Goal: Task Accomplishment & Management: Manage account settings

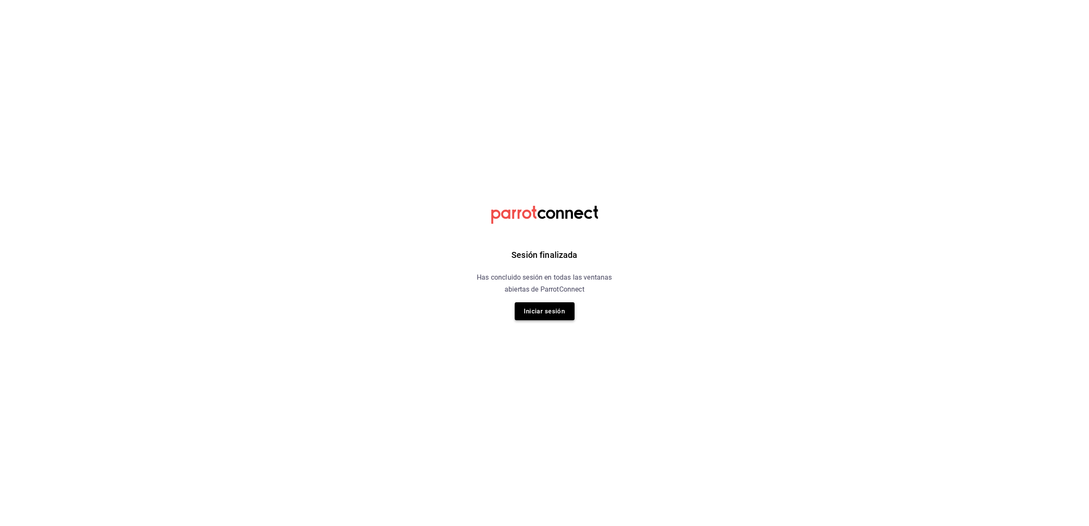
click at [536, 305] on button "Iniciar sesión" at bounding box center [545, 311] width 60 height 18
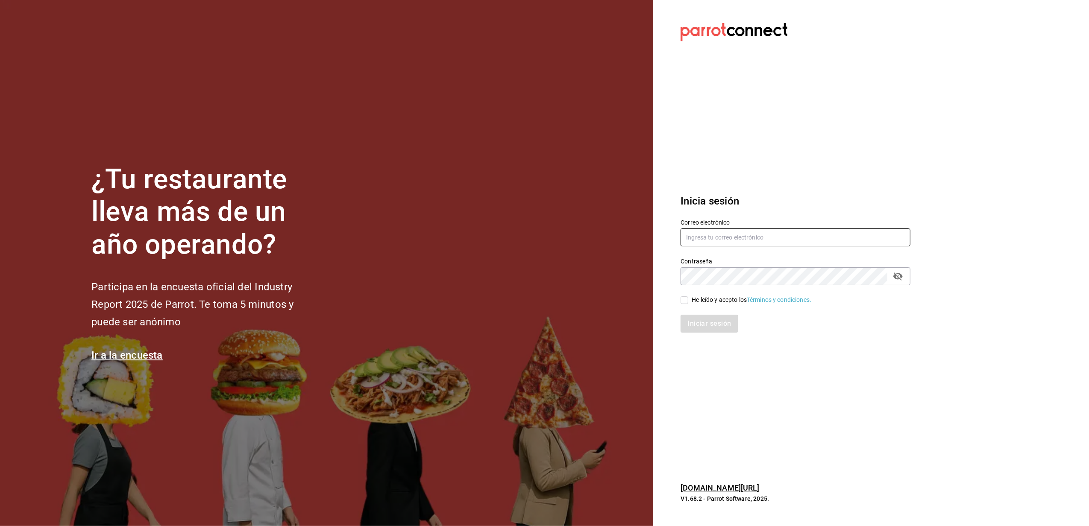
type input "yelo_shout@hotmail.com"
click at [683, 298] on input "He leído y acepto los Términos y condiciones." at bounding box center [684, 300] width 8 height 8
checkbox input "true"
click at [709, 328] on button "Iniciar sesión" at bounding box center [709, 324] width 58 height 18
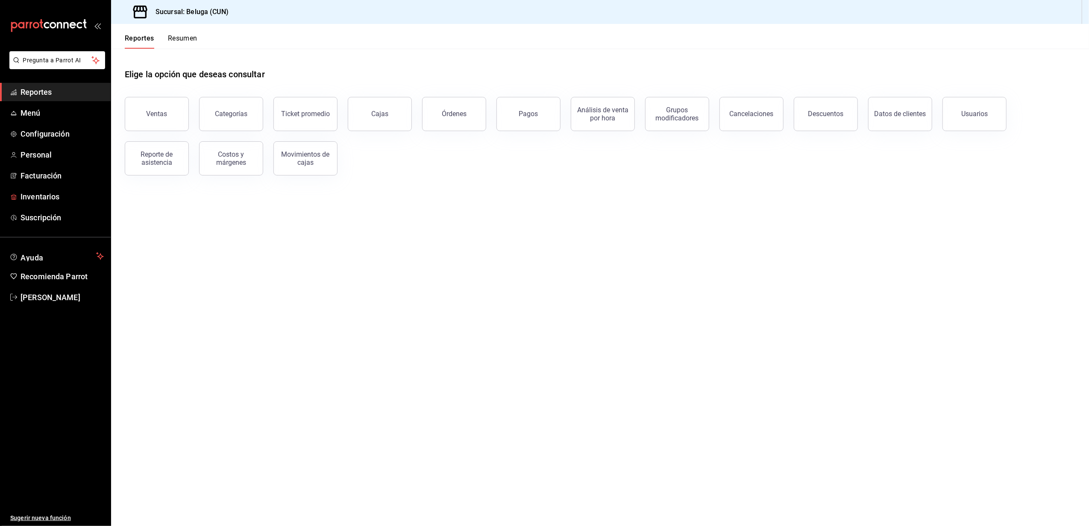
click at [40, 186] on ul "Reportes Menú Configuración Personal Facturación Inventarios Suscripción" at bounding box center [55, 155] width 111 height 144
click at [42, 199] on span "Inventarios" at bounding box center [61, 197] width 83 height 12
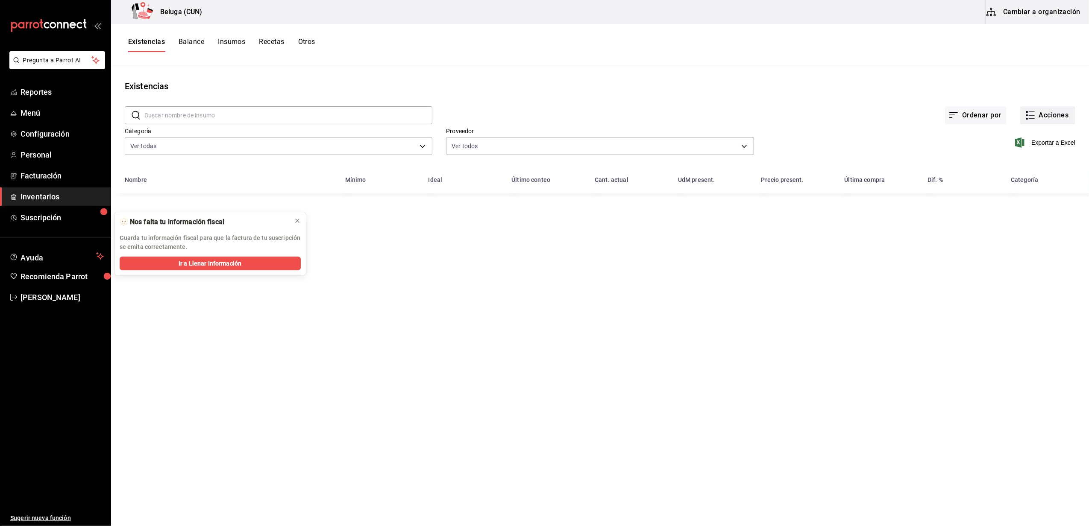
click at [1041, 108] on button "Acciones" at bounding box center [1047, 115] width 55 height 18
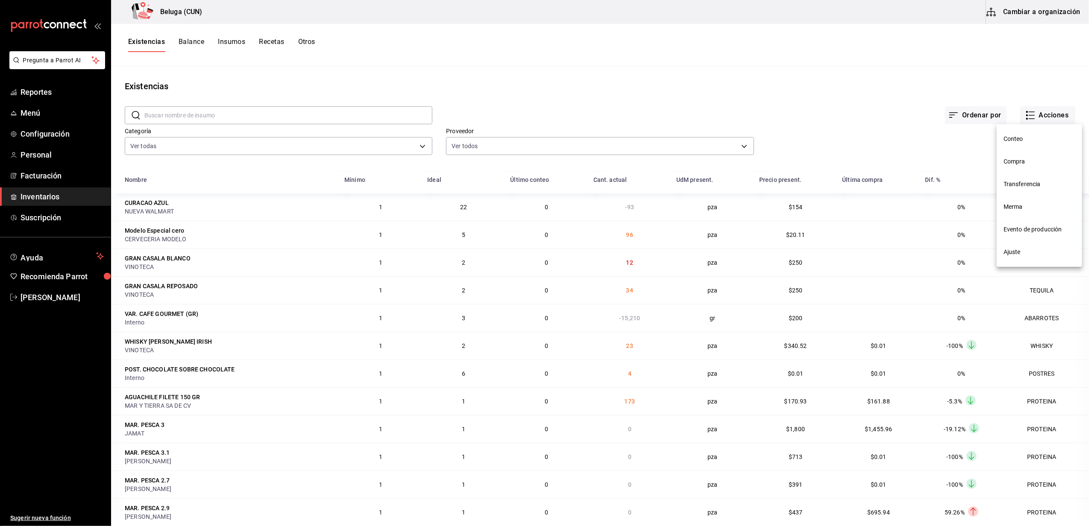
click at [1025, 208] on span "Merma" at bounding box center [1039, 206] width 72 height 9
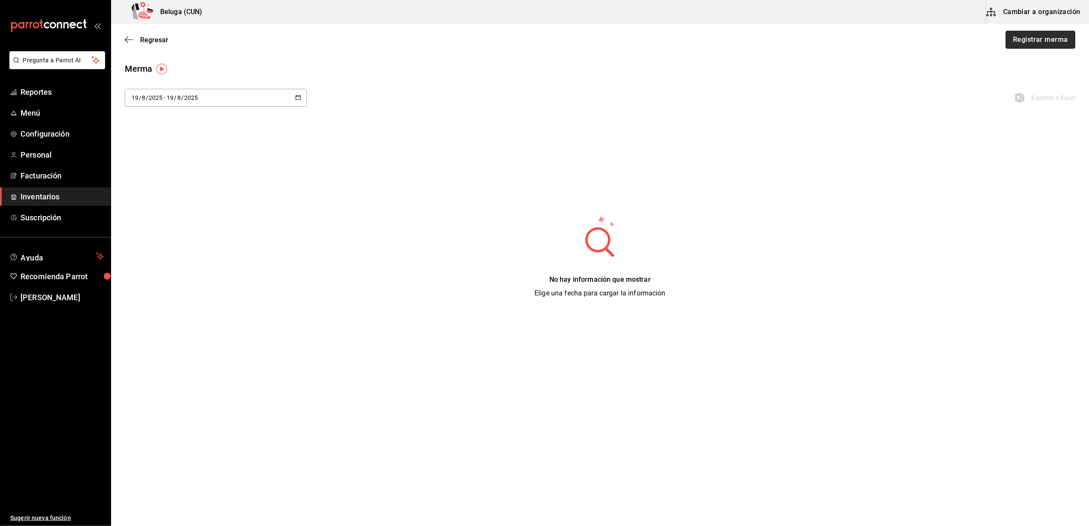
click at [1052, 34] on button "Registrar merma" at bounding box center [1040, 40] width 70 height 18
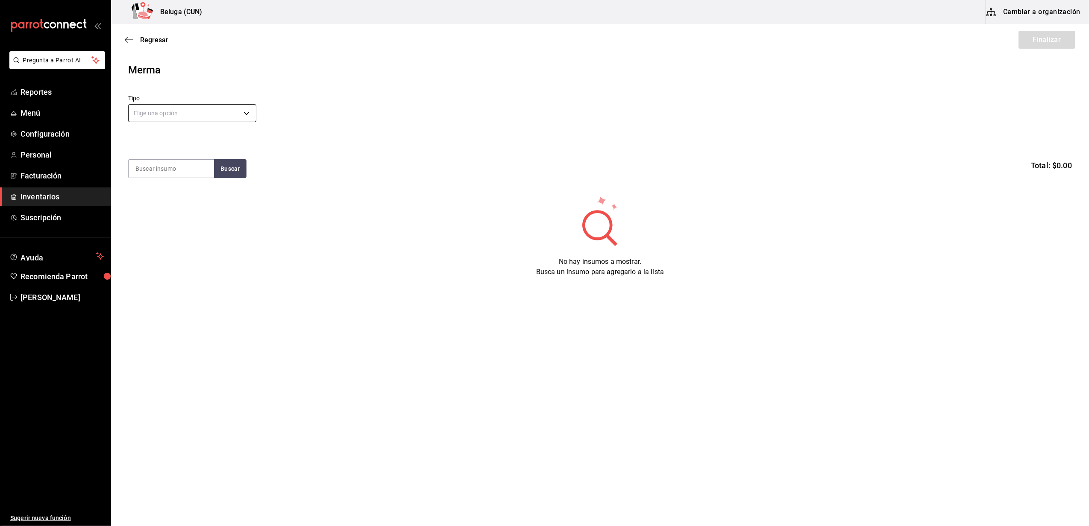
click at [193, 108] on body "Pregunta a Parrot AI Reportes Menú Configuración Personal Facturación Inventari…" at bounding box center [544, 239] width 1089 height 478
click at [170, 166] on li "Error" at bounding box center [192, 168] width 127 height 14
type input "ERROR"
click at [178, 164] on input at bounding box center [171, 169] width 85 height 18
type input "crudo"
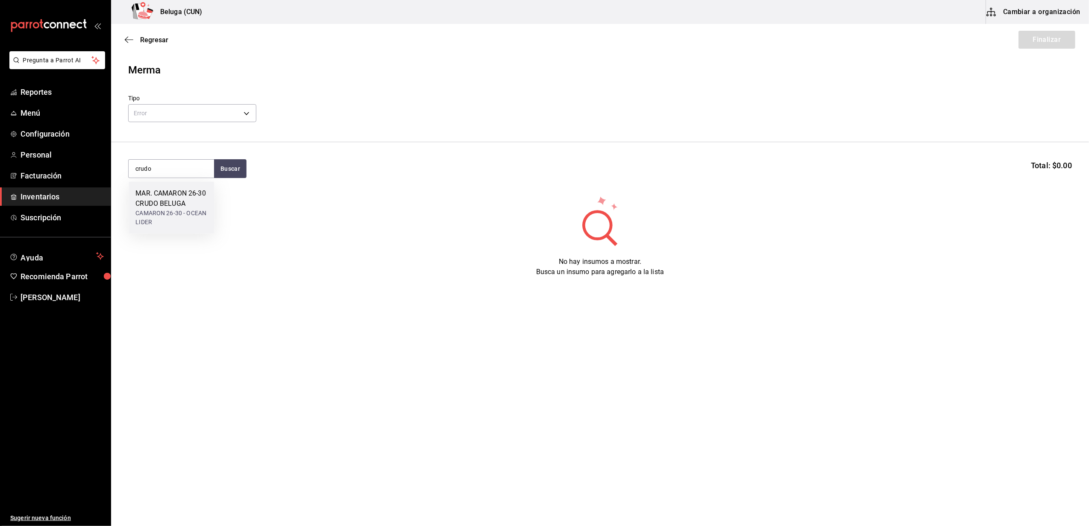
click at [183, 202] on div "MAR. CAMARON 26-30 CRUDO BELUGA" at bounding box center [171, 198] width 72 height 20
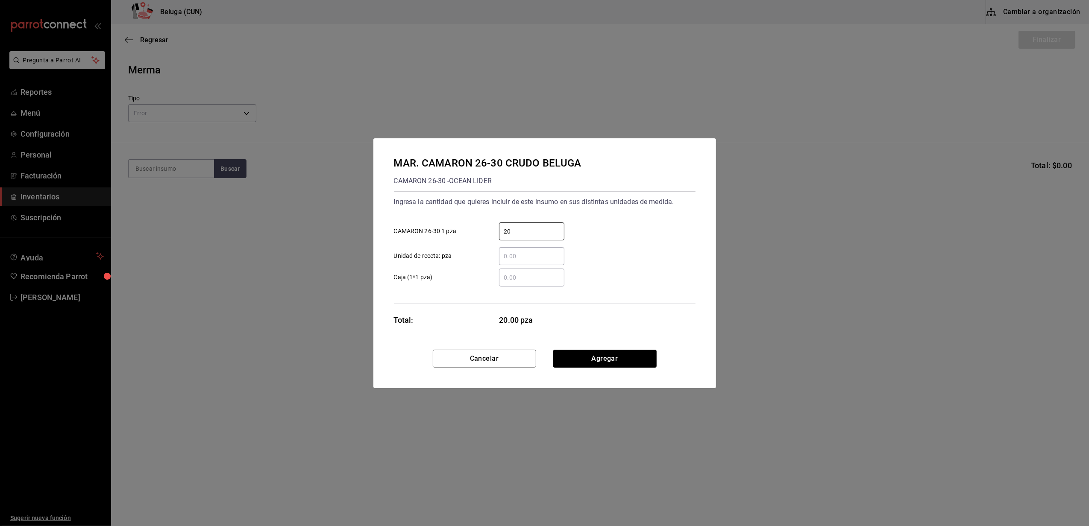
type input "20"
click button "Agregar" at bounding box center [604, 359] width 103 height 18
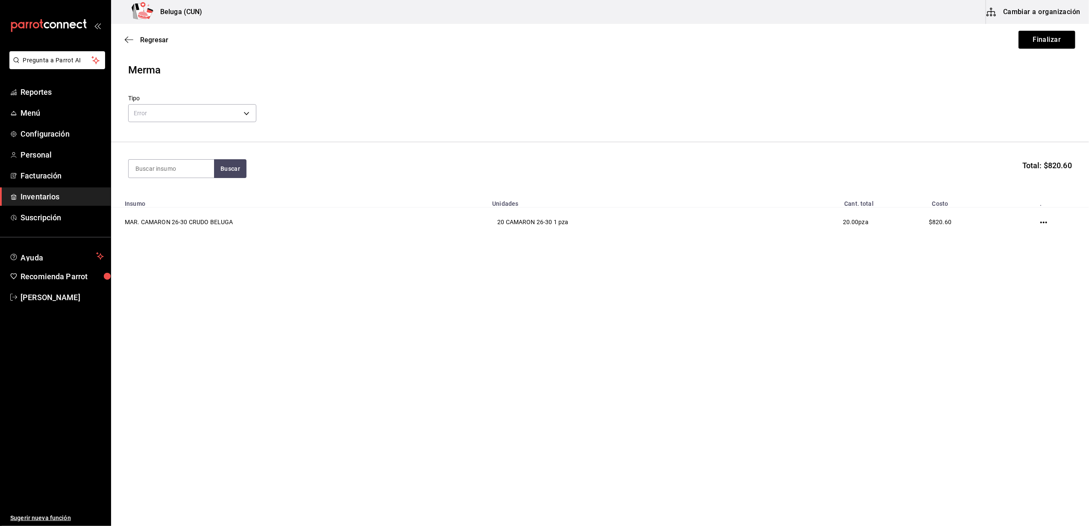
click at [657, 363] on main "Regresar Finalizar Merma Tipo Error ERROR Buscar Total: $820.60 Insumo Unidades…" at bounding box center [599, 251] width 977 height 454
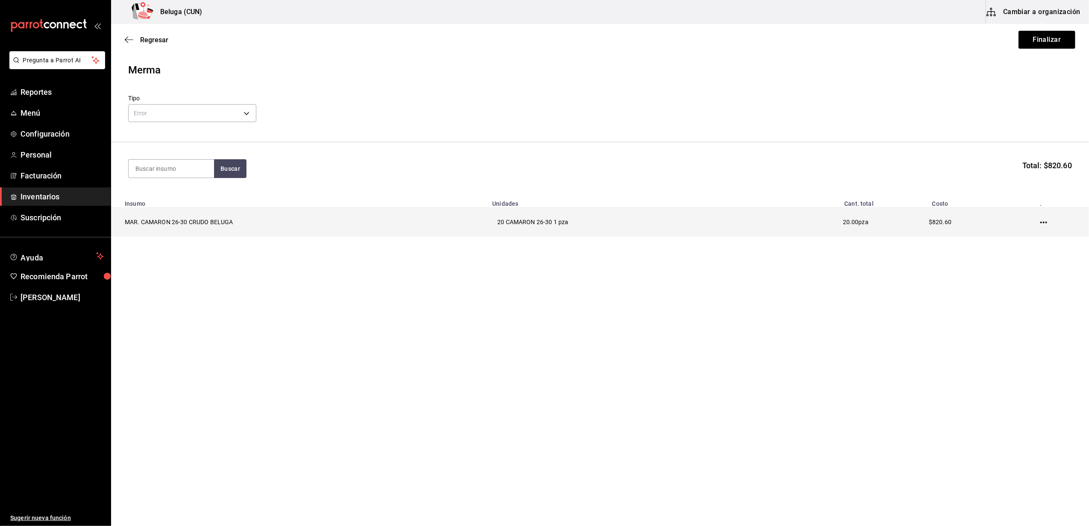
click at [1043, 222] on icon "button" at bounding box center [1043, 222] width 7 height 7
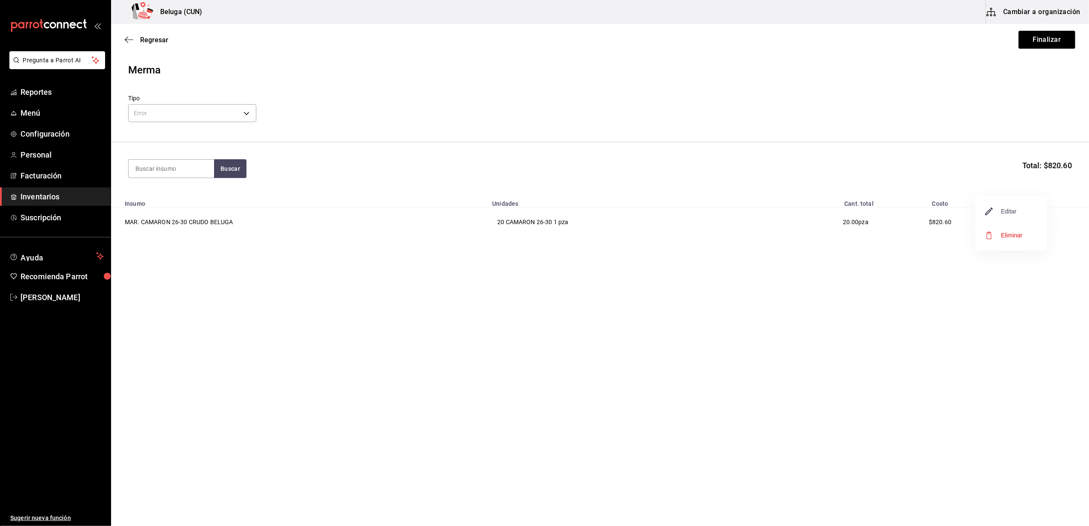
click at [1007, 209] on span "Editar" at bounding box center [1000, 211] width 31 height 10
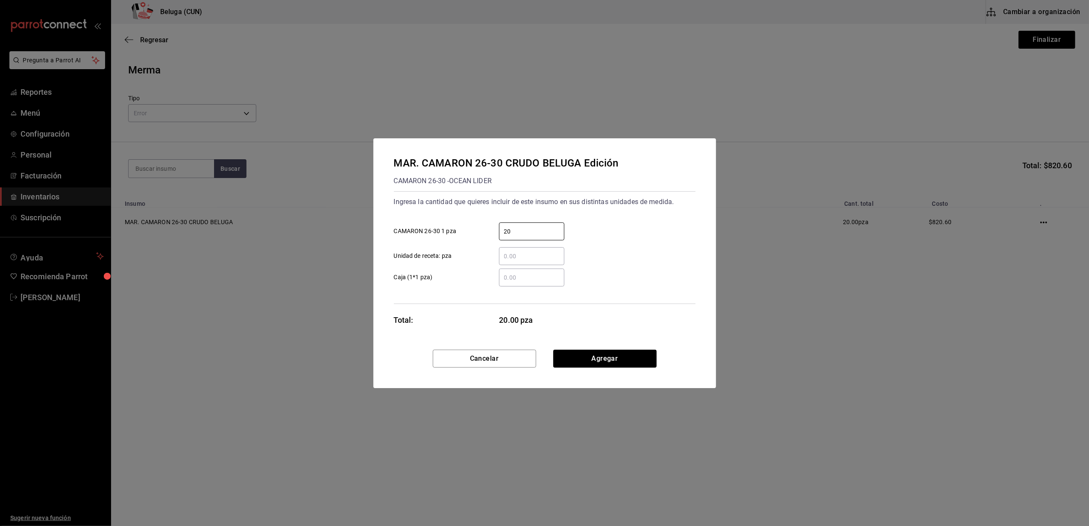
drag, startPoint x: 557, startPoint y: 229, endPoint x: 501, endPoint y: 206, distance: 60.3
click at [476, 230] on label "20 ​ CAMARON 26-30 1 pza" at bounding box center [479, 231] width 170 height 18
type input "10"
click button "Agregar" at bounding box center [604, 359] width 103 height 18
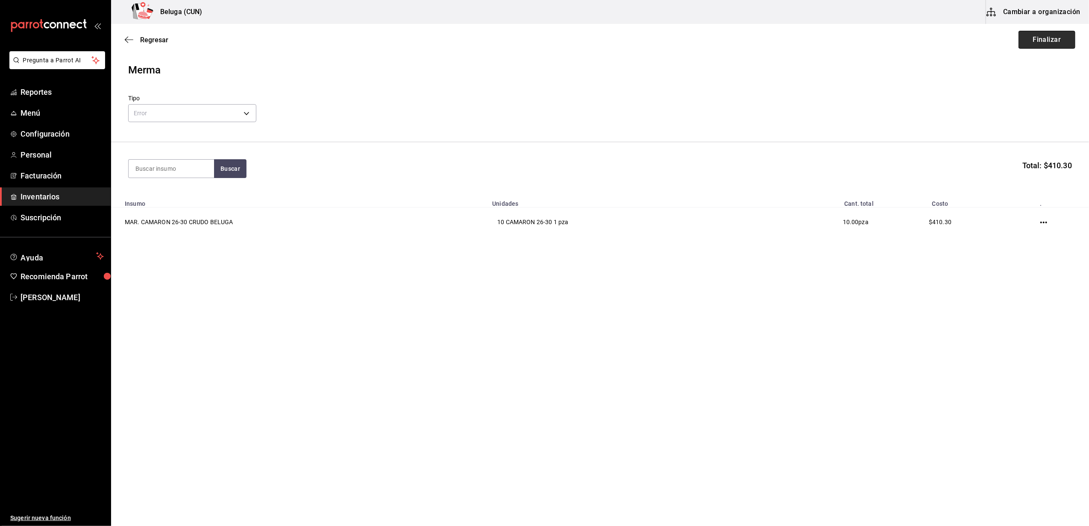
click at [1042, 41] on button "Finalizar" at bounding box center [1046, 40] width 57 height 18
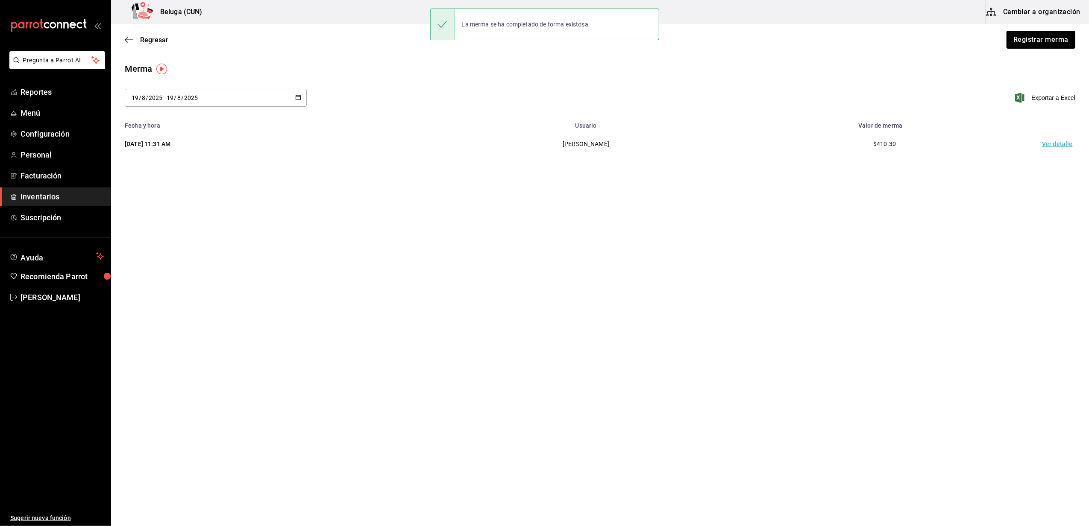
click at [1057, 138] on td "Ver detalle" at bounding box center [1059, 143] width 60 height 29
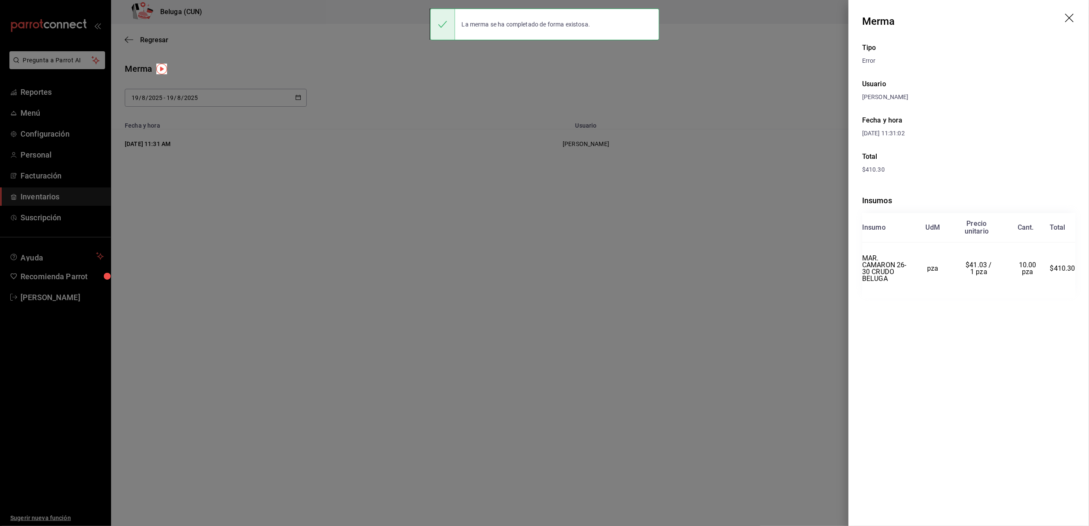
click at [819, 53] on div at bounding box center [544, 263] width 1089 height 526
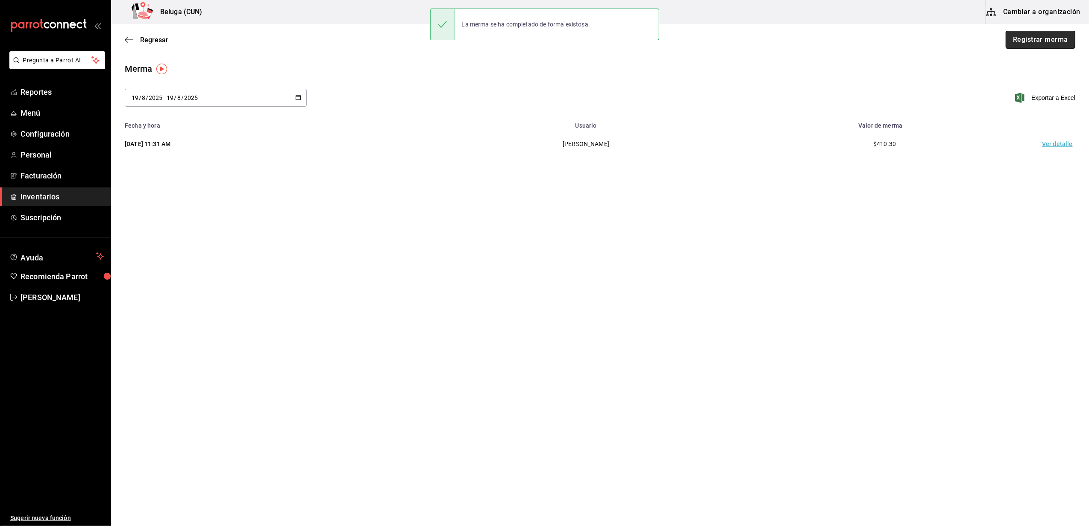
click at [1059, 39] on button "Registrar merma" at bounding box center [1040, 40] width 70 height 18
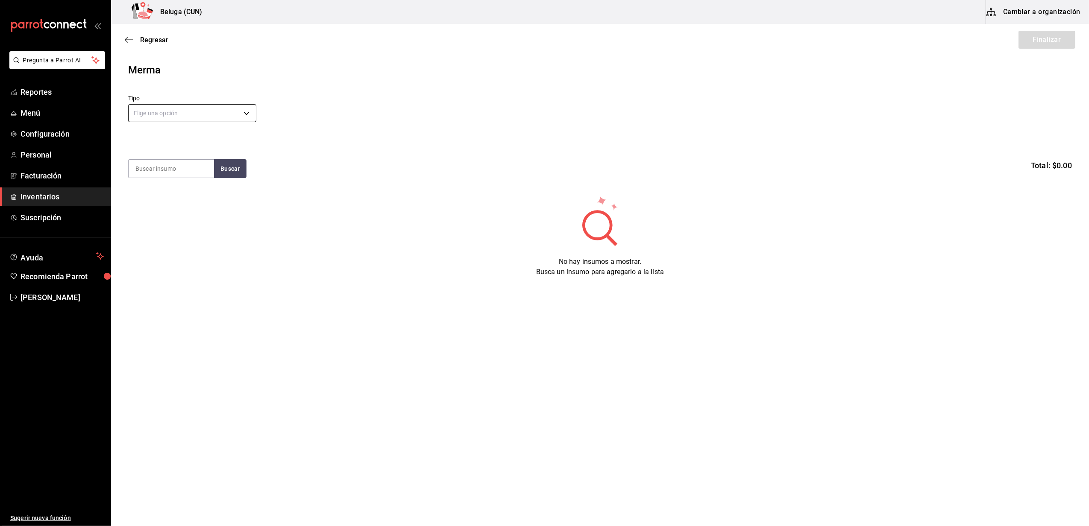
click at [241, 110] on body "Pregunta a Parrot AI Reportes Menú Configuración Personal Facturación Inventari…" at bounding box center [544, 239] width 1089 height 478
click at [149, 167] on li "Error" at bounding box center [192, 168] width 127 height 14
type input "ERROR"
click at [189, 166] on input at bounding box center [171, 169] width 85 height 18
type input "sina"
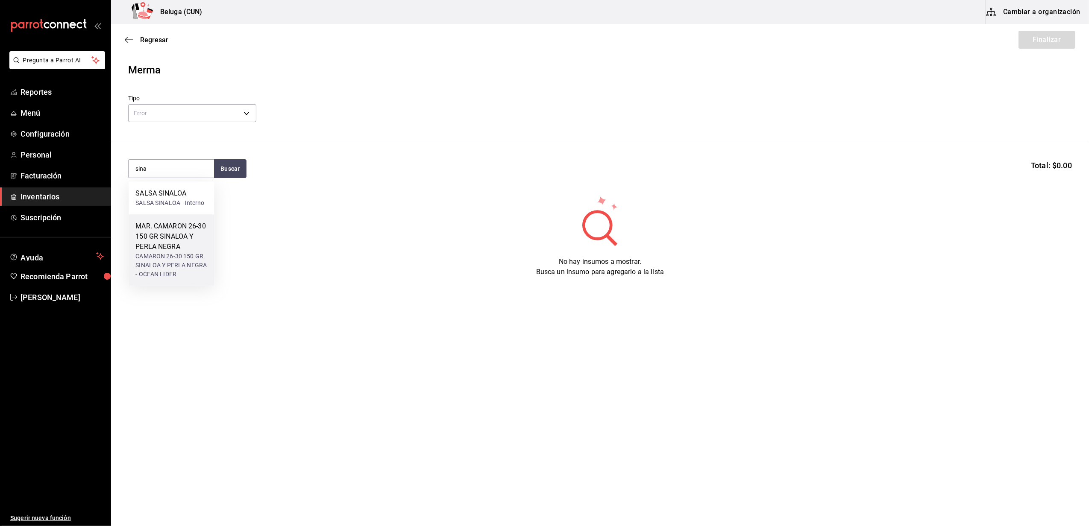
click at [177, 248] on div "MAR. CAMARON 26-30 150 GR SINALOA Y PERLA NEGRA" at bounding box center [171, 236] width 72 height 31
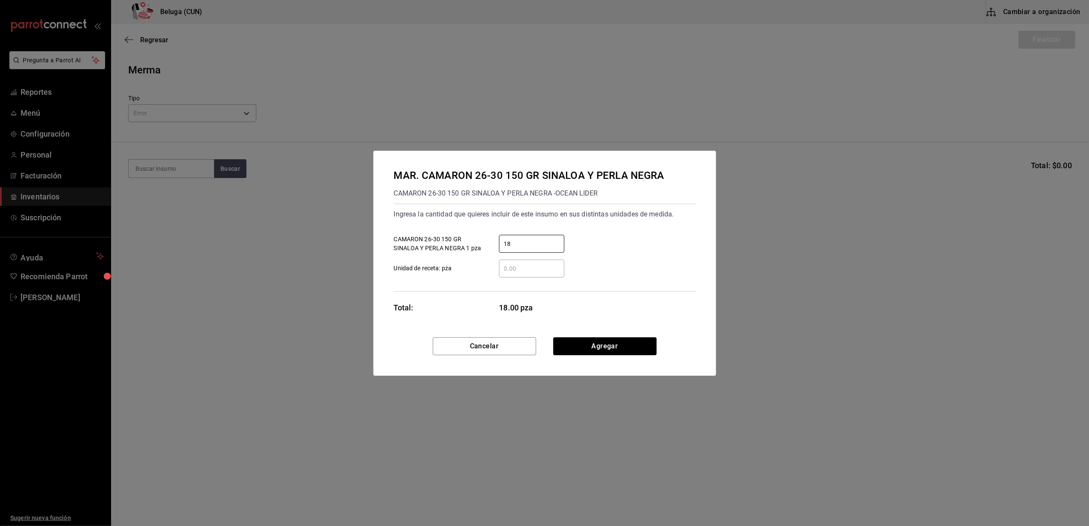
type input "18"
click button "Agregar" at bounding box center [604, 346] width 103 height 18
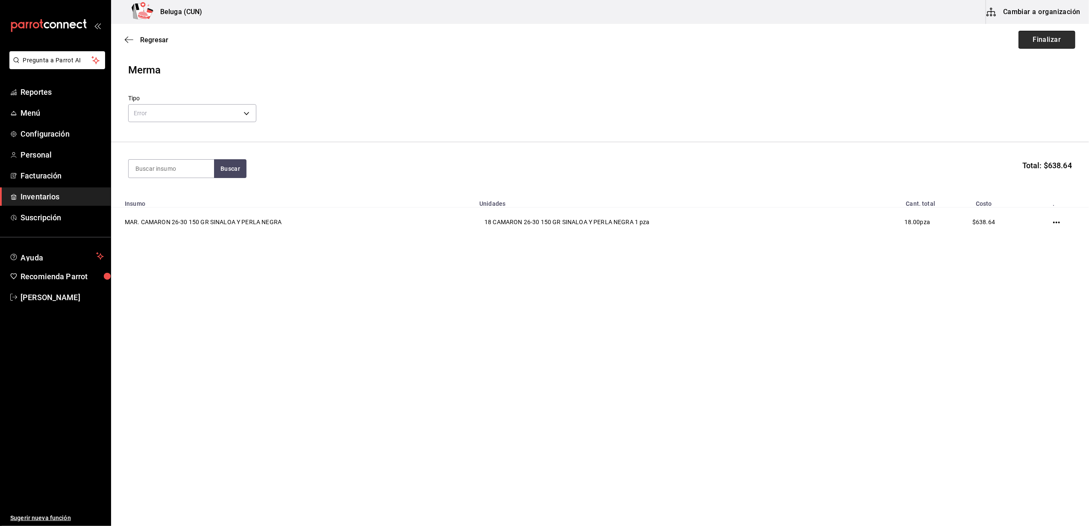
click at [1043, 43] on button "Finalizar" at bounding box center [1046, 40] width 57 height 18
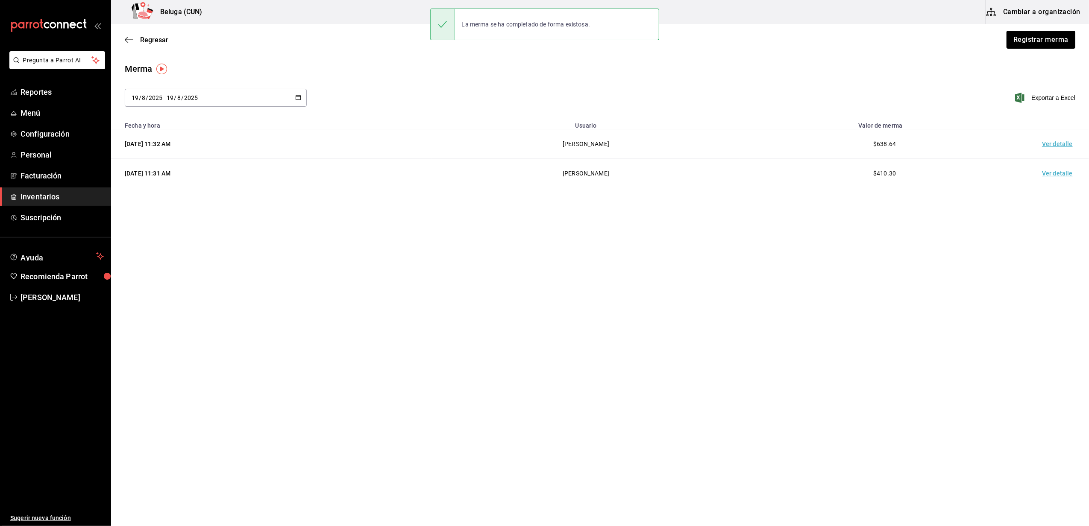
click at [1056, 140] on td "Ver detalle" at bounding box center [1059, 143] width 60 height 29
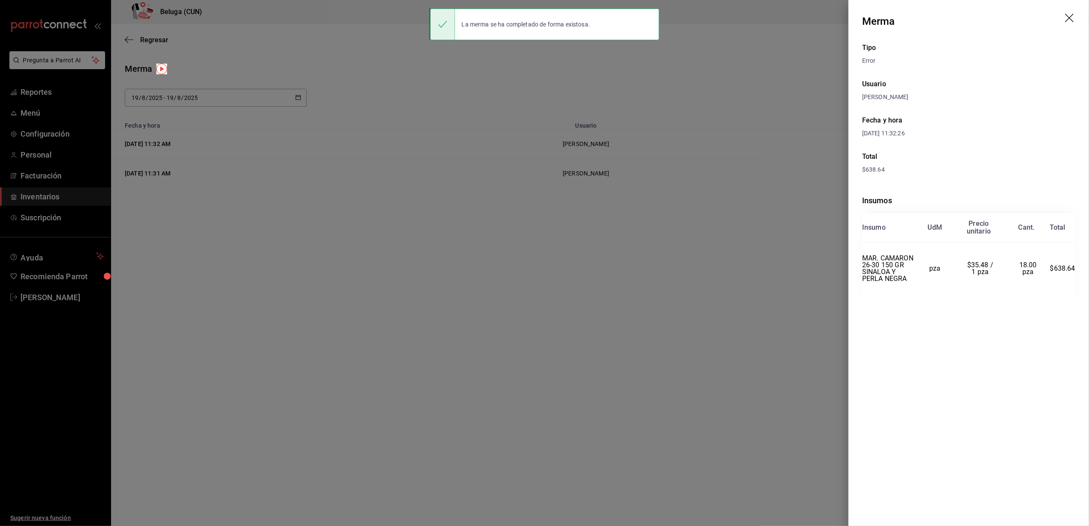
click at [817, 390] on div at bounding box center [544, 263] width 1089 height 526
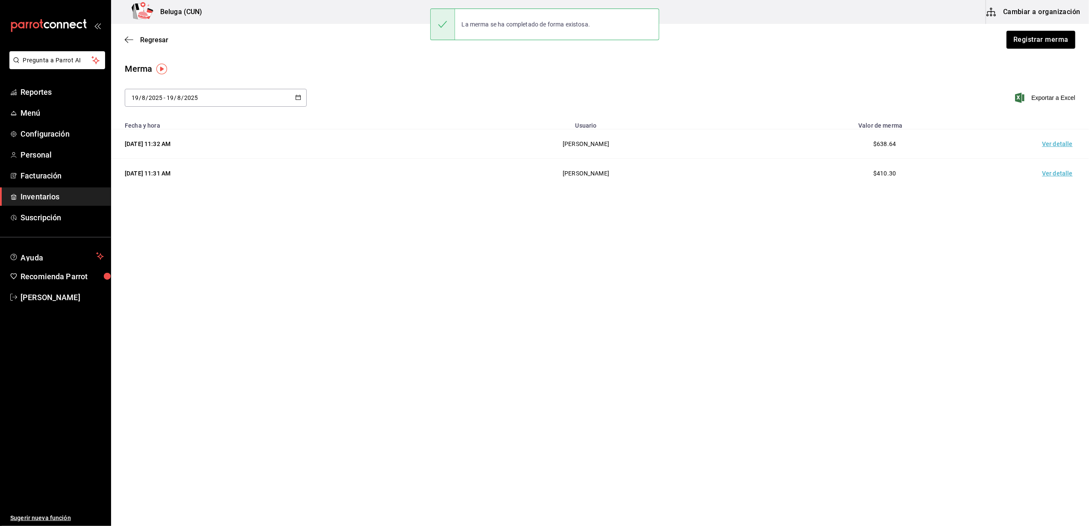
click at [887, 376] on main "Regresar Registrar merma Merma 2025-08-19 19 / 8 / 2025 - 2025-08-19 19 / 8 / 2…" at bounding box center [599, 251] width 977 height 454
click at [214, 275] on main "Regresar Registrar merma Merma 2025-08-19 19 / 8 / 2025 - 2025-08-19 19 / 8 / 2…" at bounding box center [599, 251] width 977 height 454
click at [1043, 34] on button "Registrar merma" at bounding box center [1040, 40] width 70 height 18
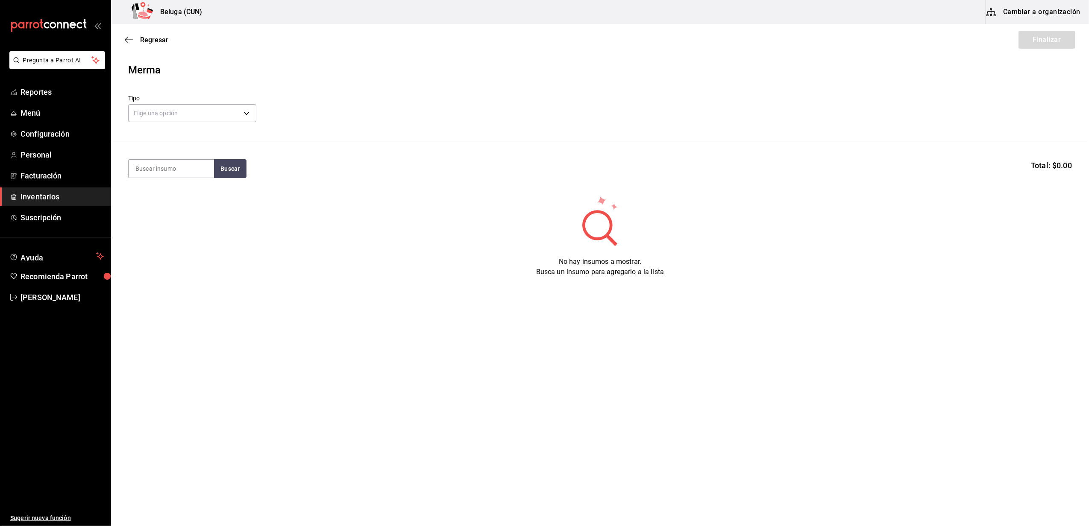
click at [184, 101] on div "Elige una opción default" at bounding box center [192, 112] width 128 height 23
click at [185, 104] on body "Pregunta a Parrot AI Reportes Menú Configuración Personal Facturación Inventari…" at bounding box center [544, 239] width 1089 height 478
click at [148, 166] on li "Error" at bounding box center [192, 168] width 127 height 14
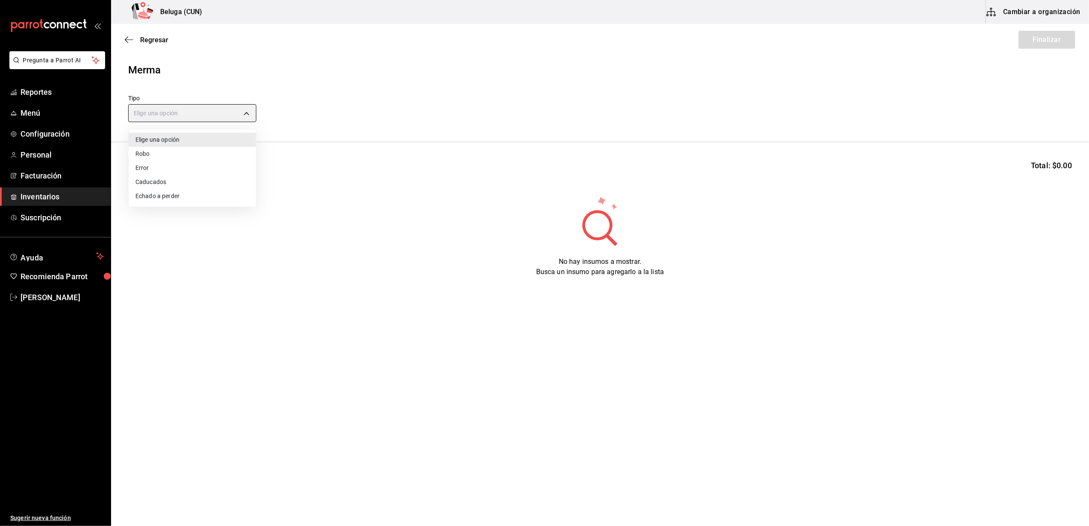
type input "ERROR"
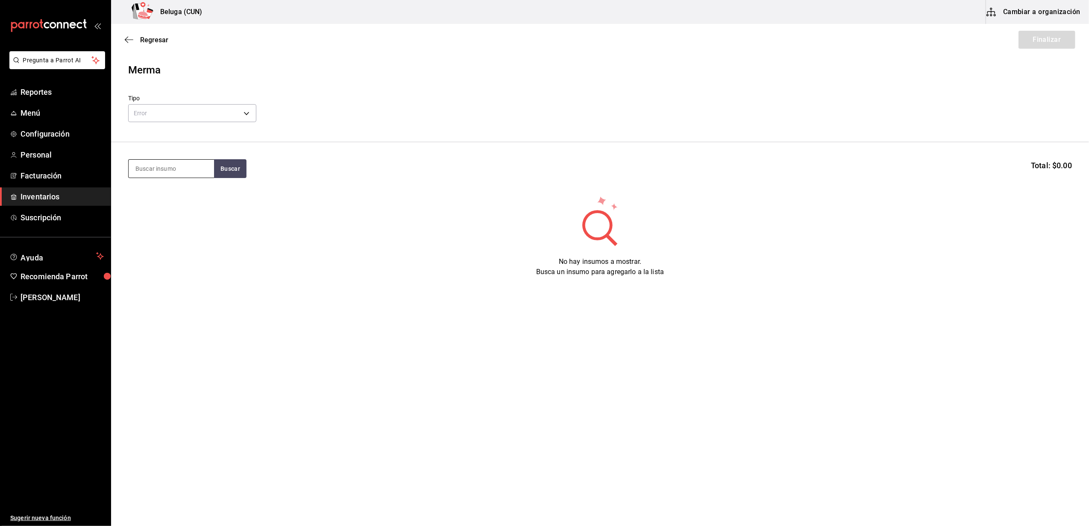
click at [171, 171] on input at bounding box center [171, 169] width 85 height 18
type input "120"
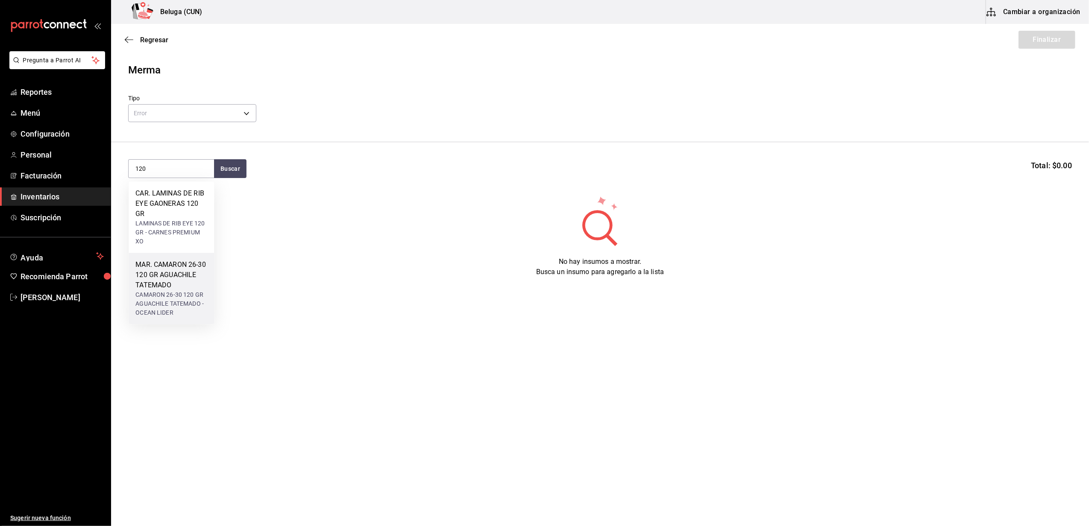
click at [164, 286] on div "MAR. CAMARON 26-30 120 GR AGUACHILE TATEMADO" at bounding box center [171, 275] width 72 height 31
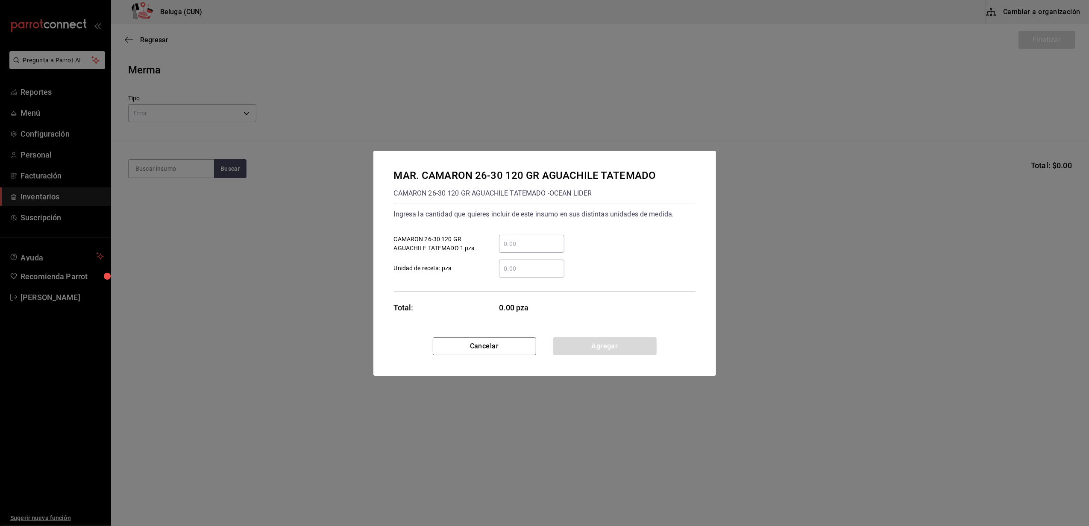
click at [550, 242] on input "​ CAMARON 26-30 120 GR AGUACHILE TATEMADO 1 pza" at bounding box center [531, 244] width 65 height 10
type input "41"
click button "Agregar" at bounding box center [604, 346] width 103 height 18
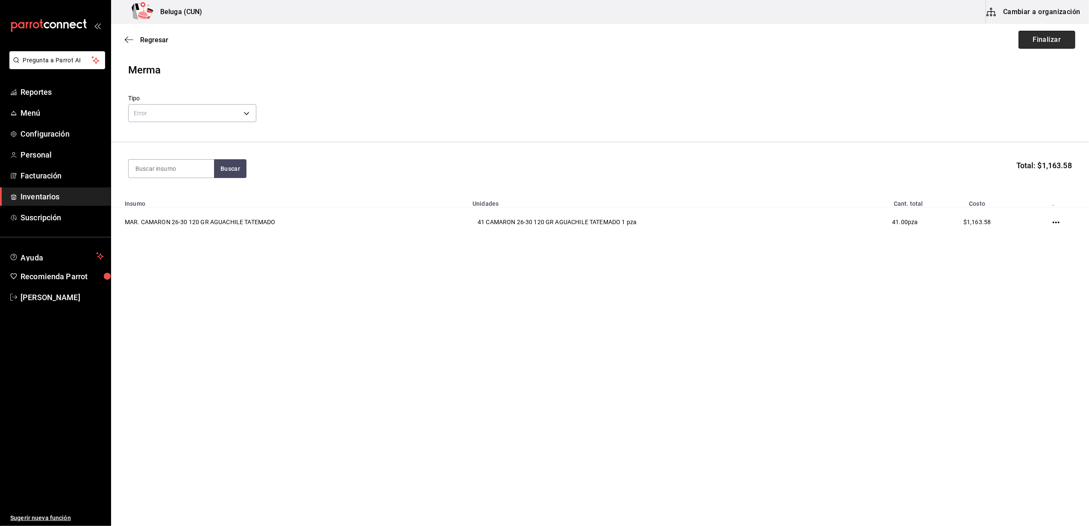
click at [1058, 44] on button "Finalizar" at bounding box center [1046, 40] width 57 height 18
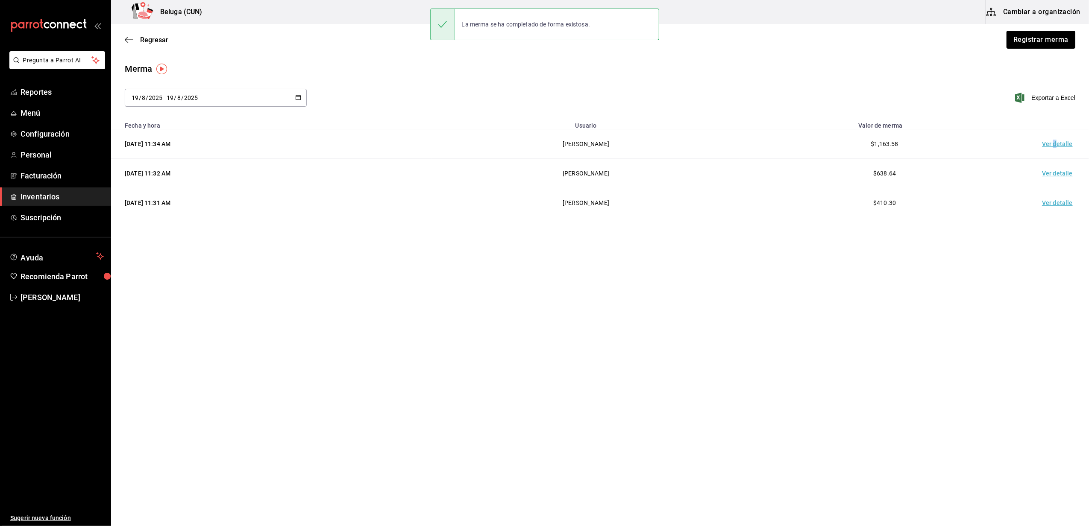
drag, startPoint x: 1056, startPoint y: 135, endPoint x: 1053, endPoint y: 142, distance: 7.5
click at [1053, 142] on td "Ver detalle" at bounding box center [1059, 143] width 60 height 29
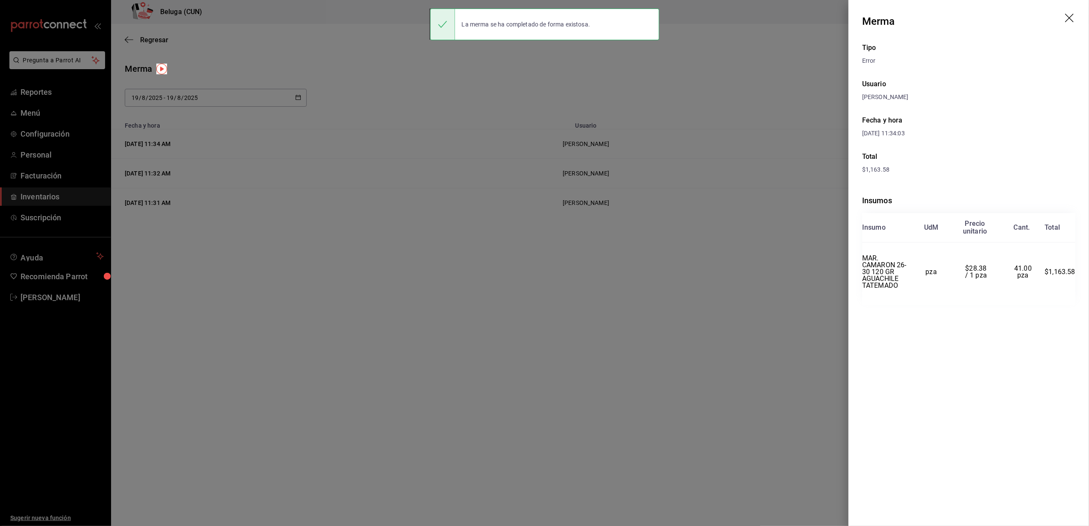
click at [784, 63] on div at bounding box center [544, 263] width 1089 height 526
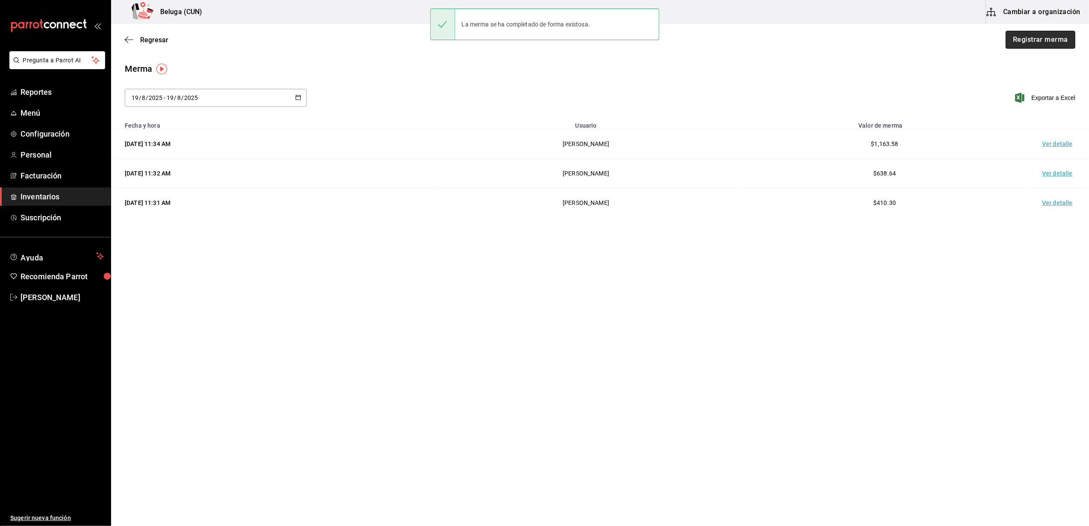
click at [1054, 45] on button "Registrar merma" at bounding box center [1040, 40] width 70 height 18
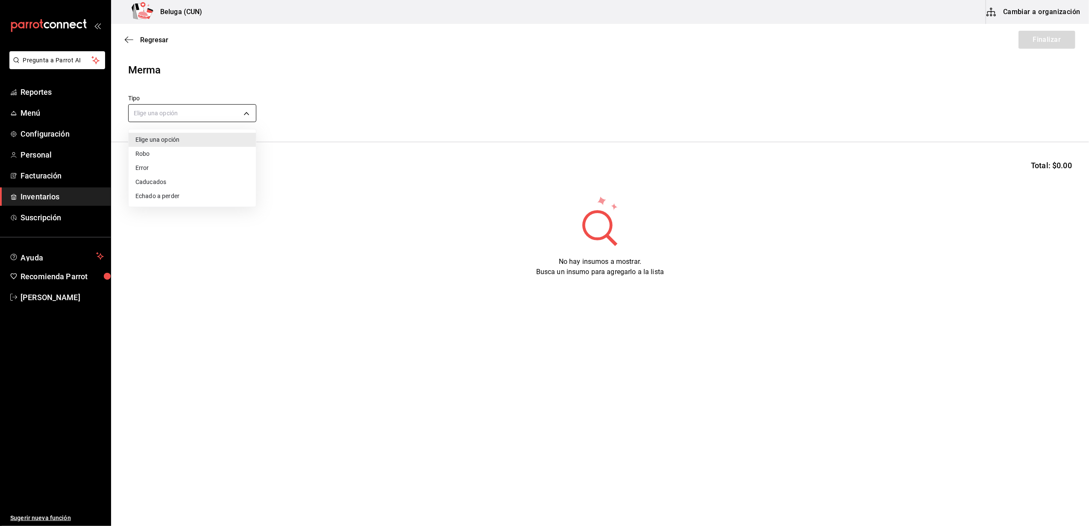
click at [231, 114] on body "Pregunta a Parrot AI Reportes Menú Configuración Personal Facturación Inventari…" at bounding box center [544, 239] width 1089 height 478
click at [170, 168] on li "Error" at bounding box center [192, 168] width 127 height 14
type input "ERROR"
click at [161, 171] on input at bounding box center [171, 169] width 85 height 18
type input "crudo"
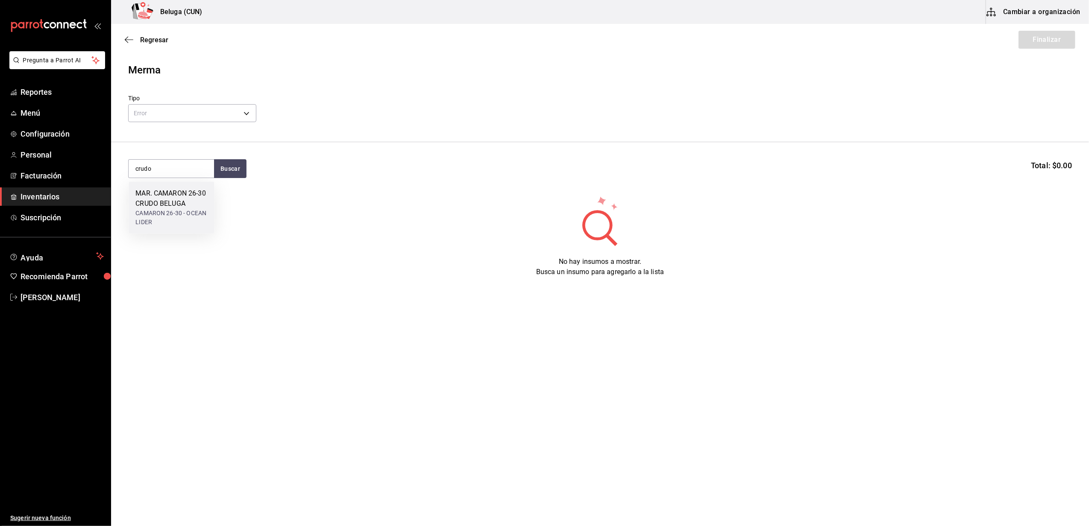
click at [188, 210] on div "CAMARON 26-30 - OCEAN LIDER" at bounding box center [171, 218] width 72 height 18
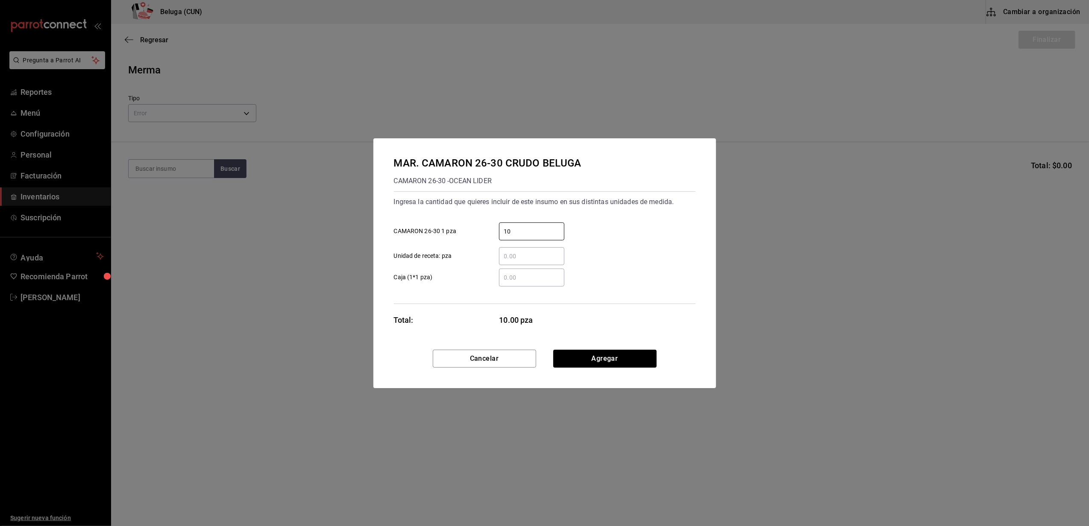
type input "10"
click at [615, 354] on button "Agregar" at bounding box center [604, 359] width 103 height 18
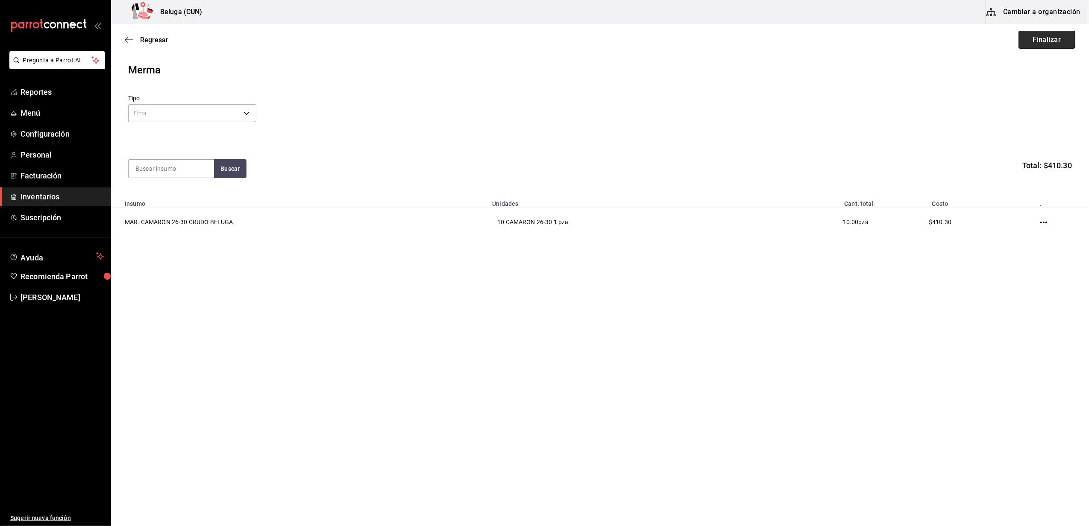
click at [1047, 39] on button "Finalizar" at bounding box center [1046, 40] width 57 height 18
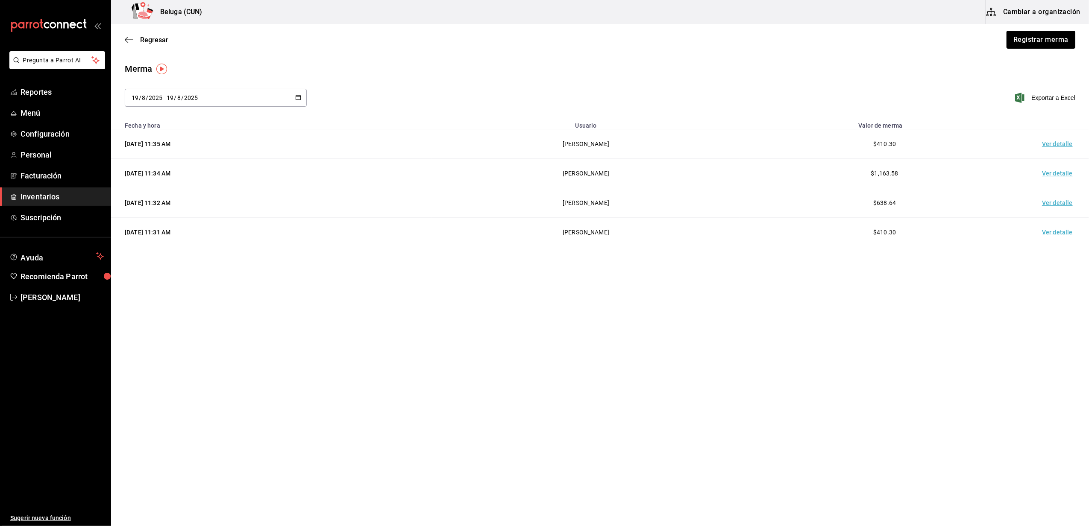
click at [1053, 147] on td "Ver detalle" at bounding box center [1059, 143] width 60 height 29
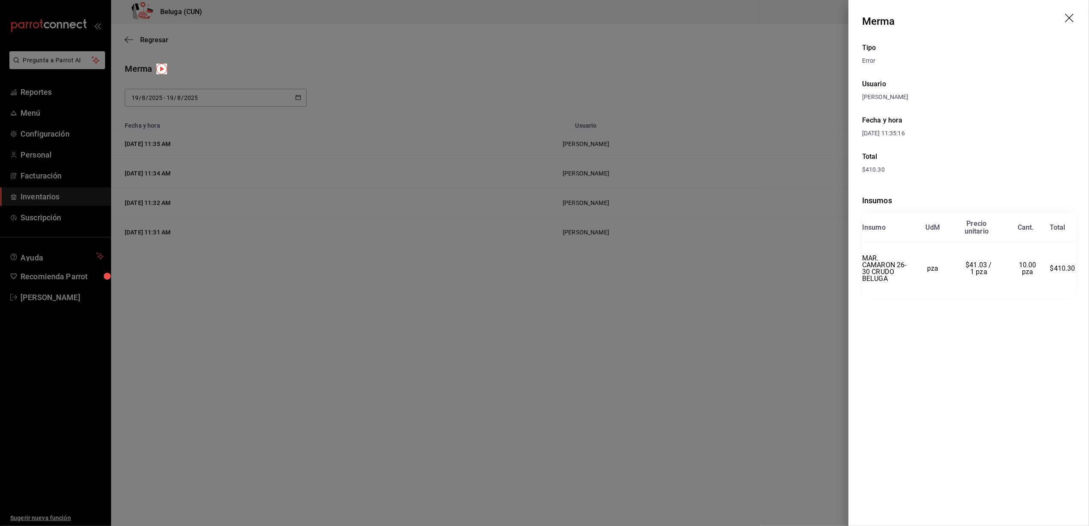
click at [775, 55] on div at bounding box center [544, 263] width 1089 height 526
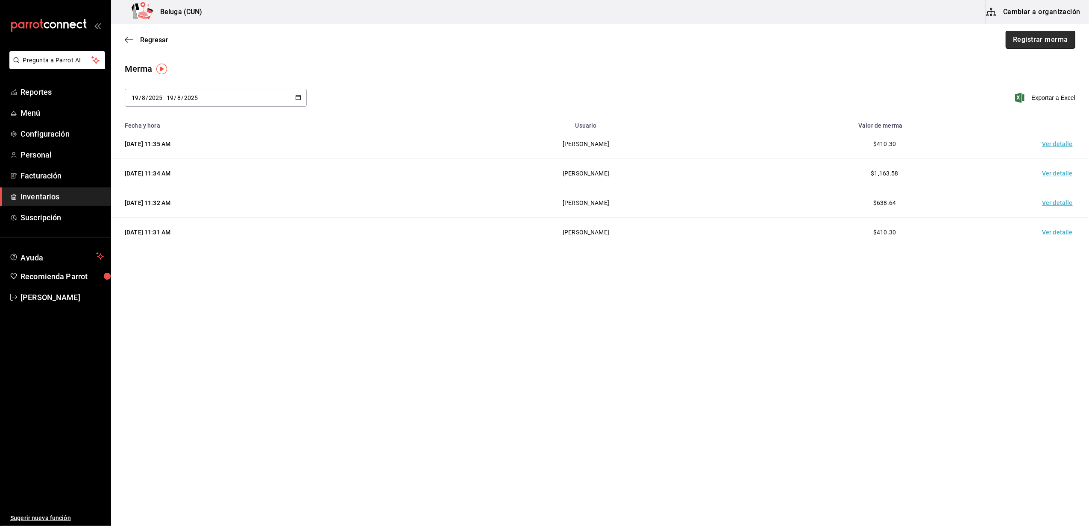
click at [1067, 47] on button "Registrar merma" at bounding box center [1040, 40] width 70 height 18
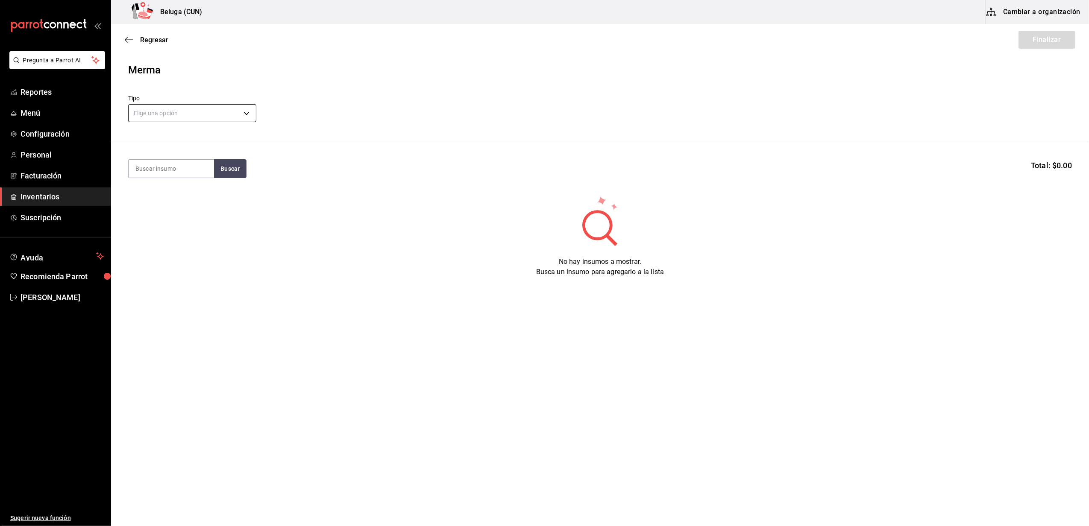
click at [227, 109] on body "Pregunta a Parrot AI Reportes Menú Configuración Personal Facturación Inventari…" at bounding box center [544, 239] width 1089 height 478
click at [154, 165] on li "Error" at bounding box center [192, 168] width 127 height 14
type input "ERROR"
click at [183, 165] on input at bounding box center [171, 169] width 85 height 18
type input "tuet"
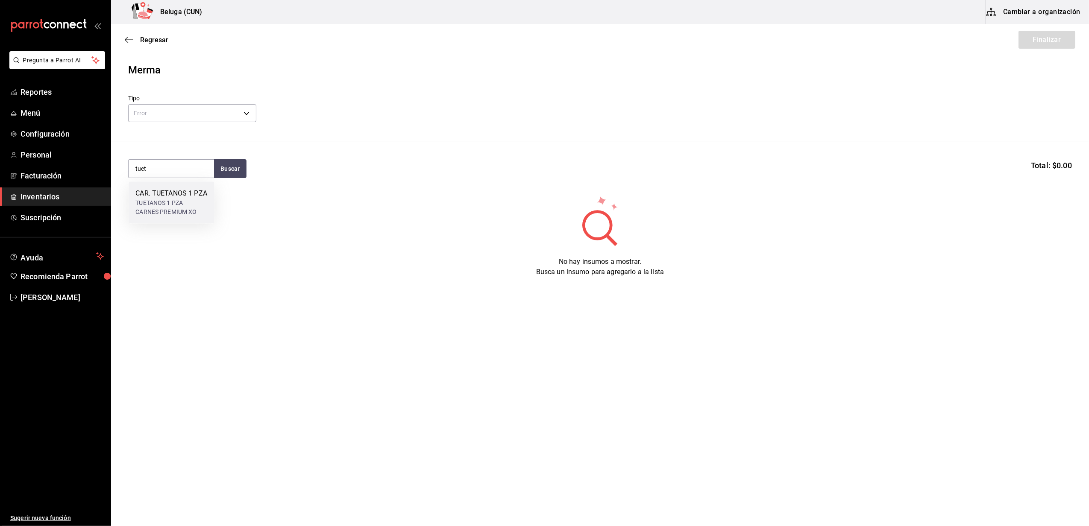
click at [181, 199] on div "CAR. TUETANOS 1 PZA" at bounding box center [171, 193] width 72 height 10
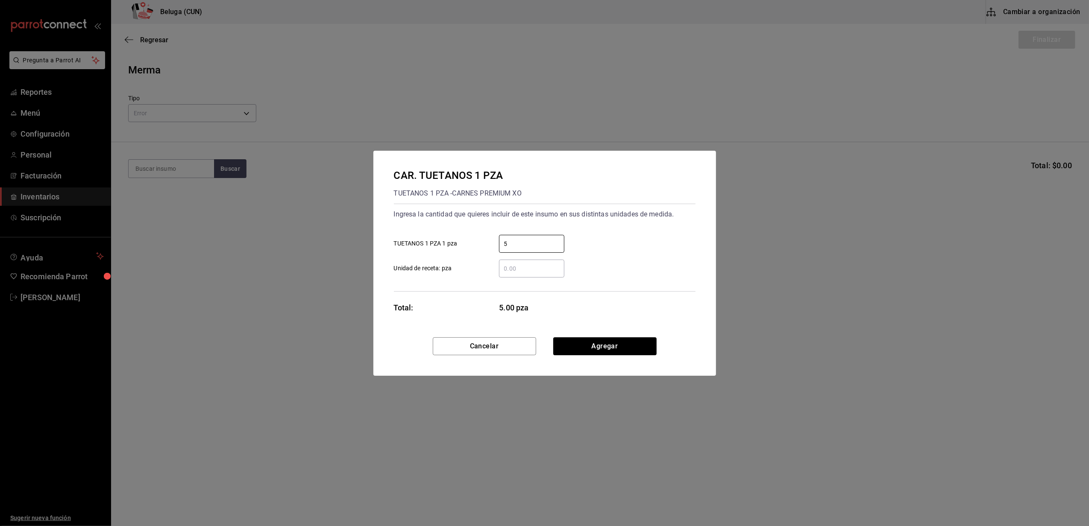
type input "5"
click at [492, 277] on div "​" at bounding box center [524, 269] width 79 height 18
click at [499, 274] on input "​ Unidad de receta: pza" at bounding box center [531, 268] width 65 height 10
click at [617, 350] on button "Agregar" at bounding box center [604, 346] width 103 height 18
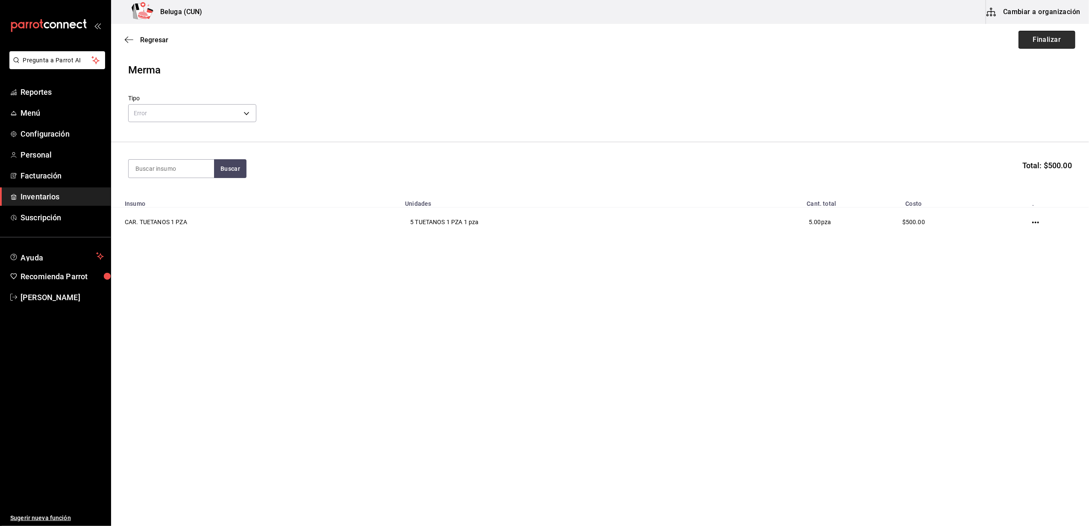
click at [1056, 41] on button "Finalizar" at bounding box center [1046, 40] width 57 height 18
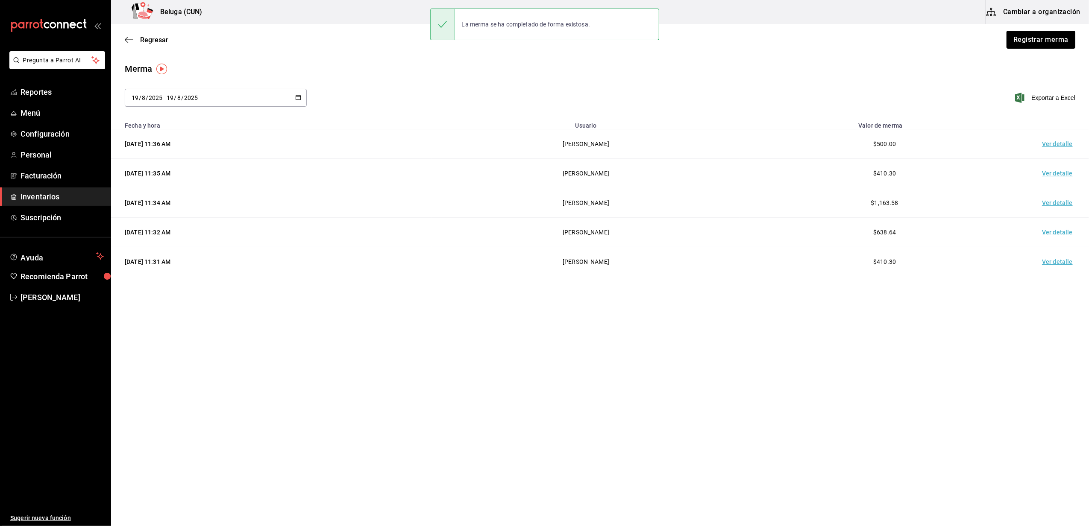
click at [1048, 145] on td "Ver detalle" at bounding box center [1059, 143] width 60 height 29
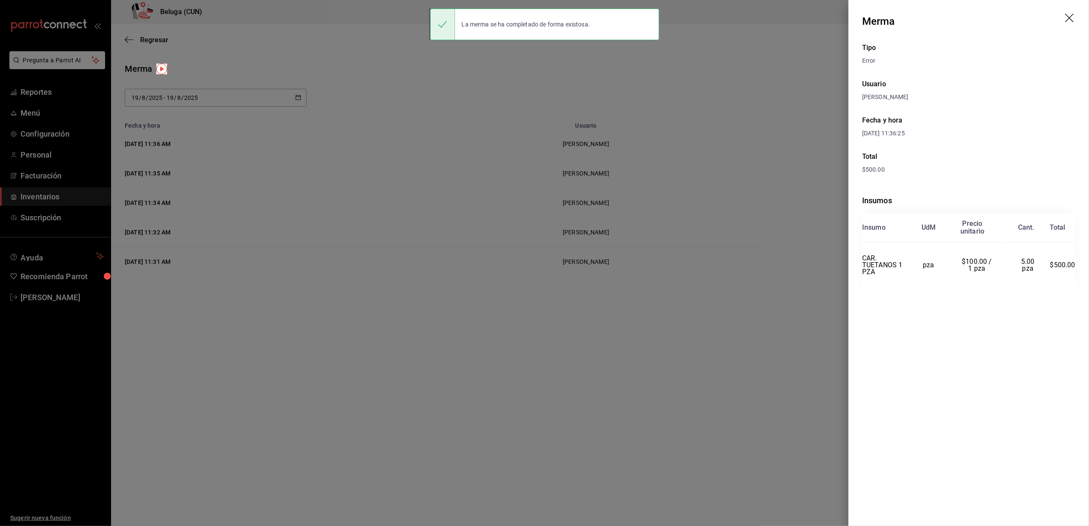
click at [512, 366] on div at bounding box center [544, 263] width 1089 height 526
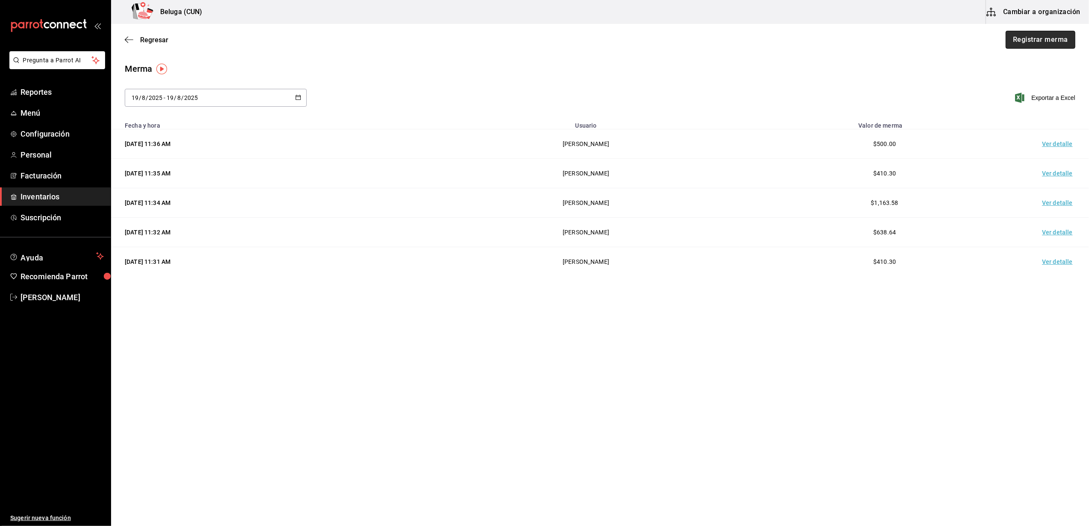
click at [1053, 39] on button "Registrar merma" at bounding box center [1040, 40] width 70 height 18
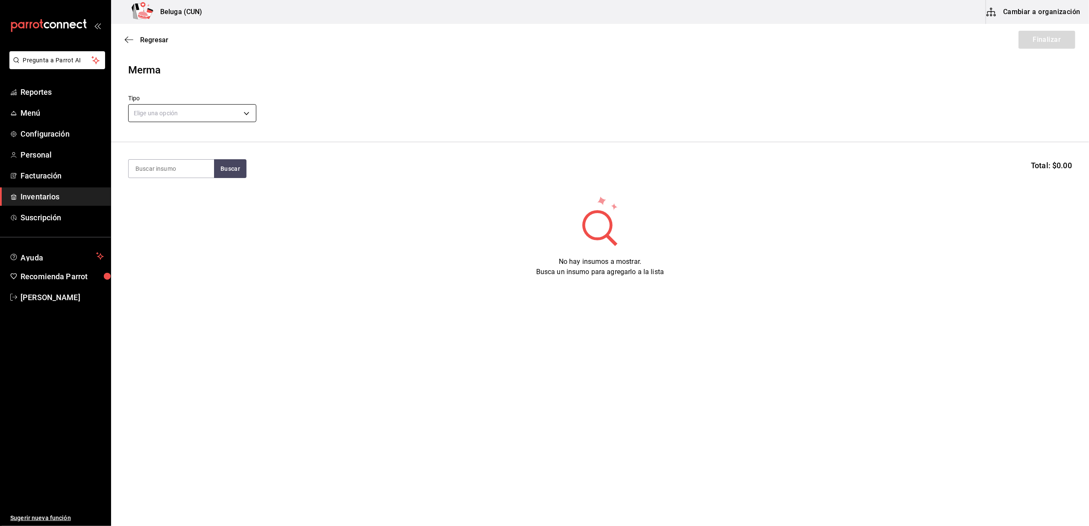
click at [188, 108] on body "Pregunta a Parrot AI Reportes Menú Configuración Personal Facturación Inventari…" at bounding box center [544, 239] width 1089 height 478
click at [164, 170] on li "Error" at bounding box center [192, 168] width 127 height 14
type input "ERROR"
click at [183, 168] on input at bounding box center [171, 169] width 85 height 18
type input "[PERSON_NAME]"
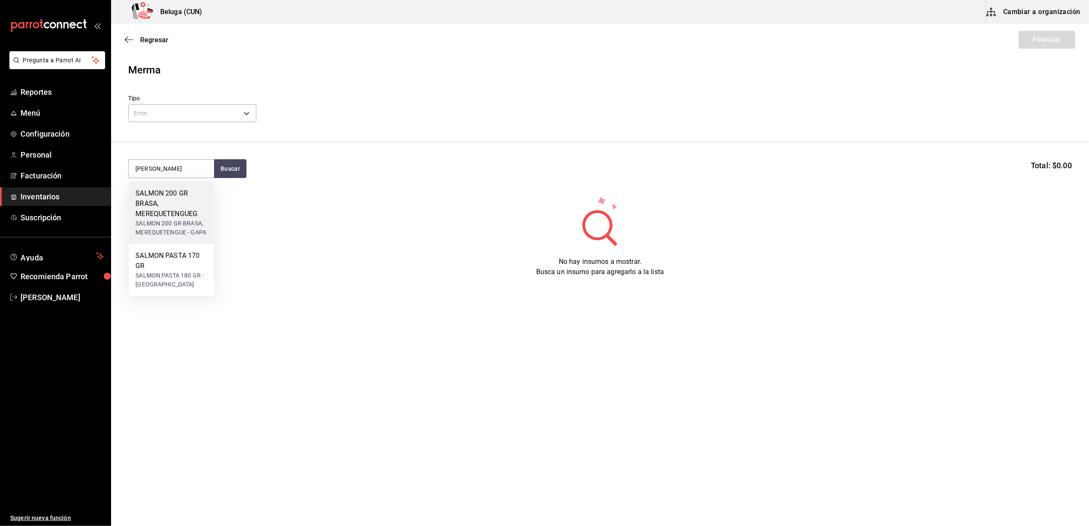
click at [172, 216] on div "SALMON 200 GR BRASA, MEREQUETENGUEG" at bounding box center [171, 203] width 72 height 31
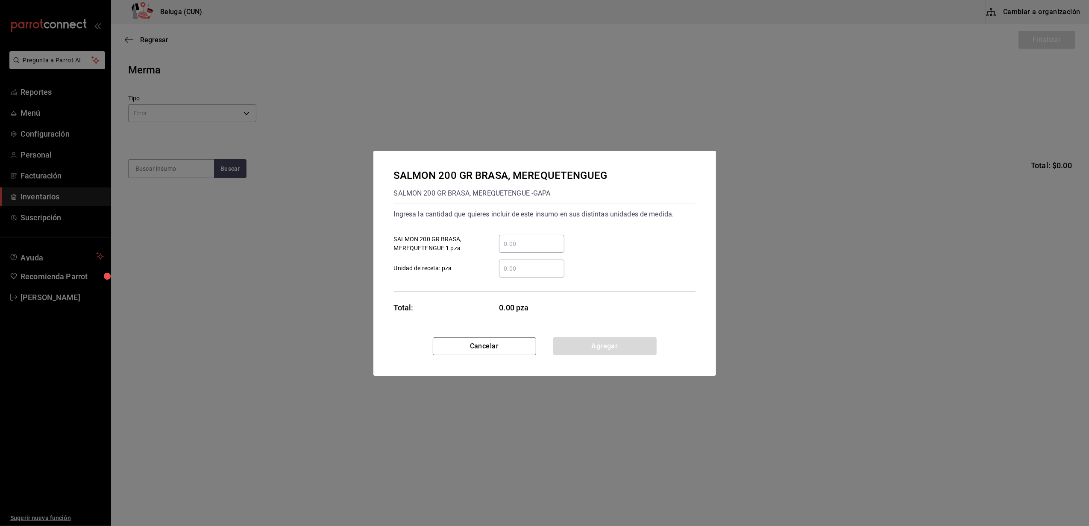
click at [527, 243] on input "​ SALMON 200 GR BRASA, MEREQUETENGUE 1 pza" at bounding box center [531, 244] width 65 height 10
type input "1"
click at [469, 284] on div "Ingresa la cantidad que quieres incluir de este insumo en sus distintas unidade…" at bounding box center [544, 248] width 301 height 88
click at [641, 348] on button "Agregar" at bounding box center [604, 346] width 103 height 18
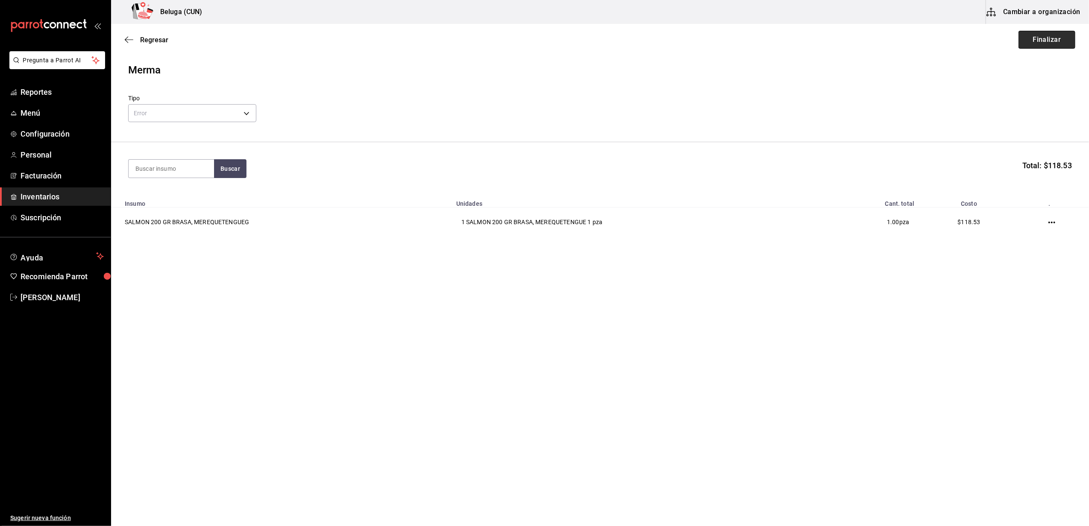
click at [1056, 42] on button "Finalizar" at bounding box center [1046, 40] width 57 height 18
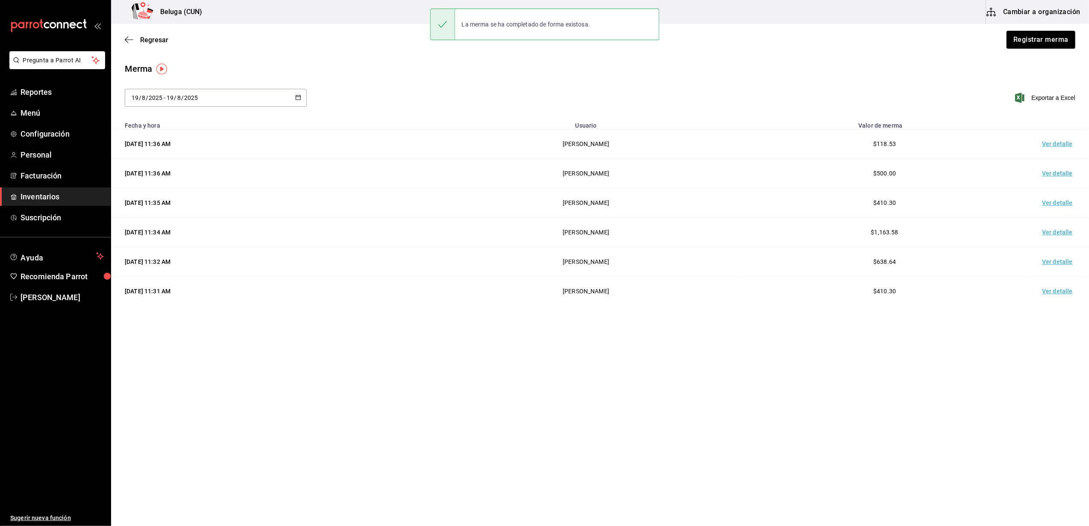
click at [1062, 148] on td "Ver detalle" at bounding box center [1059, 143] width 60 height 29
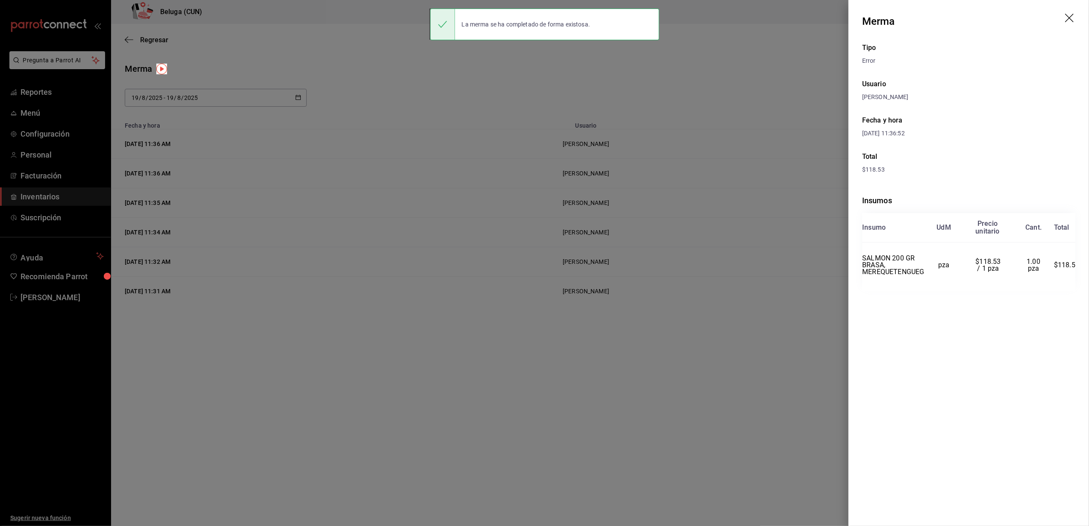
click at [460, 58] on div at bounding box center [544, 263] width 1089 height 526
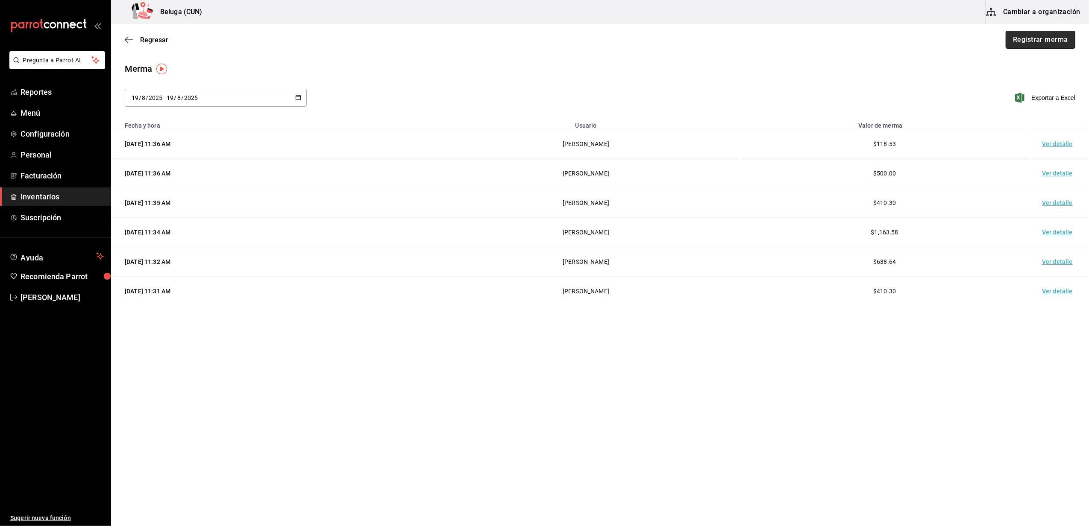
click at [1046, 34] on button "Registrar merma" at bounding box center [1040, 40] width 70 height 18
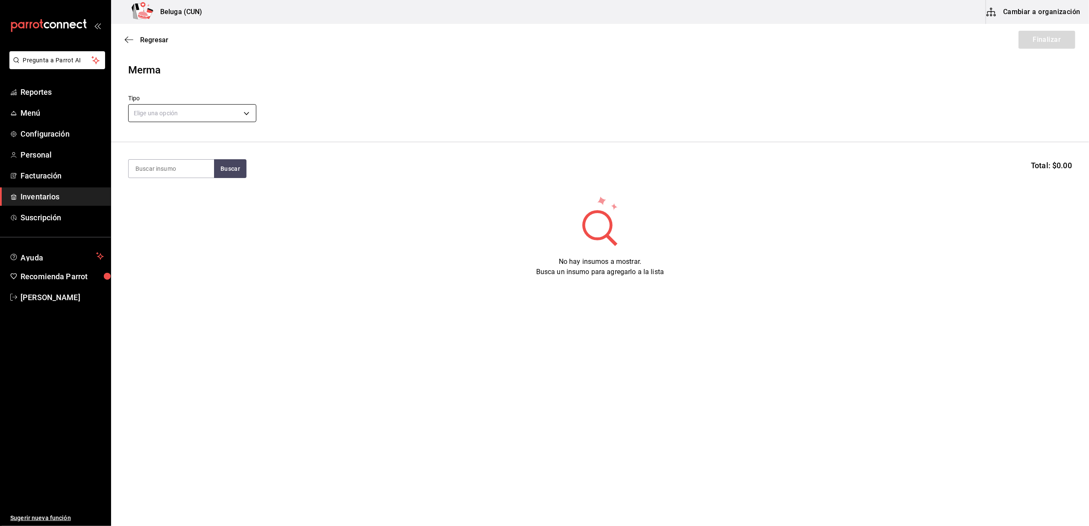
click at [229, 106] on body "Pregunta a Parrot AI Reportes Menú Configuración Personal Facturación Inventari…" at bounding box center [544, 239] width 1089 height 478
click at [144, 161] on li "Error" at bounding box center [192, 168] width 127 height 14
type input "ERROR"
click at [175, 173] on input at bounding box center [171, 169] width 85 height 18
type input "1"
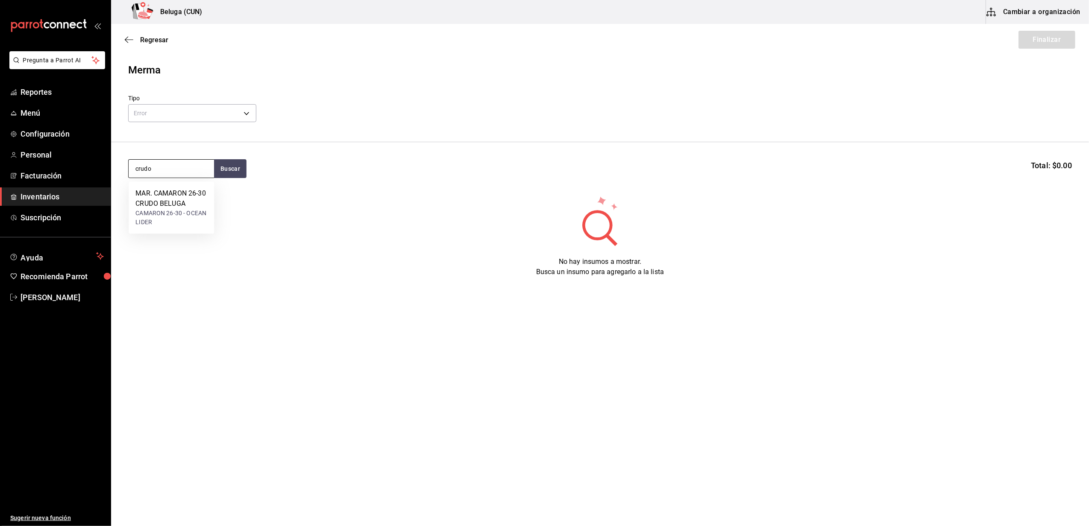
type input "crudo"
click at [156, 254] on div "No hay insumos a mostrar. Busca un insumo para agregarlo a la lista" at bounding box center [599, 236] width 977 height 82
click at [232, 173] on button "Buscar" at bounding box center [230, 168] width 32 height 19
click at [178, 196] on div "MAR. CAMARON 26-30 CRUDO BELUGA" at bounding box center [171, 198] width 72 height 20
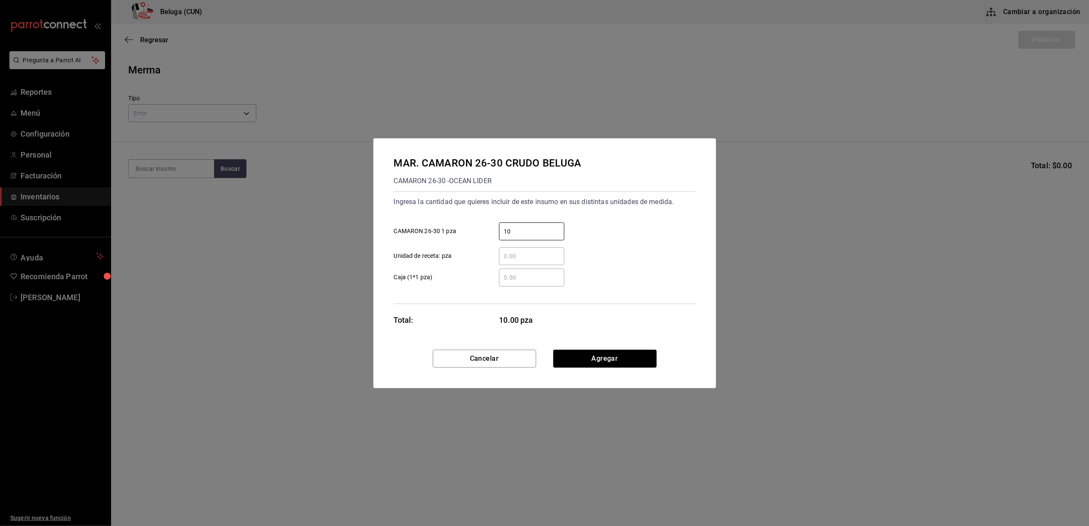
type input "10"
click at [623, 213] on div "Ingresa la cantidad que quieres incluir de este insumo en sus distintas unidade…" at bounding box center [544, 230] width 301 height 70
click at [637, 364] on button "Agregar" at bounding box center [604, 359] width 103 height 18
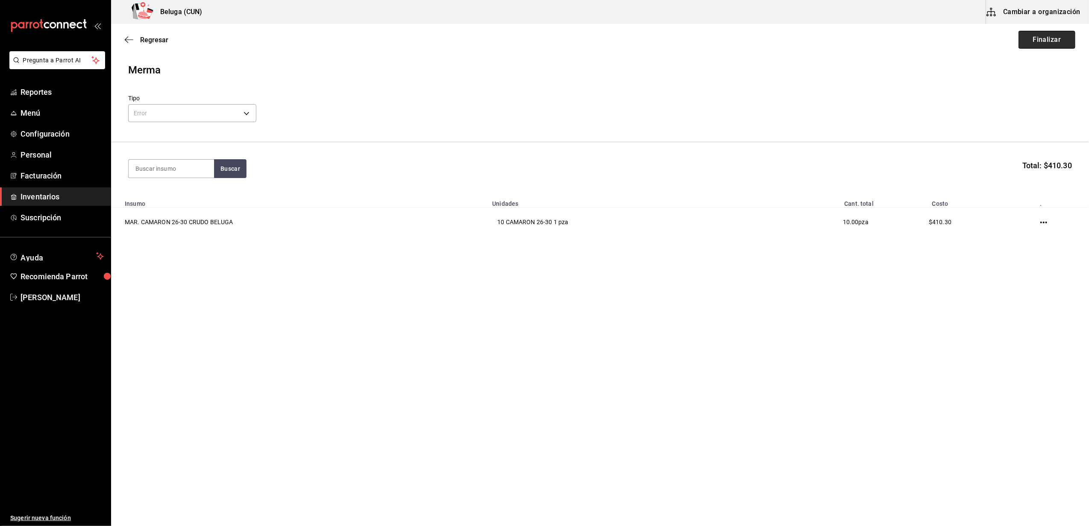
click at [1036, 38] on button "Finalizar" at bounding box center [1046, 40] width 57 height 18
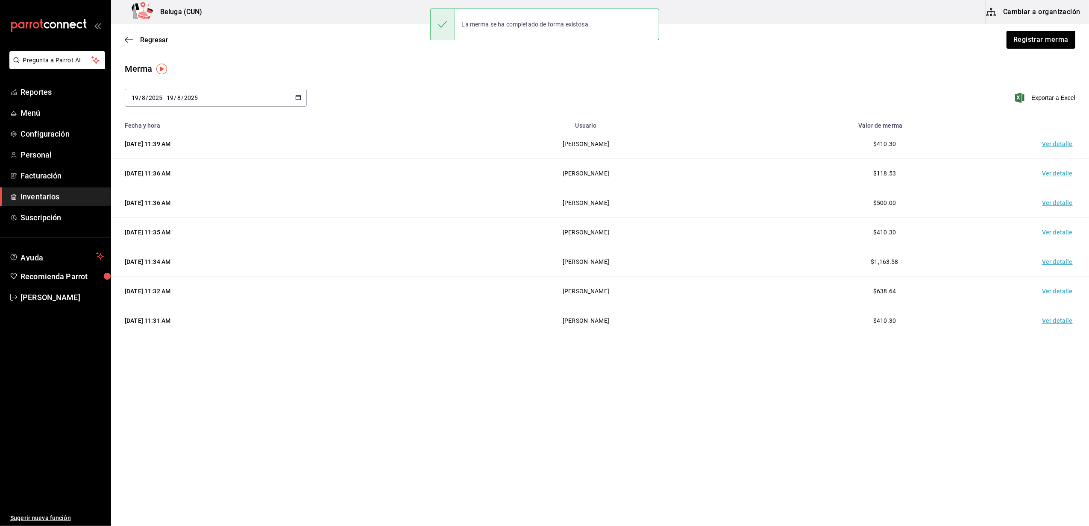
click at [1057, 144] on td "Ver detalle" at bounding box center [1059, 143] width 60 height 29
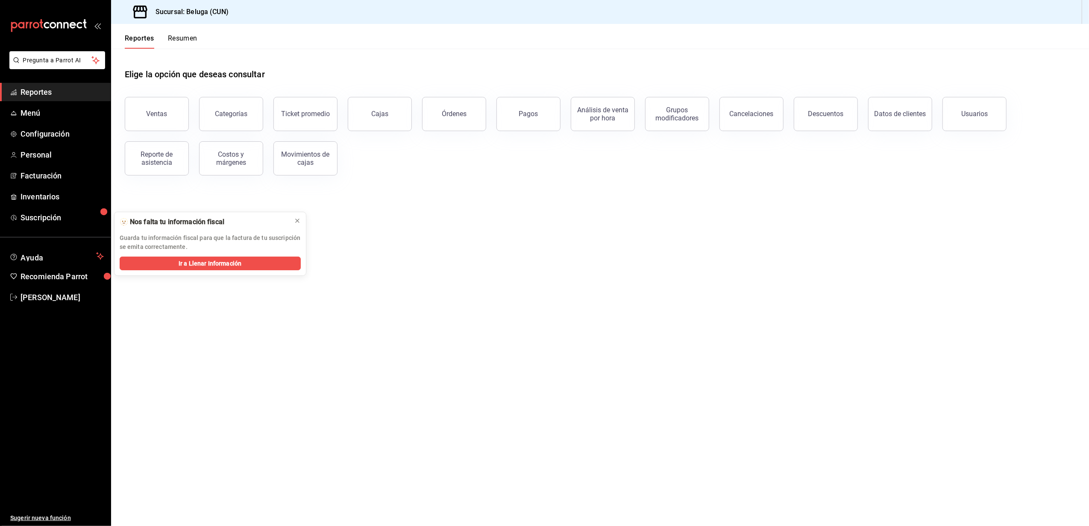
drag, startPoint x: 1086, startPoint y: 214, endPoint x: 770, endPoint y: 506, distance: 430.9
click at [730, 382] on main "Elige la opción que deseas consultar Ventas Categorías Ticket promedio Cajas Ór…" at bounding box center [599, 287] width 977 height 477
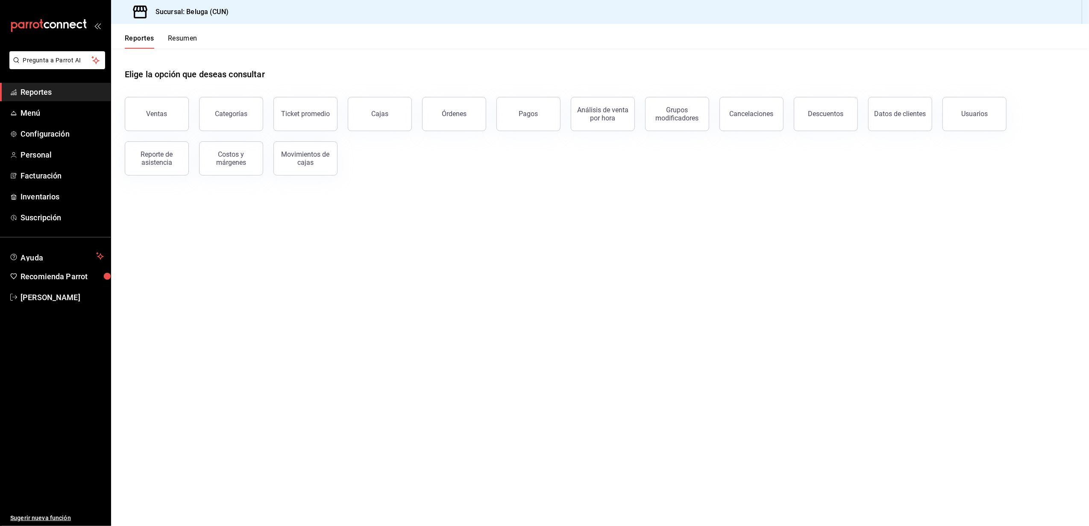
click at [406, 207] on main "Elige la opción que deseas consultar Ventas Categorías Ticket promedio Cajas Ór…" at bounding box center [599, 287] width 977 height 477
click at [88, 196] on span "Inventarios" at bounding box center [61, 197] width 83 height 12
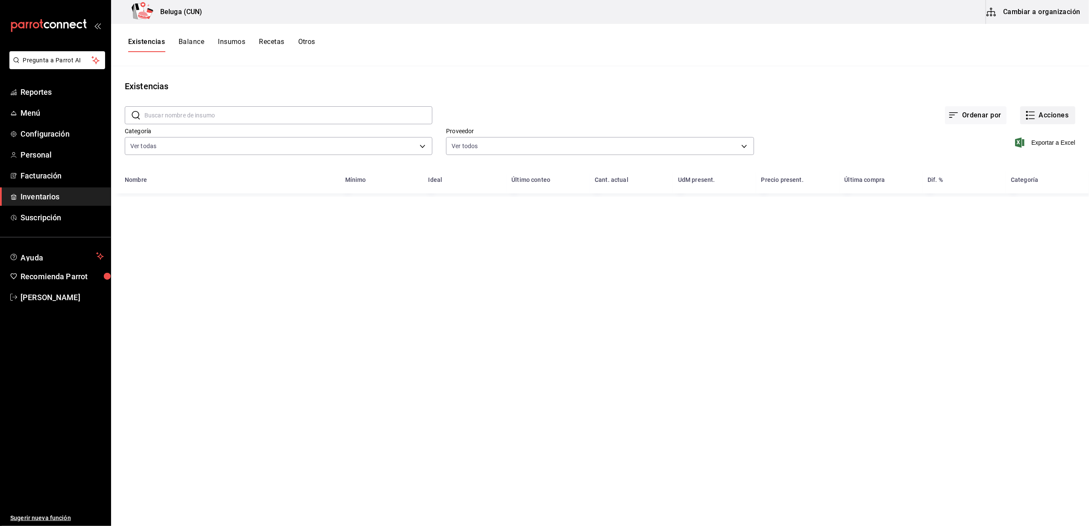
click at [1055, 120] on button "Acciones" at bounding box center [1047, 115] width 55 height 18
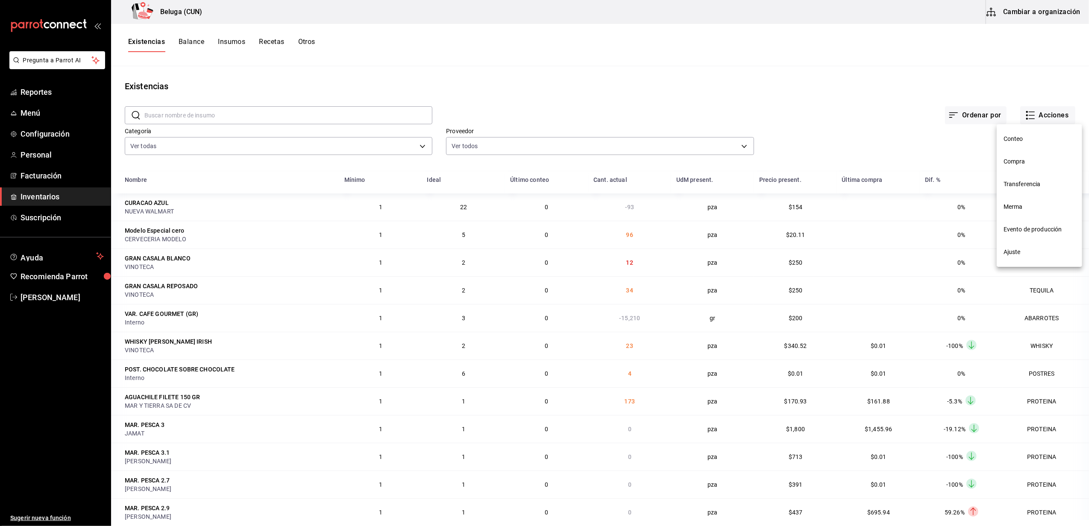
click at [1022, 161] on span "Compra" at bounding box center [1039, 161] width 72 height 9
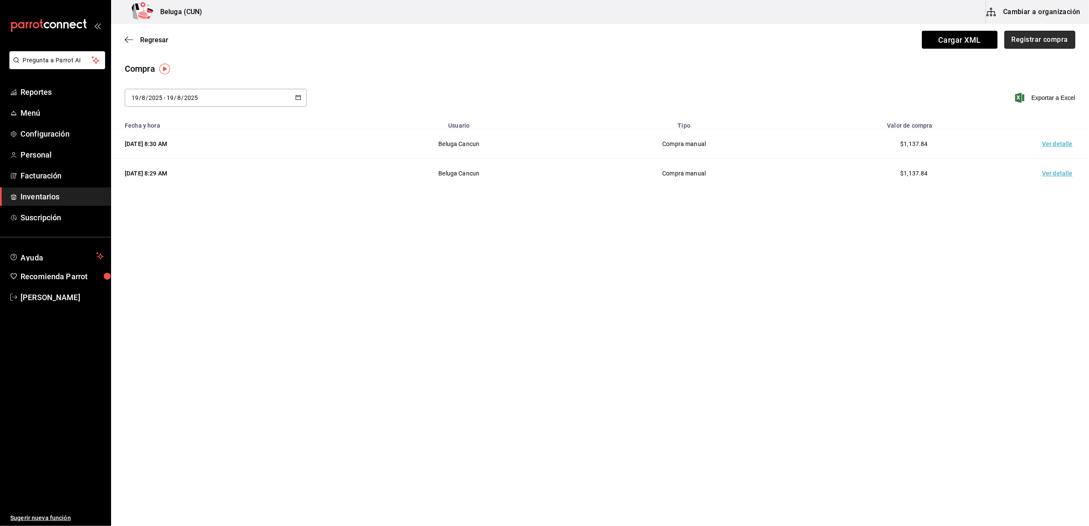
click at [1053, 38] on button "Registrar compra" at bounding box center [1039, 40] width 71 height 18
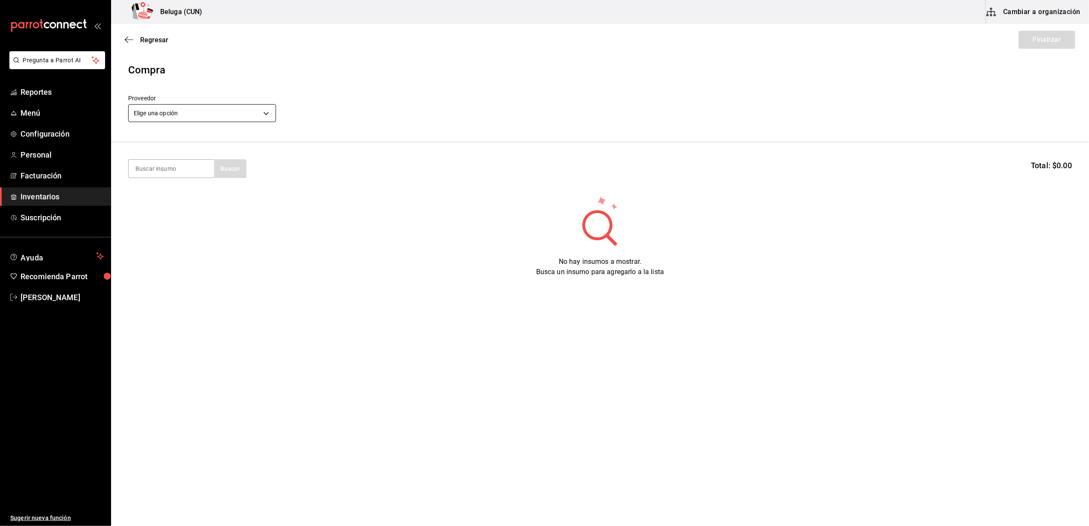
click at [218, 113] on body "Pregunta a Parrot AI Reportes Menú Configuración Personal Facturación Inventari…" at bounding box center [544, 239] width 1089 height 478
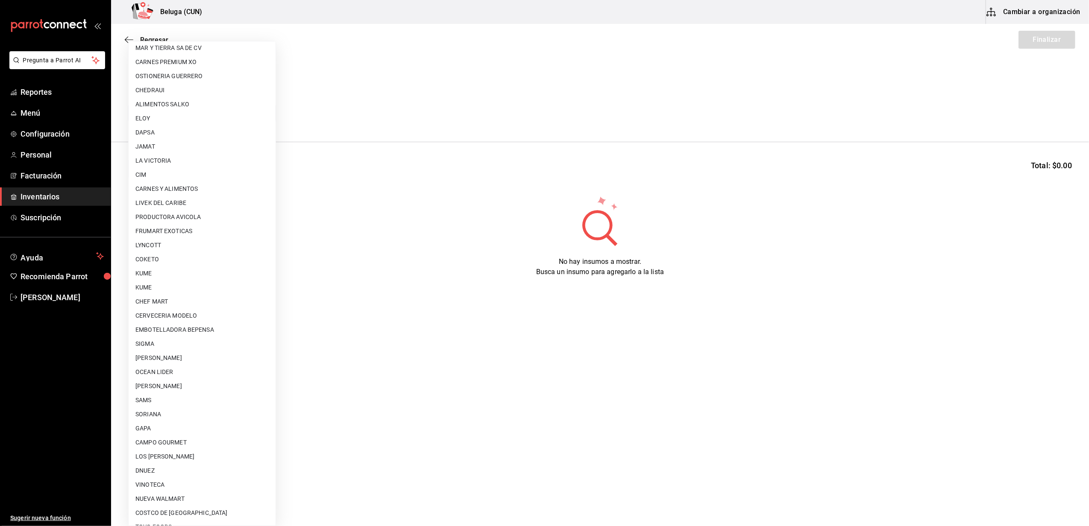
scroll to position [270, 0]
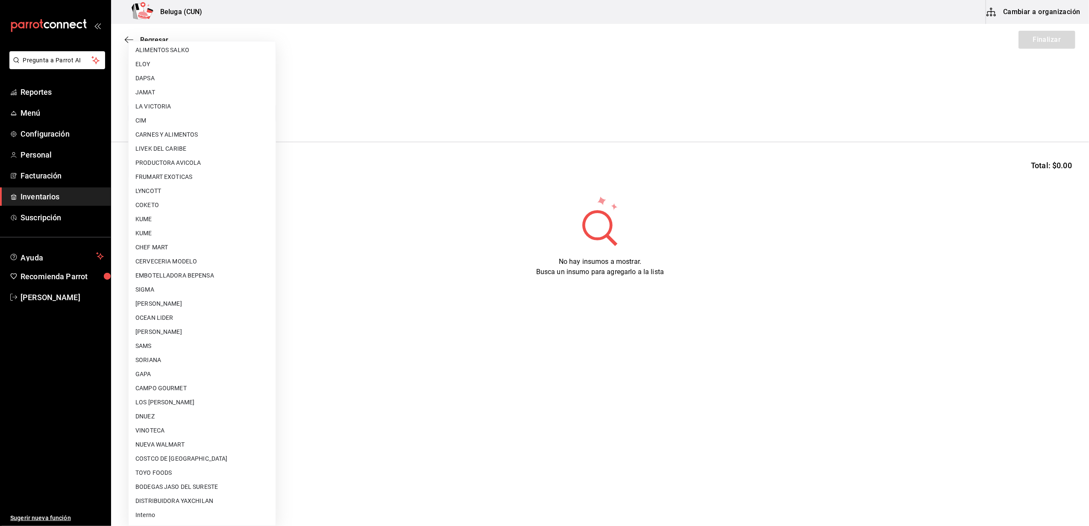
click at [175, 520] on li "Interno" at bounding box center [202, 515] width 147 height 14
type input "cf097a6b-1652-49c1-8634-faa24daf0fdd"
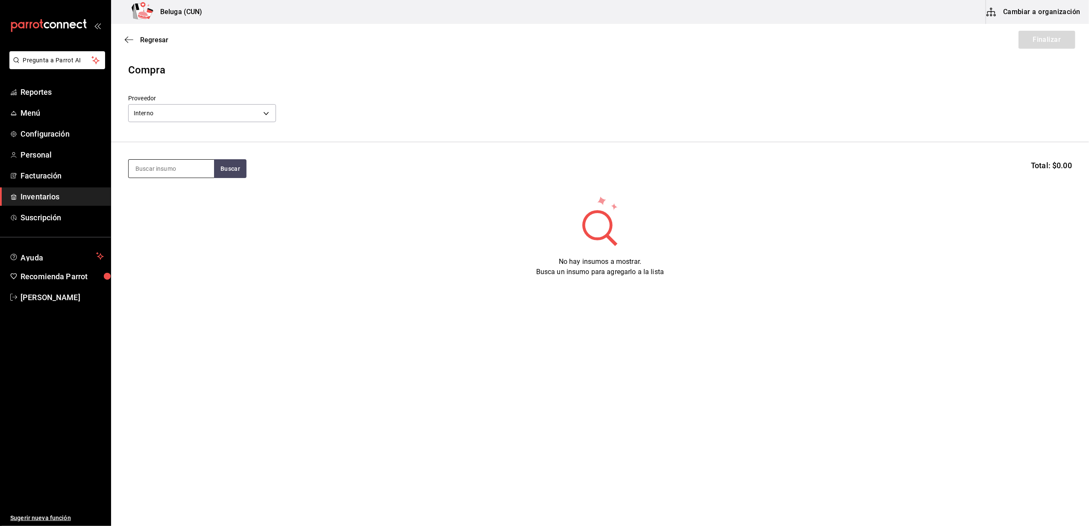
click at [190, 171] on input at bounding box center [171, 169] width 85 height 18
type input "jugo"
click at [167, 199] on div "MAR. JUGO DE CAMARON 100 GR" at bounding box center [171, 198] width 72 height 20
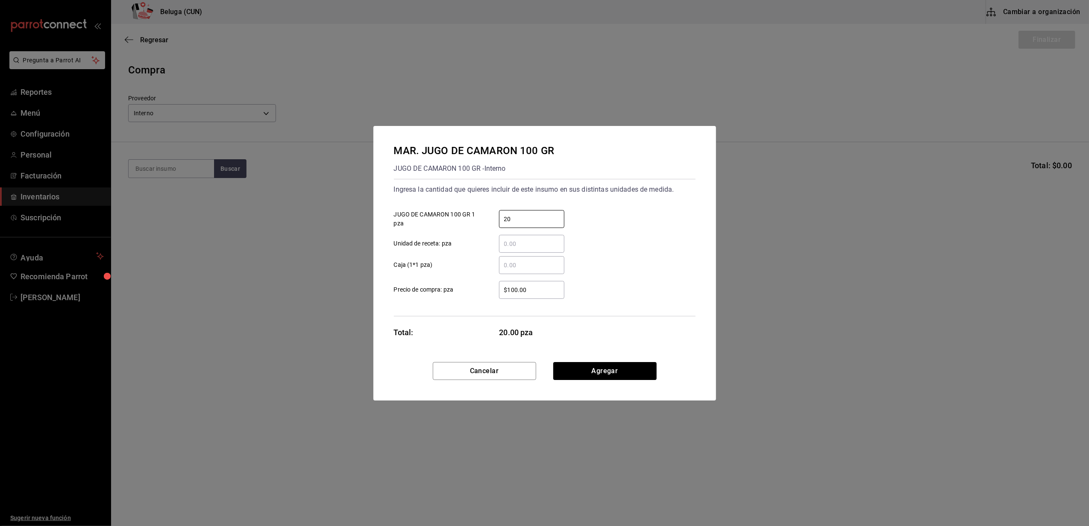
type input "20"
type input "$0.04"
type input "$0.01"
click button "Agregar" at bounding box center [604, 371] width 103 height 18
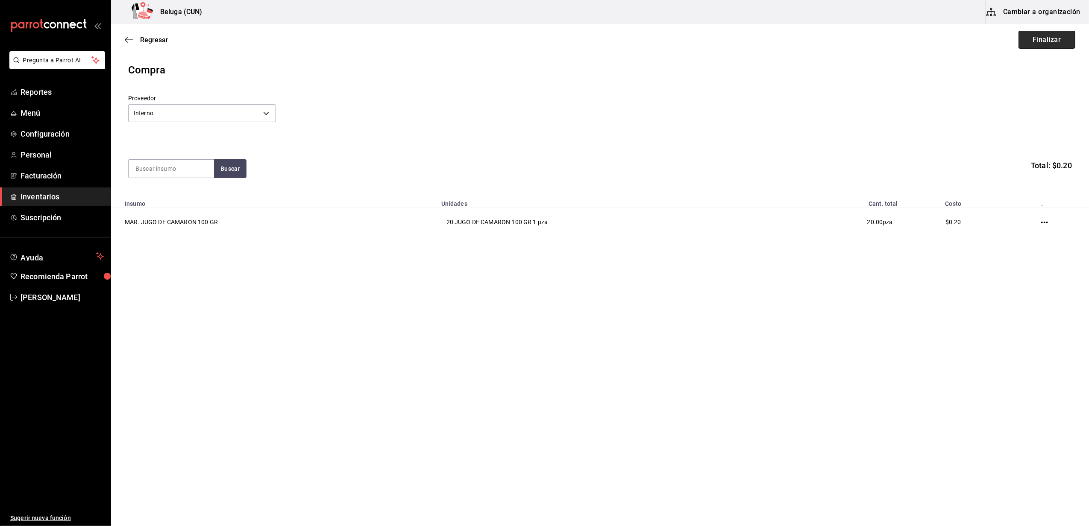
click at [1051, 36] on button "Finalizar" at bounding box center [1046, 40] width 57 height 18
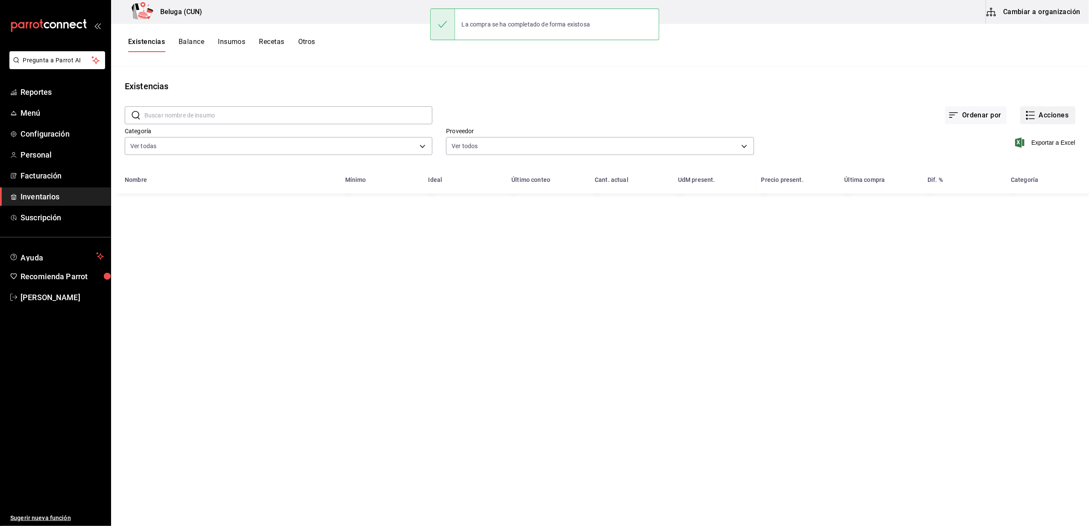
click at [1056, 114] on button "Acciones" at bounding box center [1047, 115] width 55 height 18
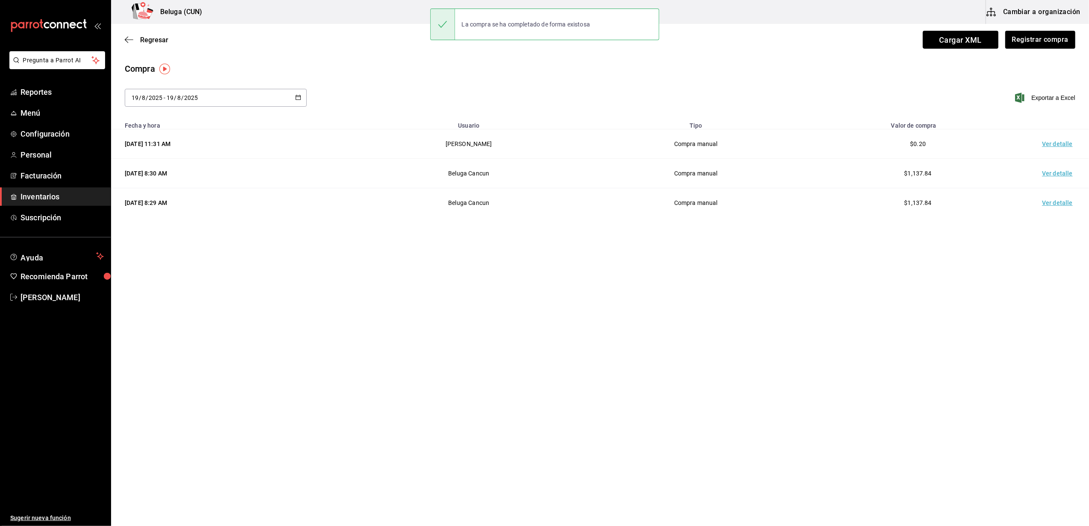
click at [1060, 145] on td "Ver detalle" at bounding box center [1059, 143] width 60 height 29
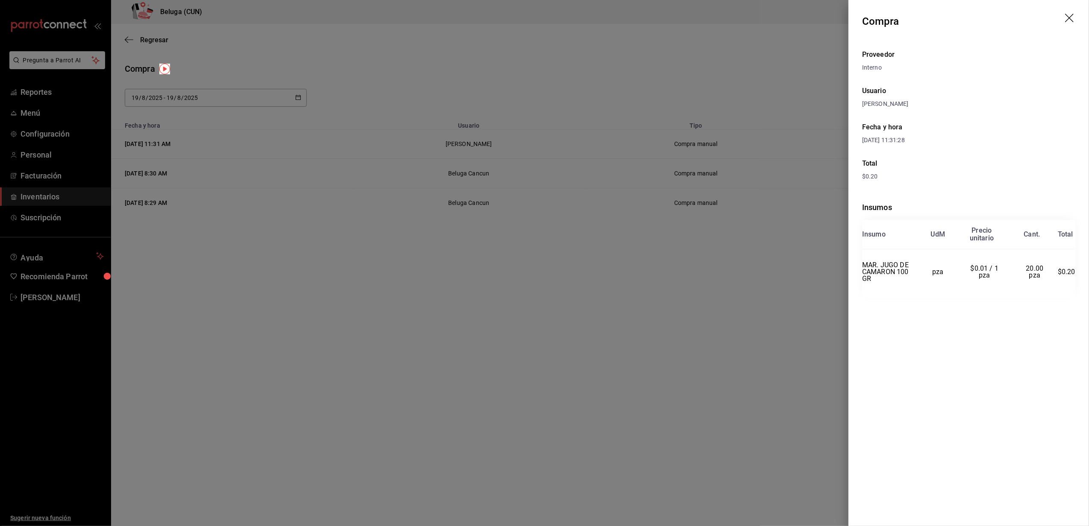
click at [801, 40] on div at bounding box center [544, 263] width 1089 height 526
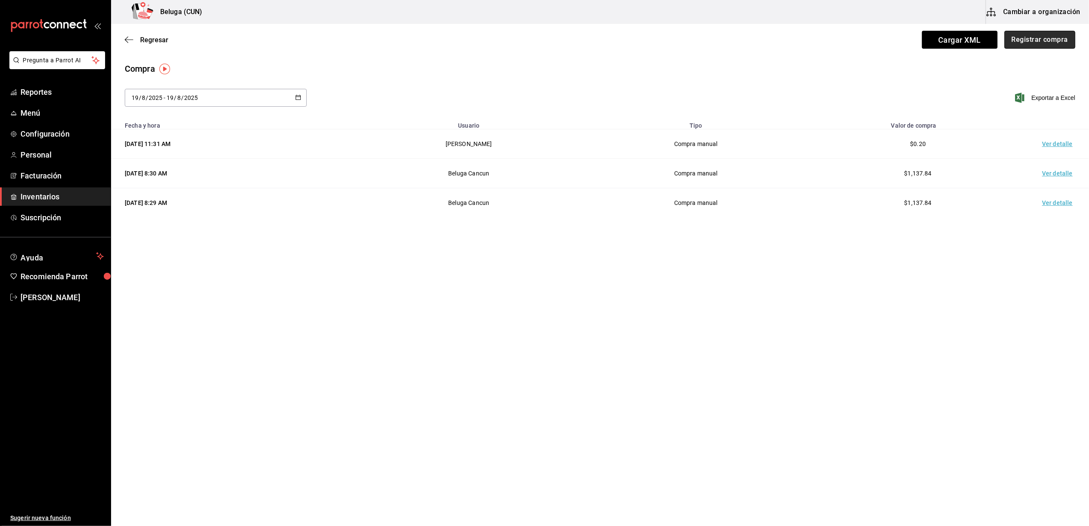
click at [1051, 44] on button "Registrar compra" at bounding box center [1039, 40] width 71 height 18
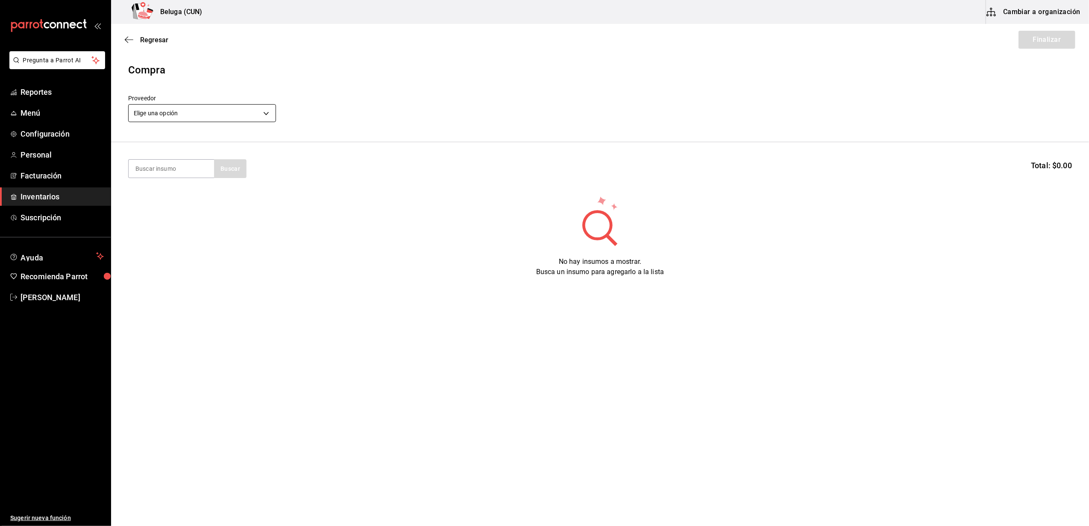
click at [246, 121] on body "Pregunta a Parrot AI Reportes Menú Configuración Personal Facturación Inventari…" at bounding box center [544, 239] width 1089 height 478
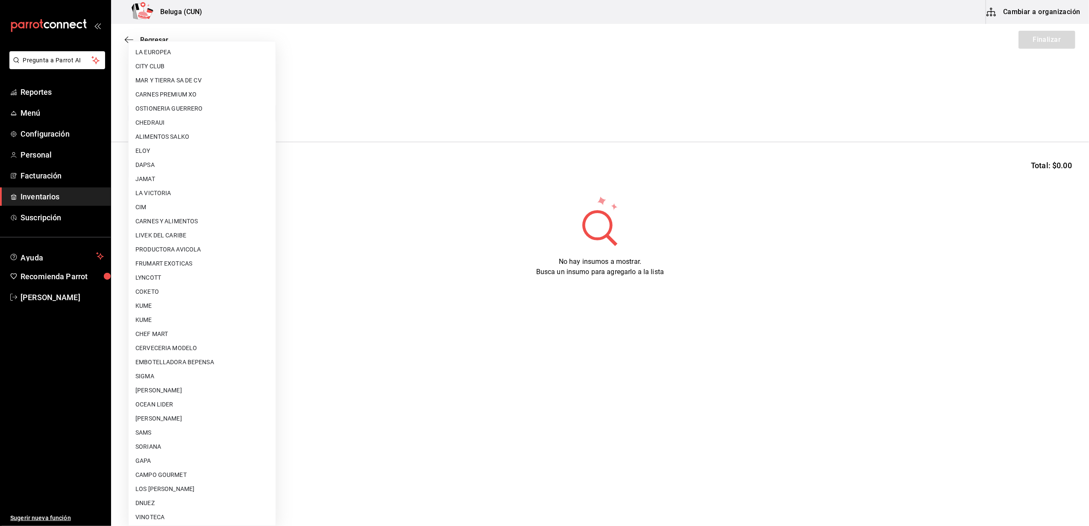
scroll to position [270, 0]
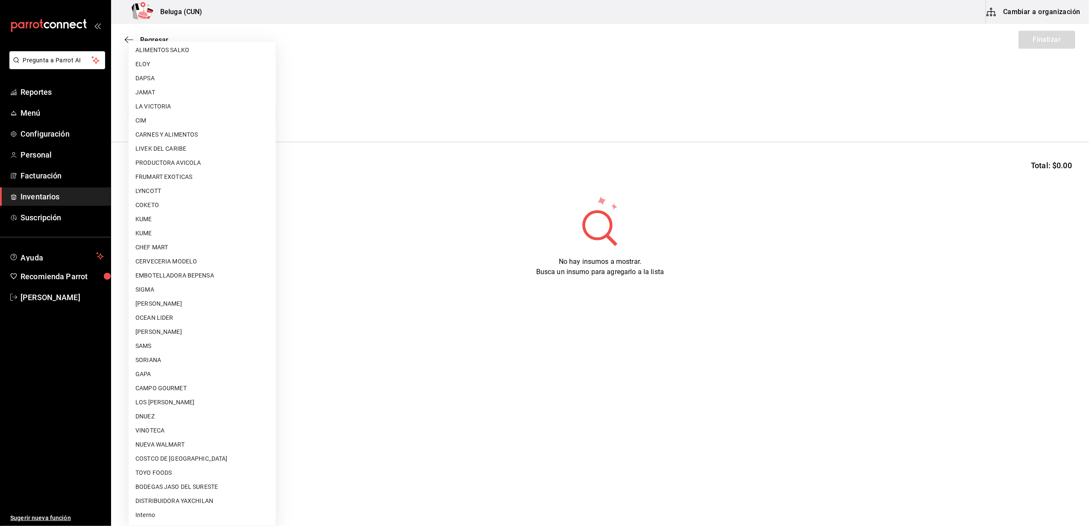
click at [422, 184] on div at bounding box center [544, 263] width 1089 height 526
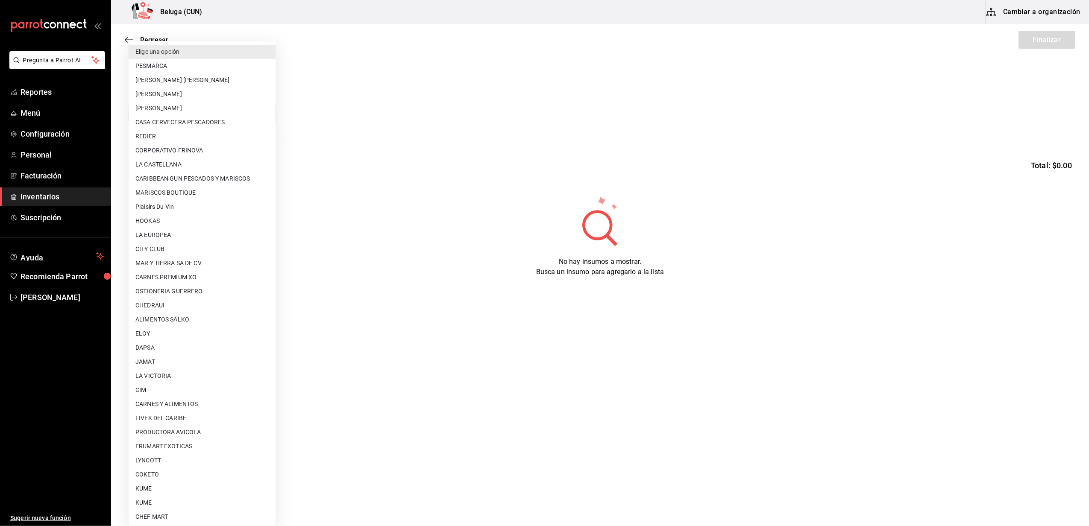
click at [221, 105] on body "Pregunta a Parrot AI Reportes Menú Configuración Personal Facturación Inventari…" at bounding box center [544, 239] width 1089 height 478
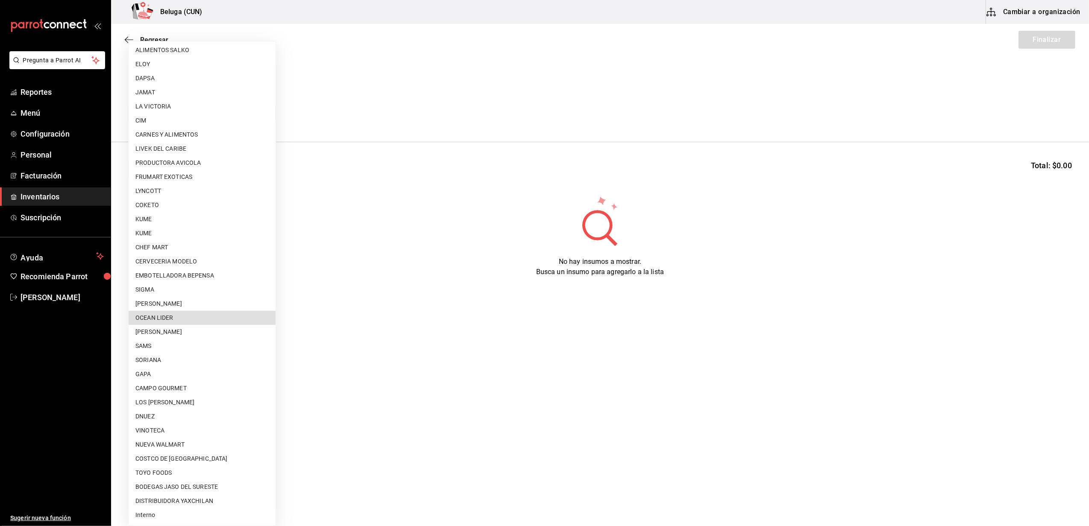
click at [156, 319] on li "OCEAN LIDER" at bounding box center [202, 318] width 147 height 14
type input "418ad5b3-5aac-43ae-8a20-ce68503a9856"
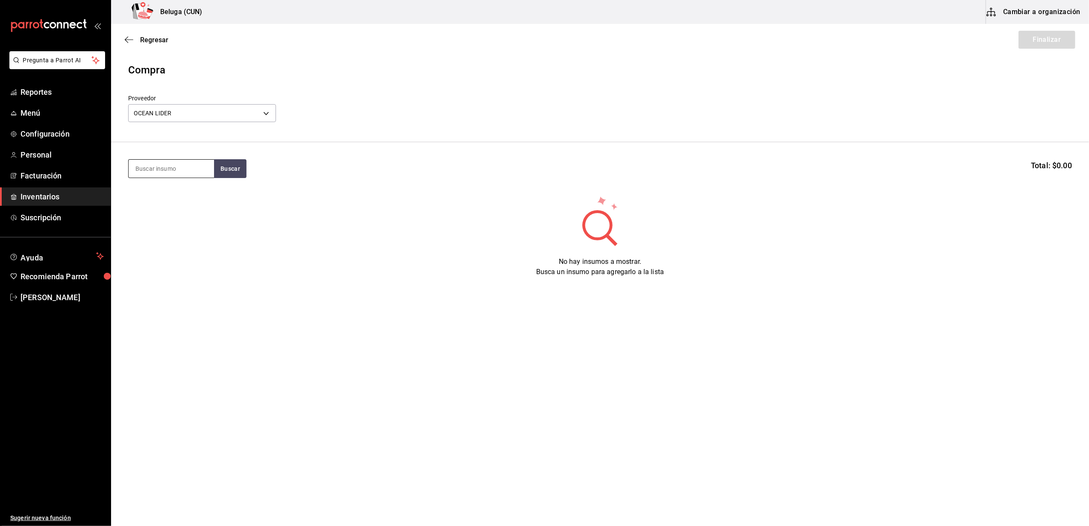
click at [185, 170] on input at bounding box center [171, 169] width 85 height 18
type input "crudo"
click at [180, 189] on div "MAR. CAMARON 26-30 CRUDO BELUGA" at bounding box center [171, 198] width 72 height 20
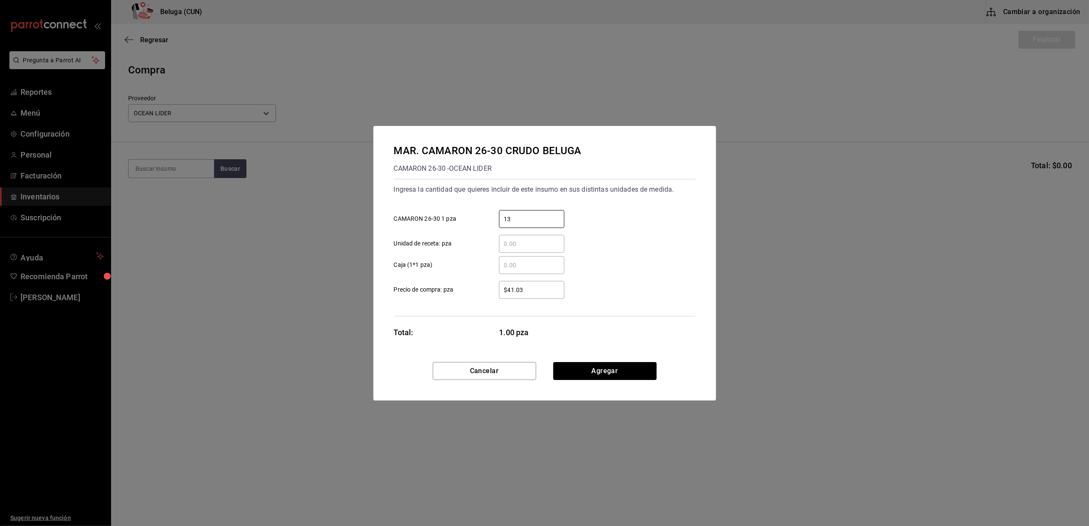
type input "13"
type input "$0.01"
click button "Agregar" at bounding box center [604, 371] width 103 height 18
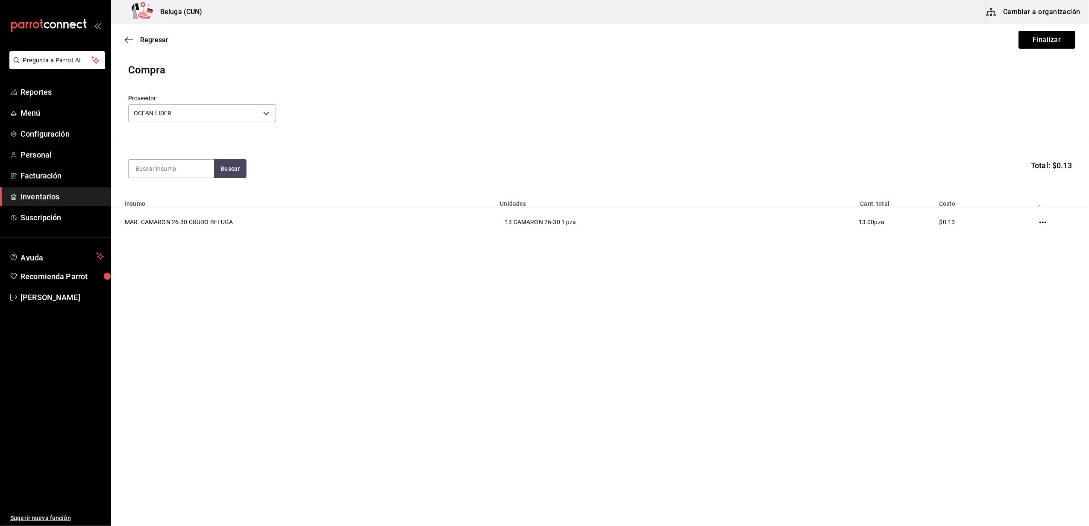
drag, startPoint x: 1088, startPoint y: 93, endPoint x: 1067, endPoint y: 99, distance: 22.2
drag, startPoint x: 1067, startPoint y: 99, endPoint x: 970, endPoint y: 43, distance: 111.6
click at [943, 38] on div "Regresar Finalizar" at bounding box center [599, 40] width 977 height 32
click at [1054, 43] on button "Finalizar" at bounding box center [1046, 40] width 57 height 18
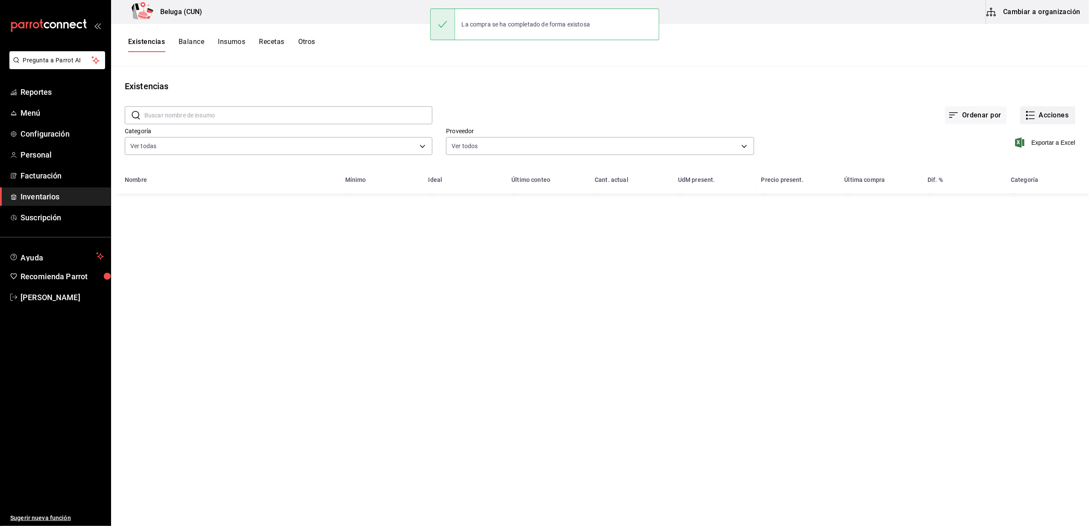
click at [1051, 108] on button "Acciones" at bounding box center [1047, 115] width 55 height 18
click at [1019, 159] on span "Compra" at bounding box center [1039, 161] width 72 height 9
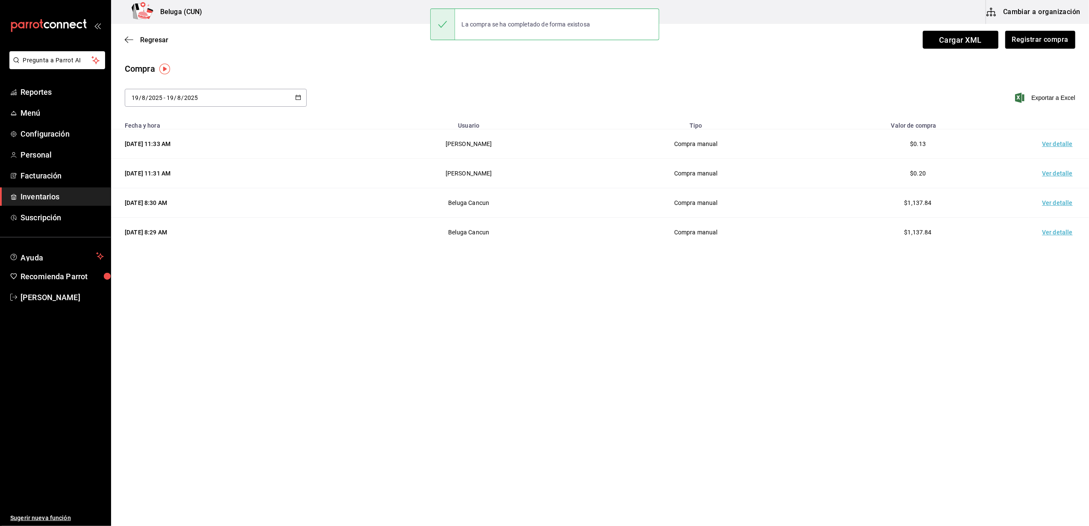
click at [1047, 146] on td "Ver detalle" at bounding box center [1059, 143] width 60 height 29
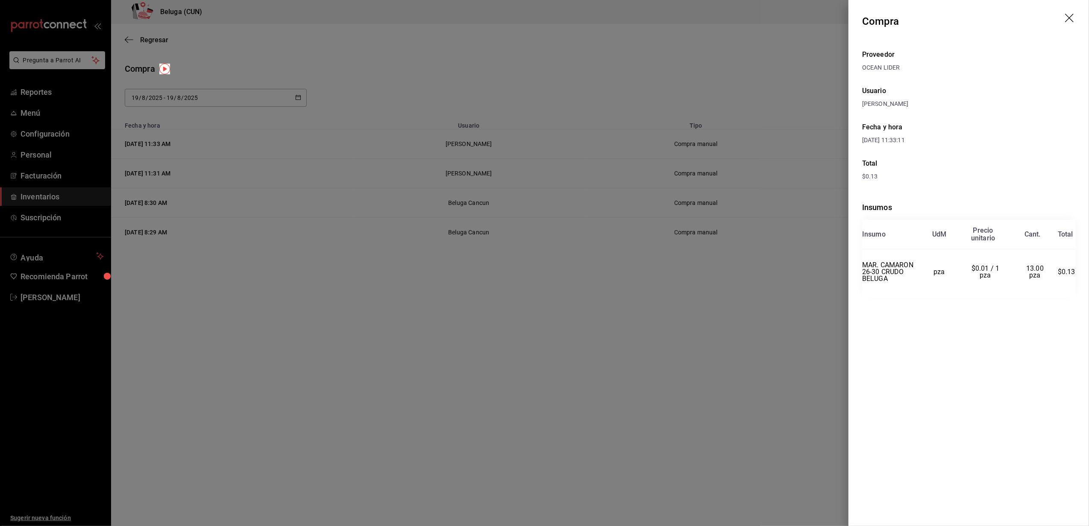
click at [477, 418] on div at bounding box center [544, 263] width 1089 height 526
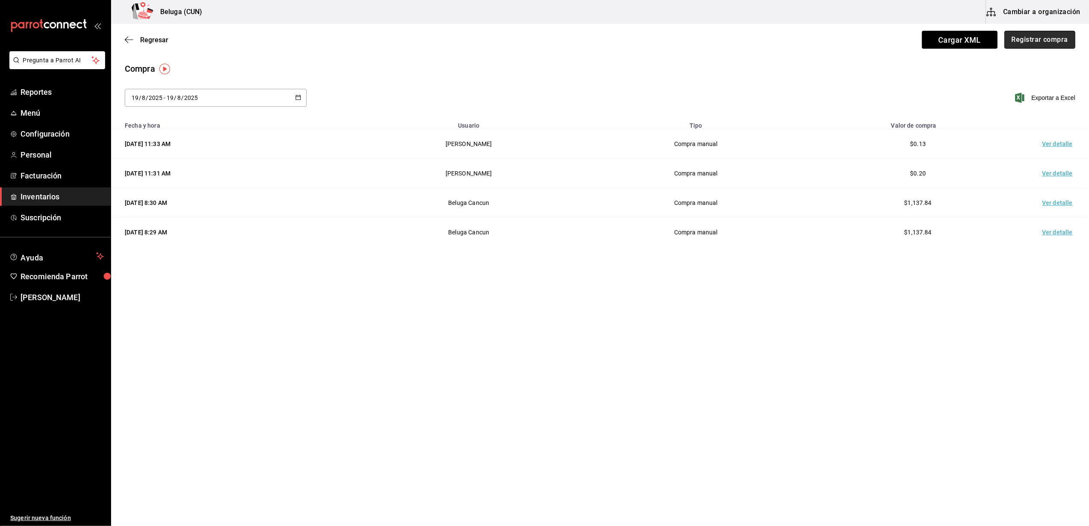
click at [1038, 38] on button "Registrar compra" at bounding box center [1039, 40] width 71 height 18
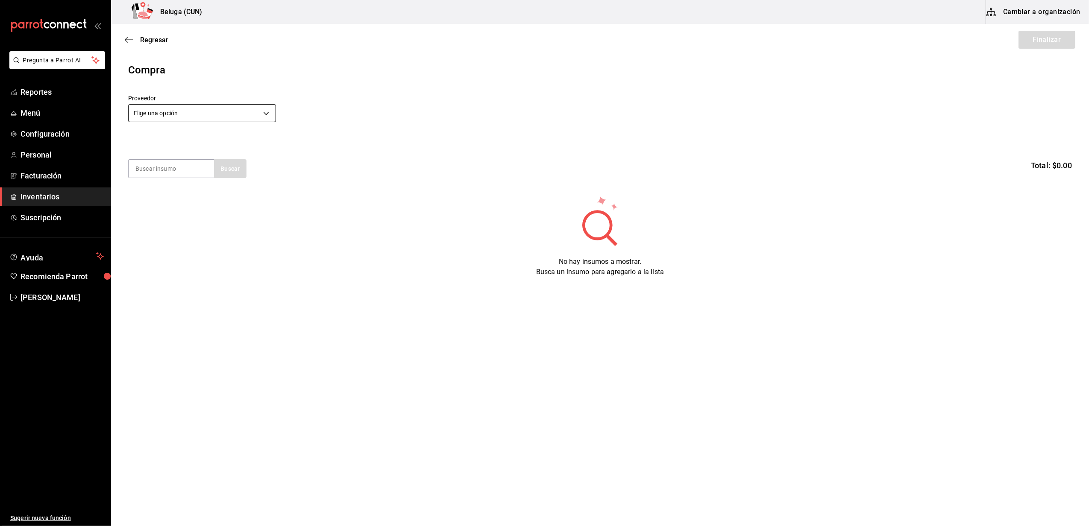
click at [255, 108] on body "Pregunta a Parrot AI Reportes Menú Configuración Personal Facturación Inventari…" at bounding box center [544, 239] width 1089 height 478
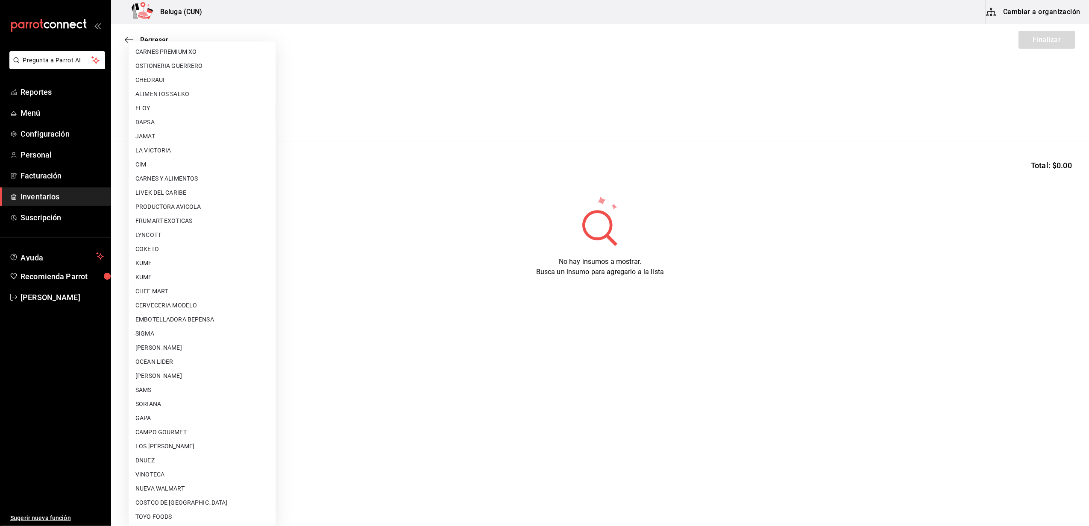
scroll to position [270, 0]
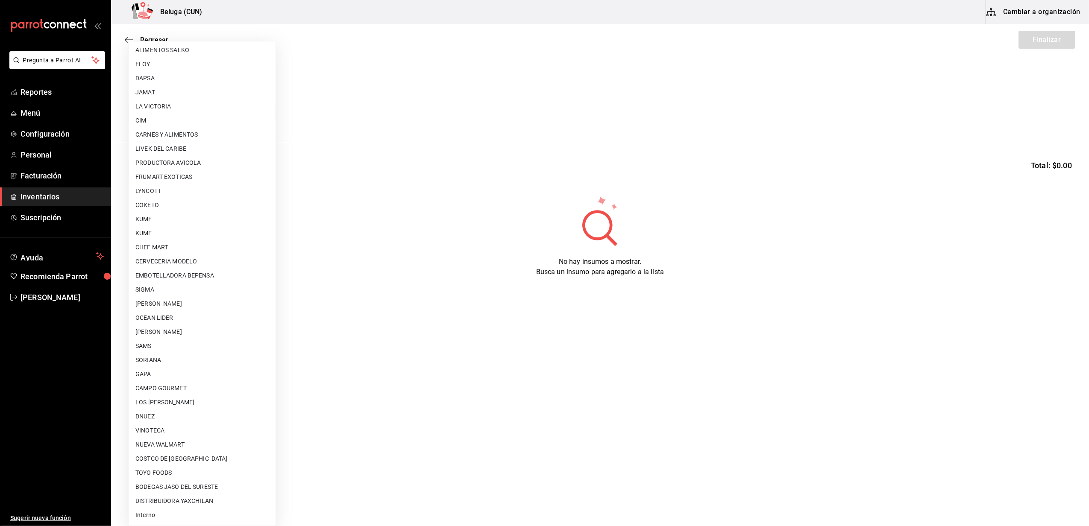
drag, startPoint x: 149, startPoint y: 518, endPoint x: 144, endPoint y: 520, distance: 4.8
click at [147, 518] on li "Interno" at bounding box center [202, 515] width 147 height 14
type input "cf097a6b-1652-49c1-8634-faa24daf0fdd"
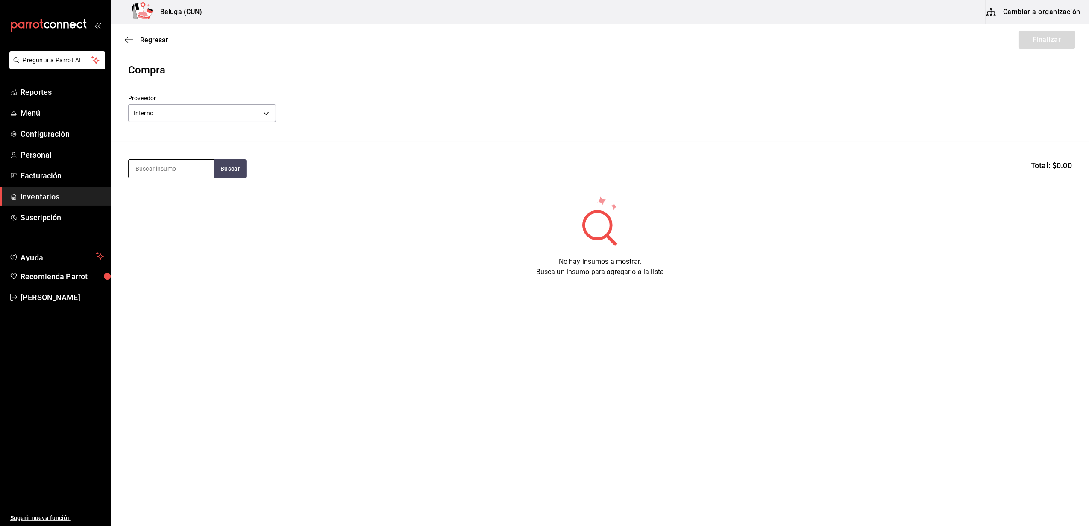
click at [156, 169] on input at bounding box center [171, 169] width 85 height 18
type input "gober"
click at [173, 204] on div "Presentación - Interno" at bounding box center [167, 203] width 64 height 9
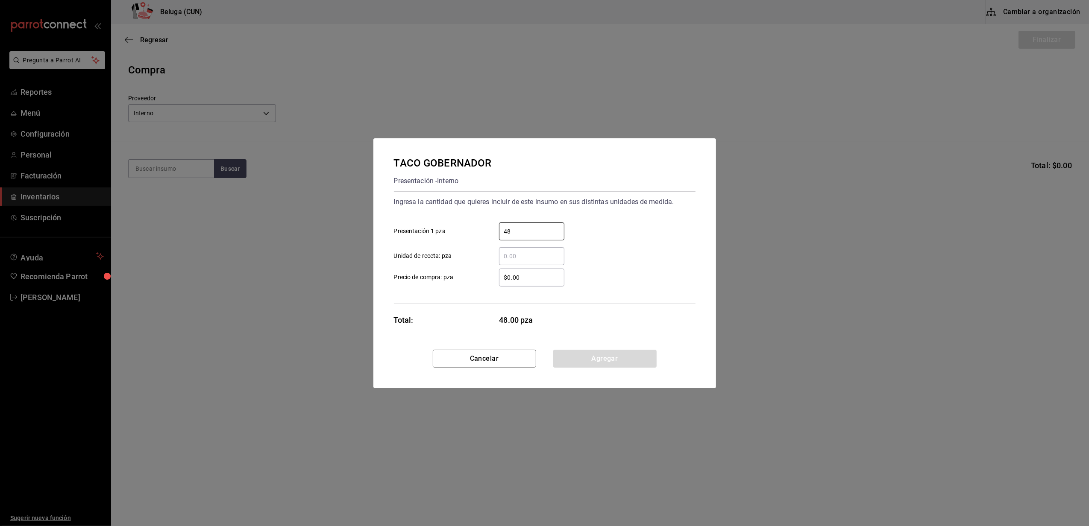
type input "48"
type input "$0.01"
click button "Agregar" at bounding box center [604, 359] width 103 height 18
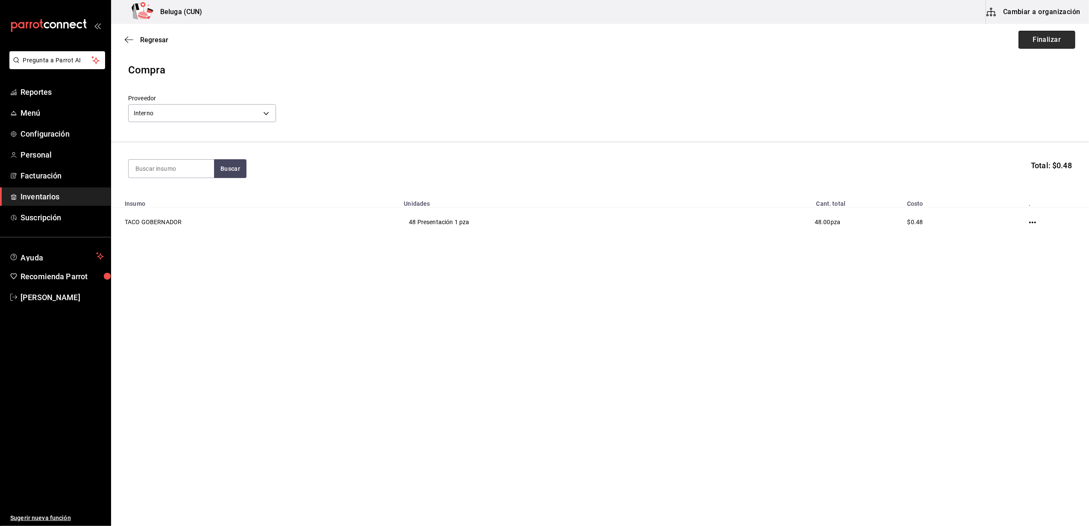
click at [1049, 32] on button "Finalizar" at bounding box center [1046, 40] width 57 height 18
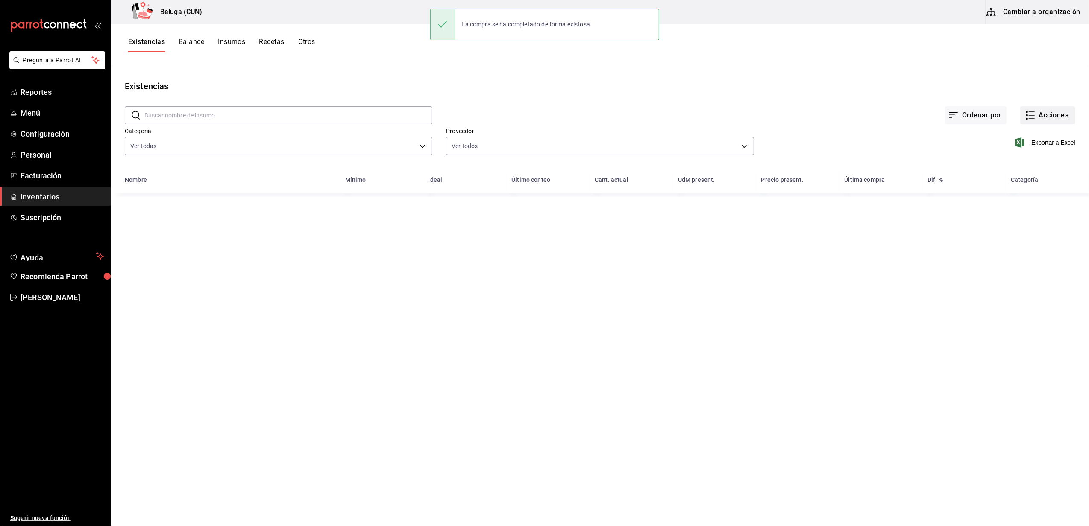
click at [1053, 110] on button "Acciones" at bounding box center [1047, 115] width 55 height 18
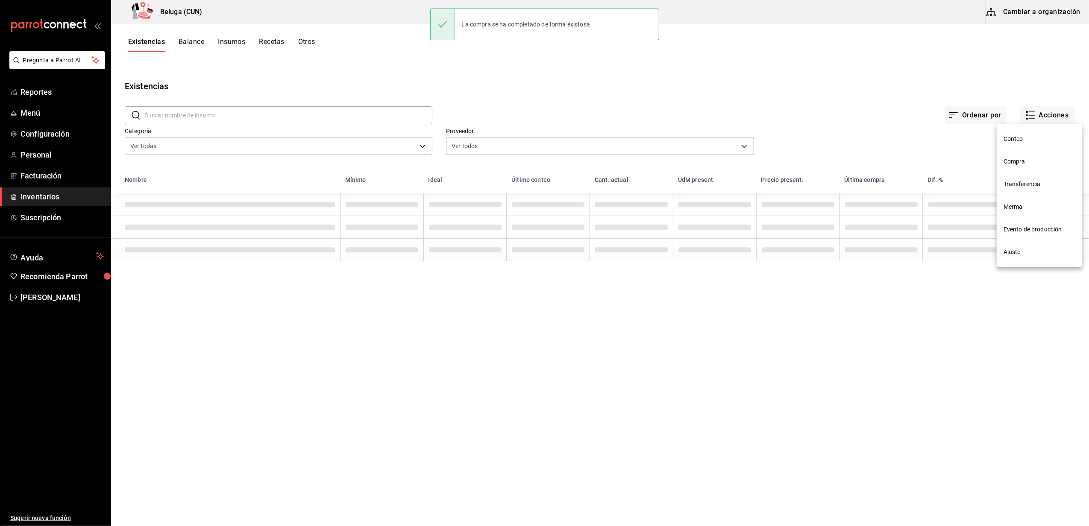
click at [1015, 157] on span "Compra" at bounding box center [1039, 161] width 72 height 9
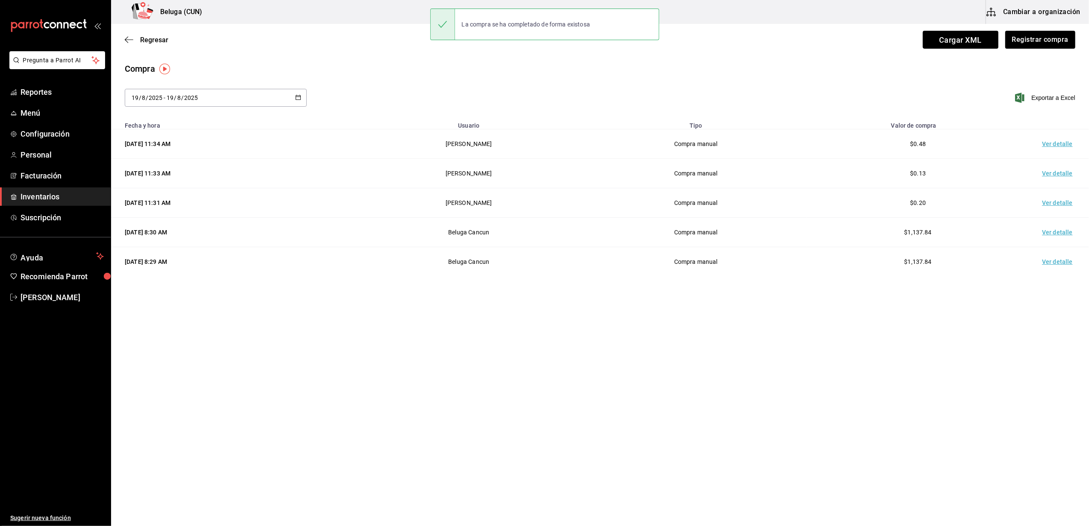
click at [1049, 138] on td "Ver detalle" at bounding box center [1059, 143] width 60 height 29
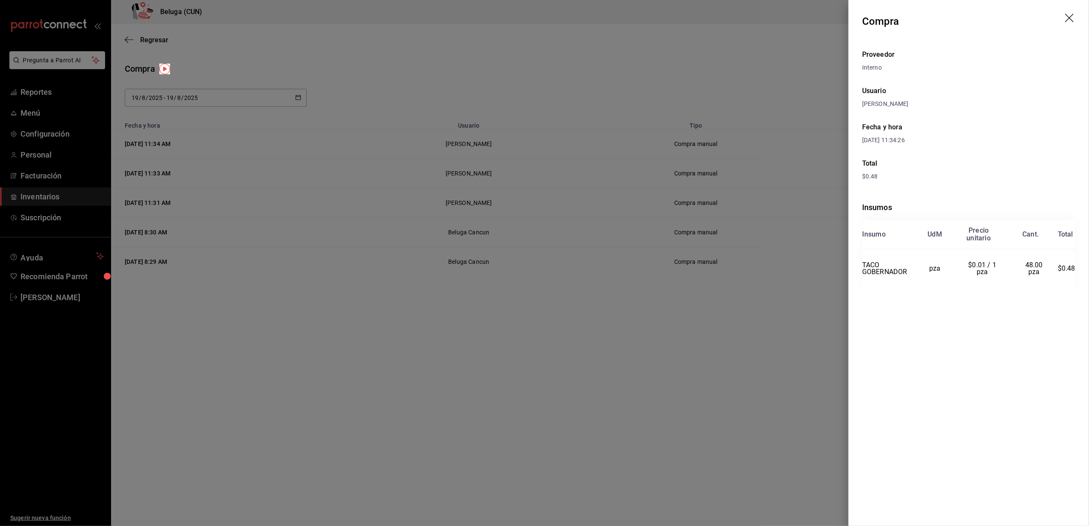
click at [674, 360] on div at bounding box center [544, 263] width 1089 height 526
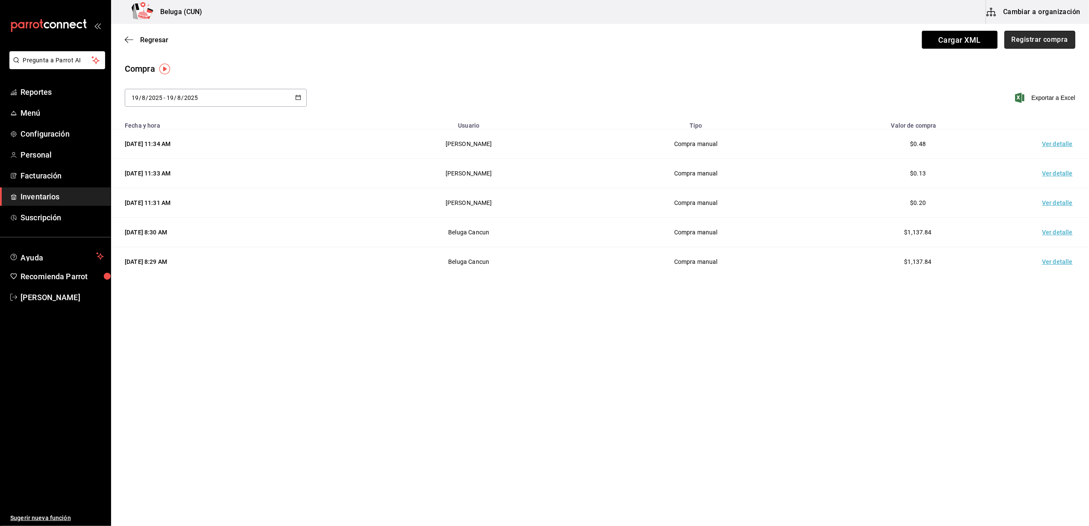
click at [1054, 40] on button "Registrar compra" at bounding box center [1039, 40] width 71 height 18
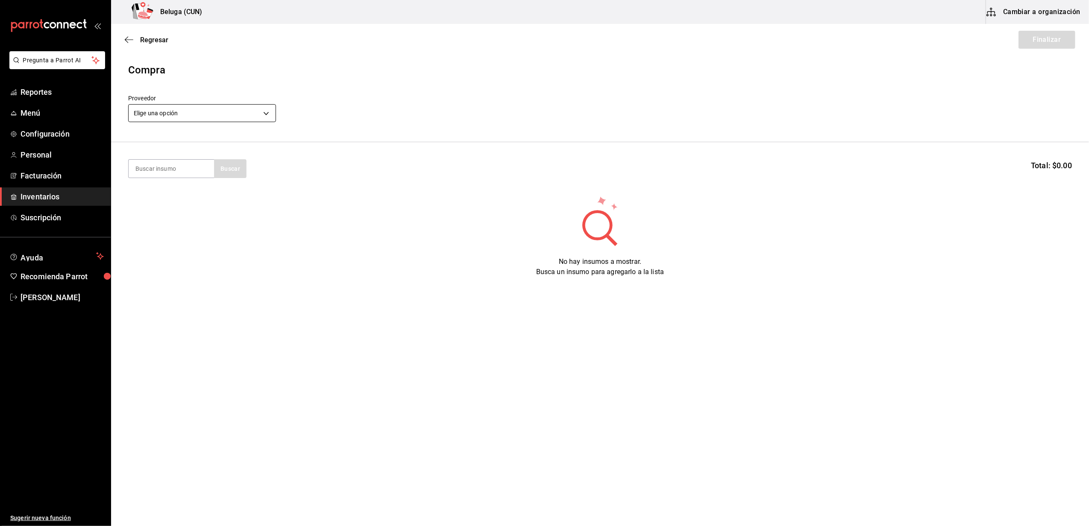
click at [185, 114] on body "Pregunta a Parrot AI Reportes Menú Configuración Personal Facturación Inventari…" at bounding box center [544, 239] width 1089 height 478
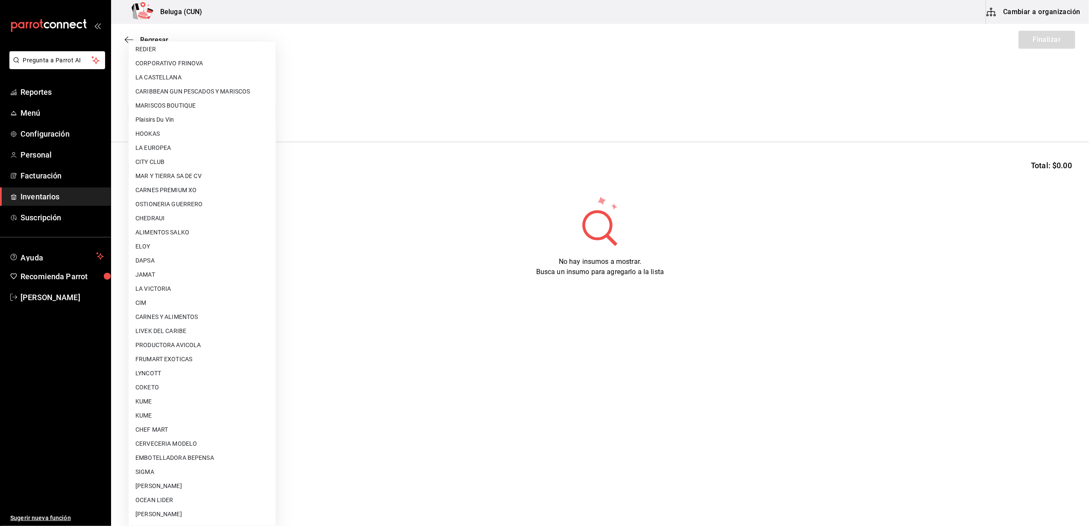
scroll to position [270, 0]
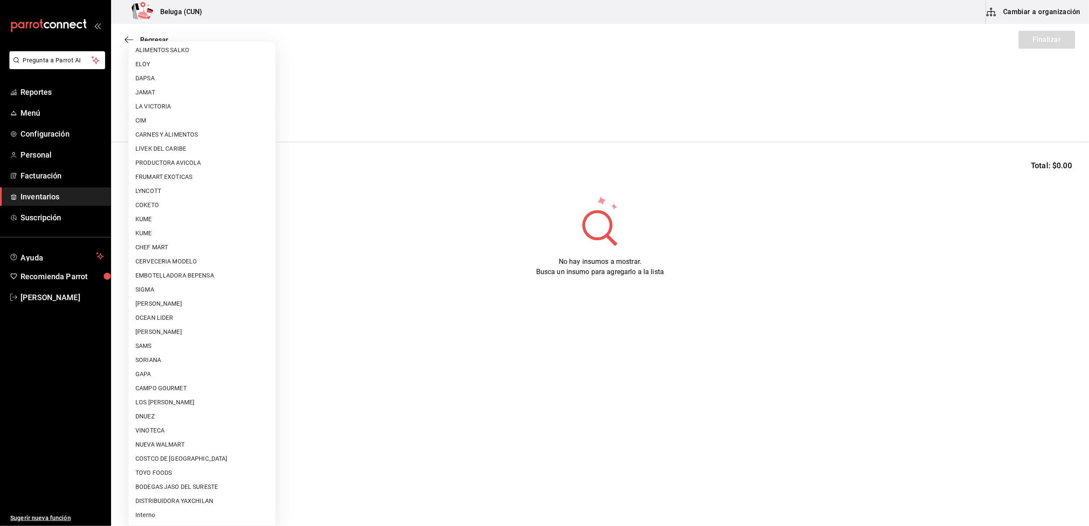
click at [153, 520] on li "Interno" at bounding box center [202, 515] width 147 height 14
type input "cf097a6b-1652-49c1-8634-faa24daf0fdd"
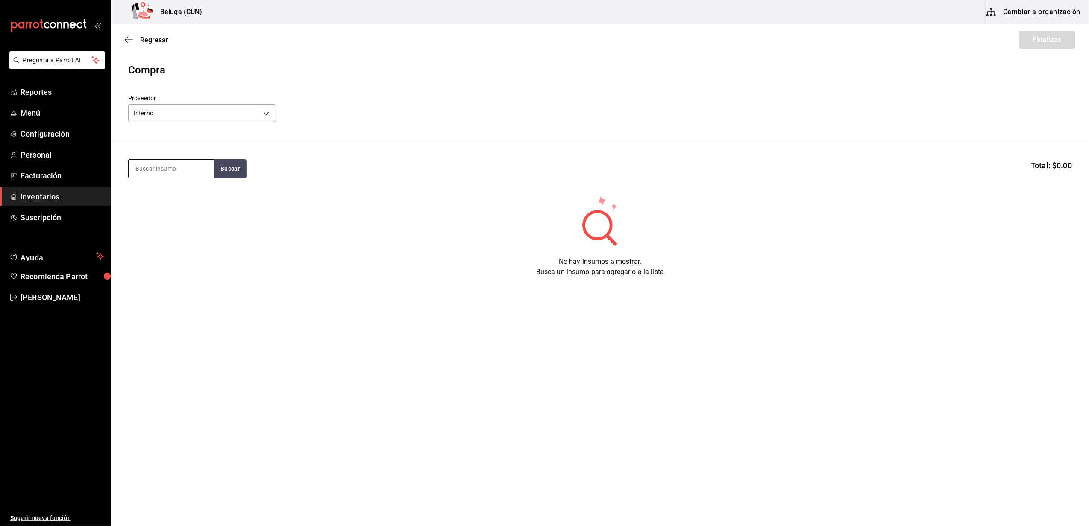
click at [172, 166] on input at bounding box center [171, 169] width 85 height 18
type input "empa"
click at [171, 197] on div "EMPANADA DE CAMARÓN 26-30" at bounding box center [171, 198] width 72 height 20
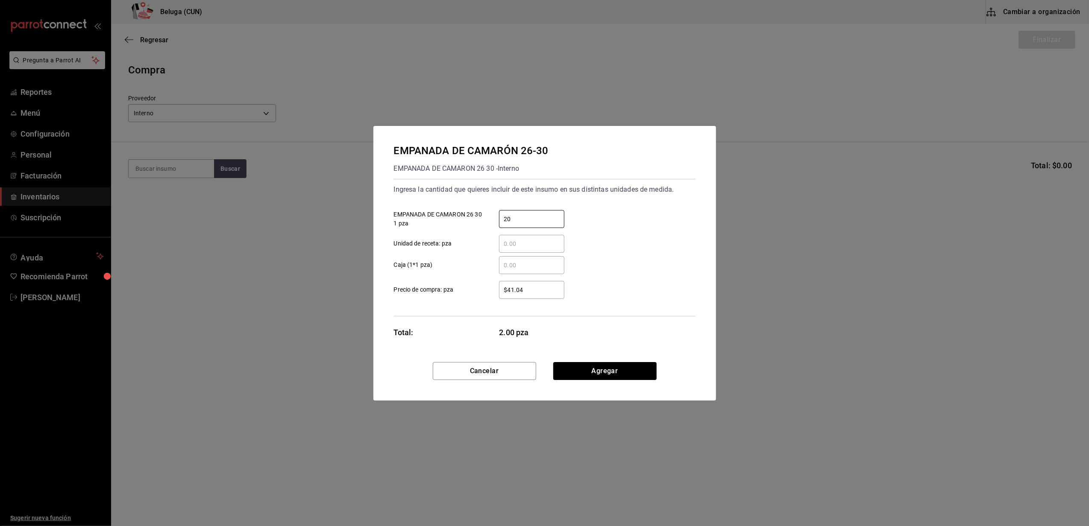
type input "20"
type input "$0.01"
click button "Agregar" at bounding box center [604, 371] width 103 height 18
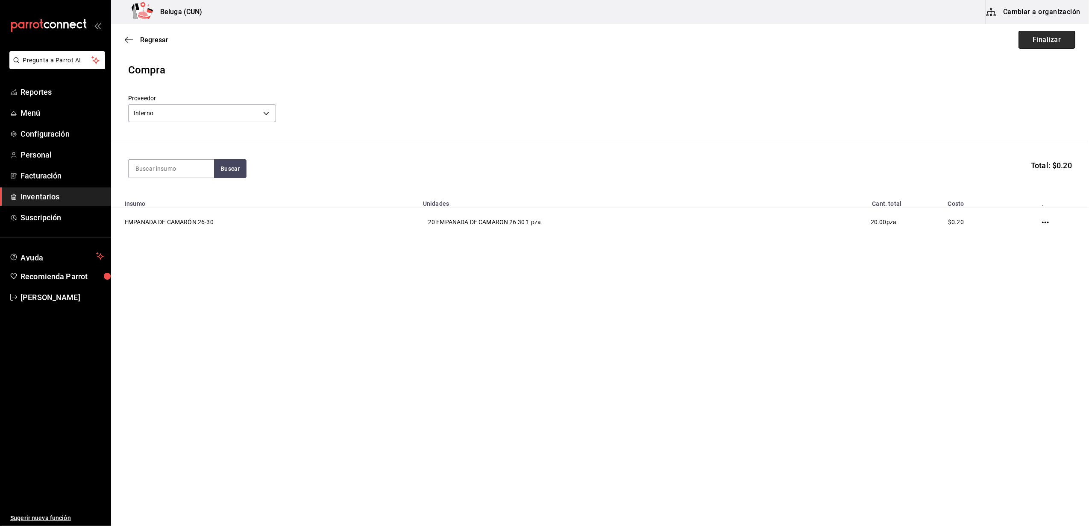
click at [1050, 36] on button "Finalizar" at bounding box center [1046, 40] width 57 height 18
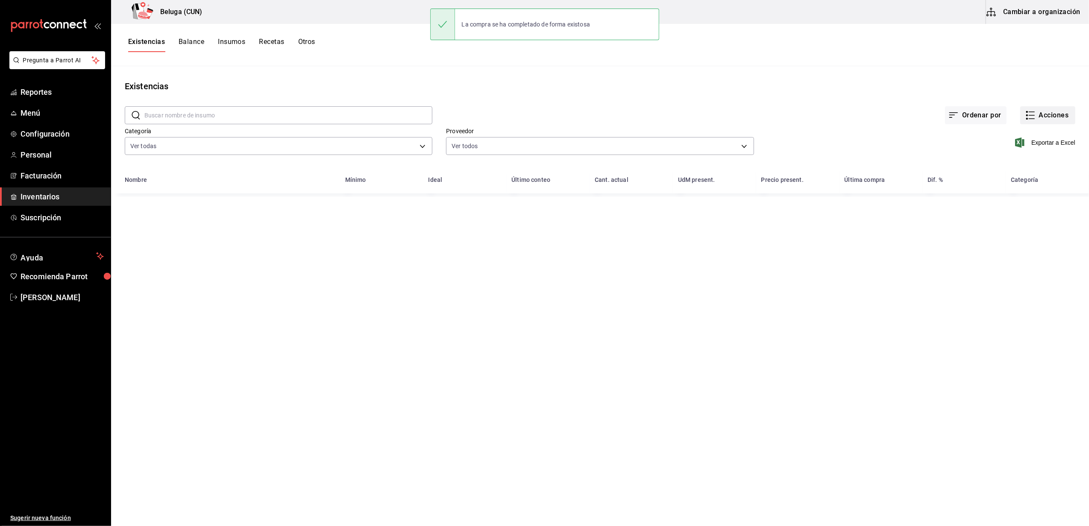
click at [1036, 111] on button "Acciones" at bounding box center [1047, 115] width 55 height 18
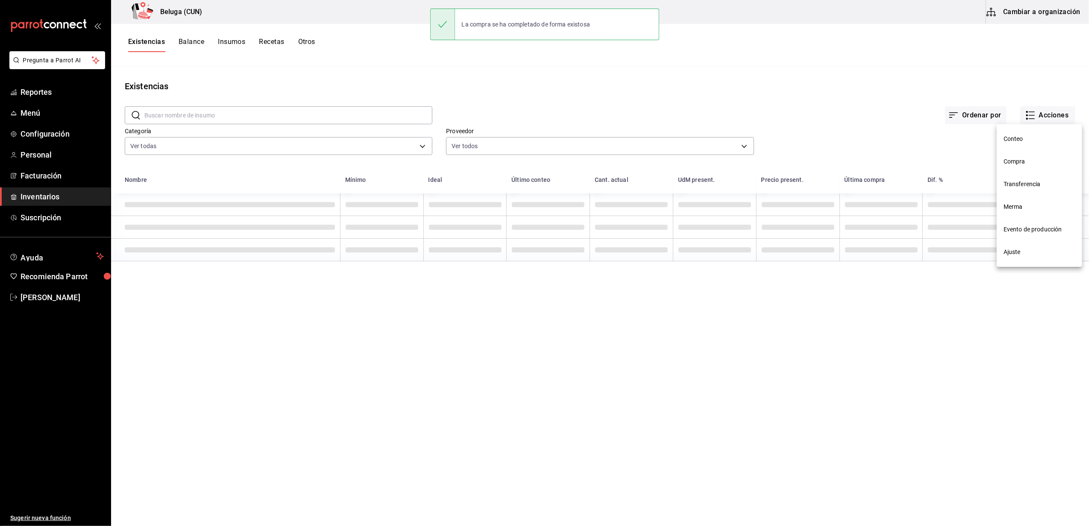
click at [1027, 159] on span "Compra" at bounding box center [1039, 161] width 72 height 9
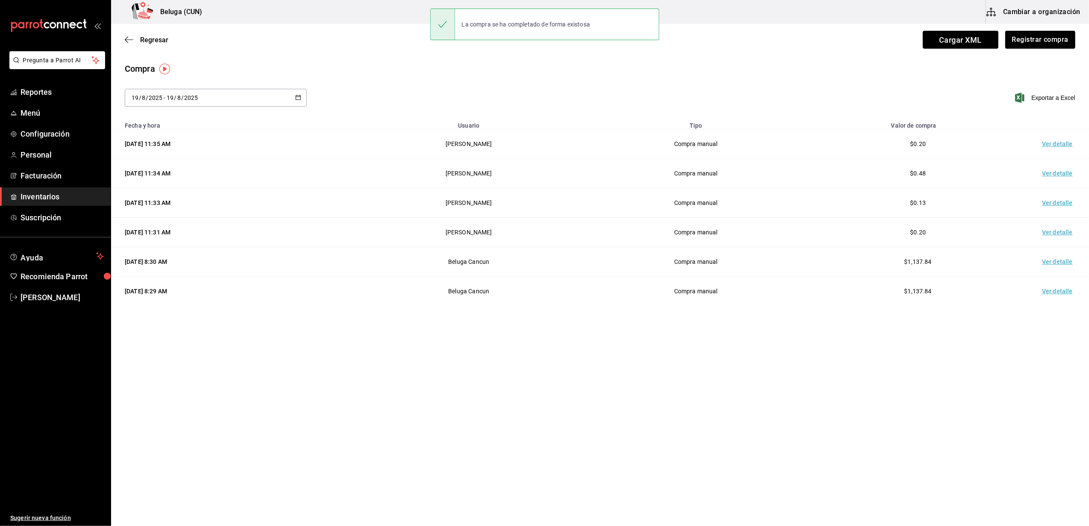
click at [1050, 148] on td "Ver detalle" at bounding box center [1059, 143] width 60 height 29
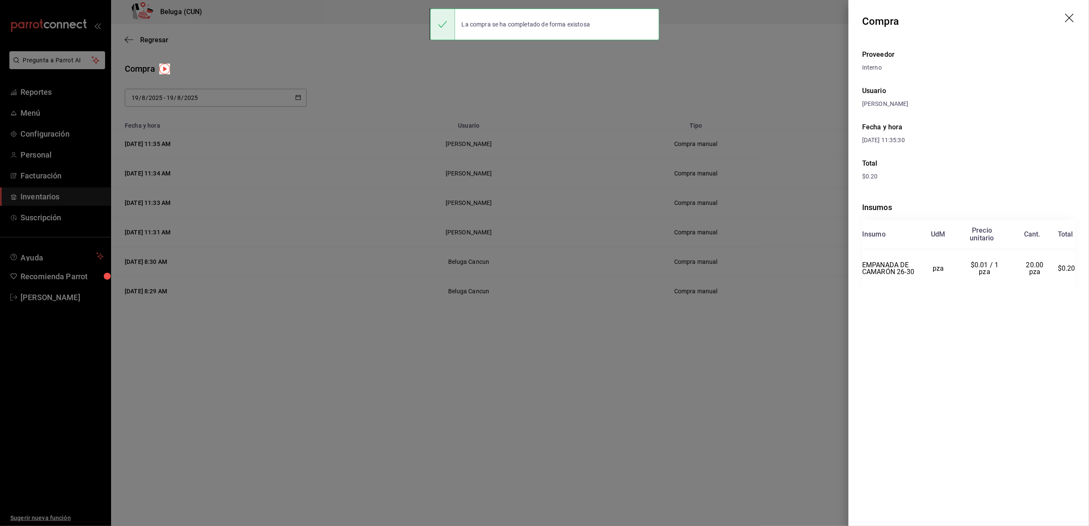
click at [676, 351] on div at bounding box center [544, 263] width 1089 height 526
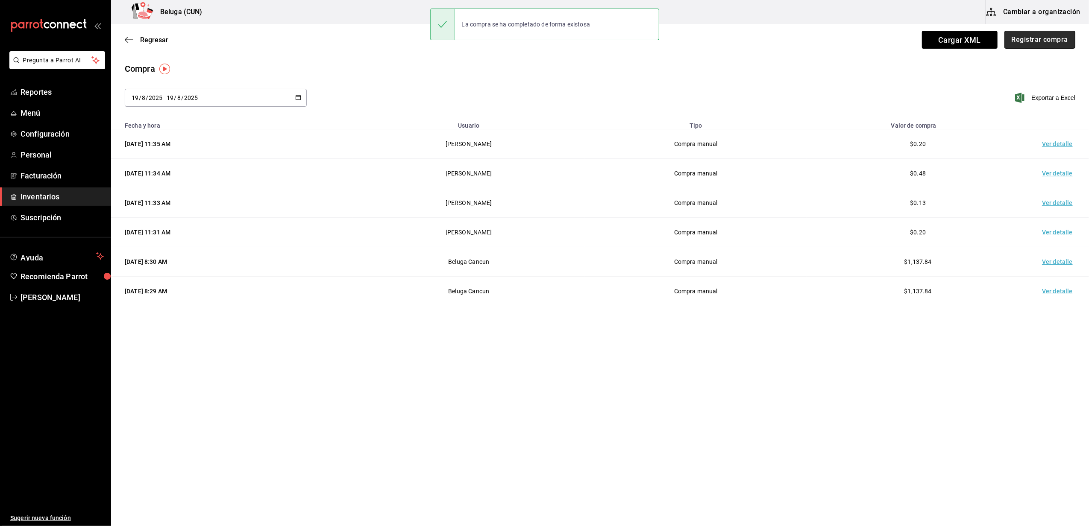
click at [1053, 38] on button "Registrar compra" at bounding box center [1039, 40] width 71 height 18
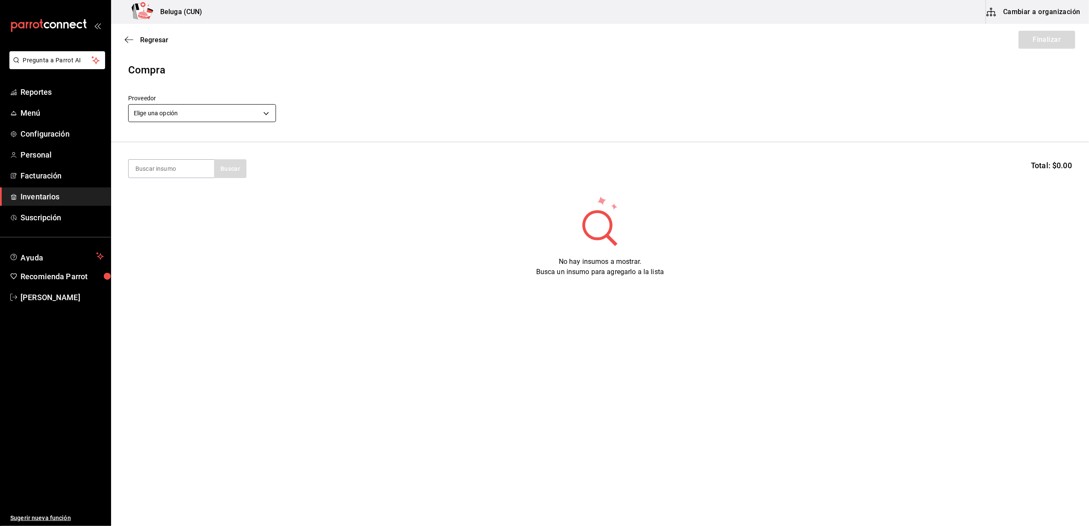
click at [182, 121] on body "Pregunta a Parrot AI Reportes Menú Configuración Personal Facturación Inventari…" at bounding box center [544, 239] width 1089 height 478
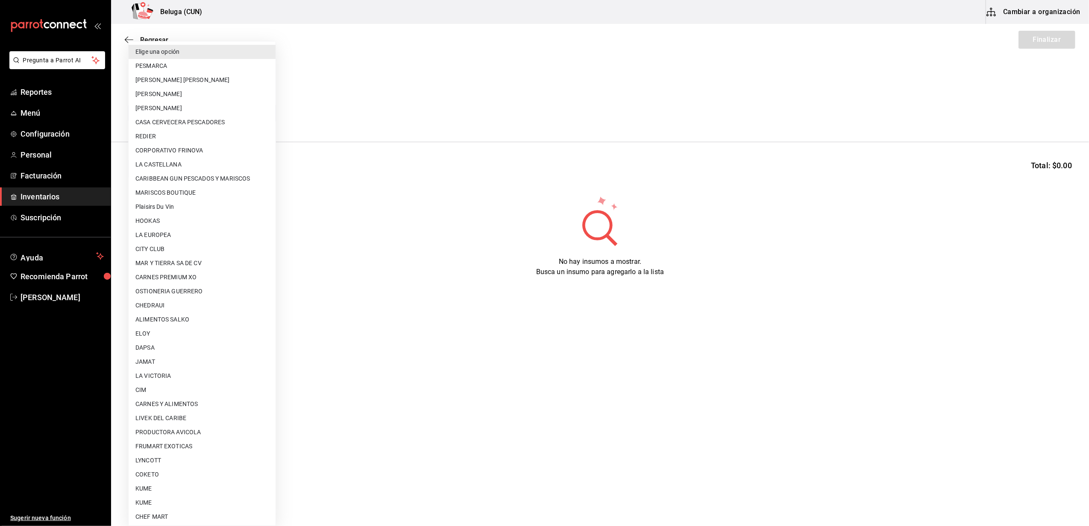
scroll to position [270, 0]
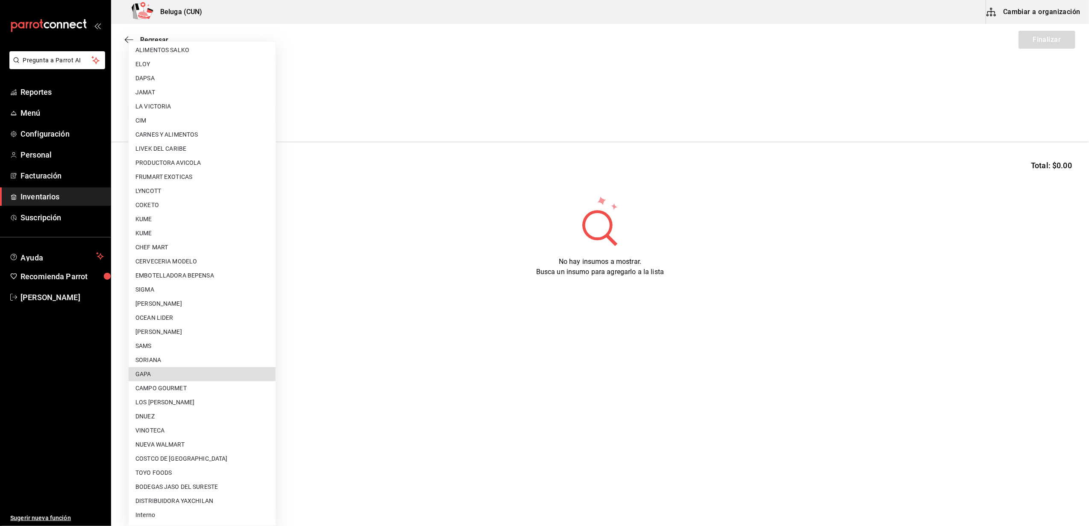
click at [159, 372] on li "GAPA" at bounding box center [202, 374] width 147 height 14
type input "2a39c152-d151-411b-809e-f28c55ac55f8"
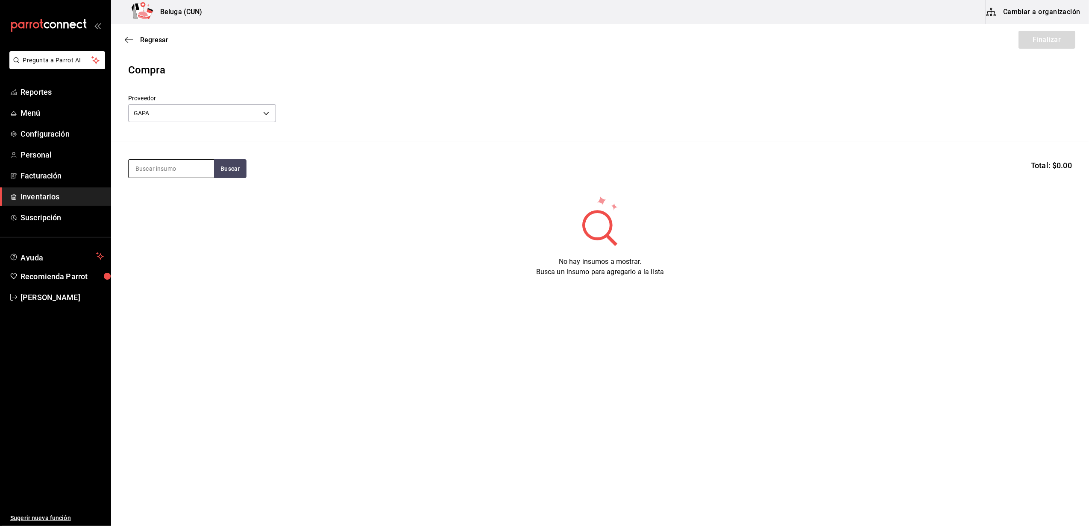
click at [161, 173] on input at bounding box center [171, 169] width 85 height 18
type input "salmon"
drag, startPoint x: 242, startPoint y: 152, endPoint x: 220, endPoint y: 168, distance: 26.6
click at [235, 160] on section "salmon Buscar Total: $0.00" at bounding box center [599, 168] width 977 height 53
click at [220, 168] on button "Buscar" at bounding box center [230, 168] width 32 height 19
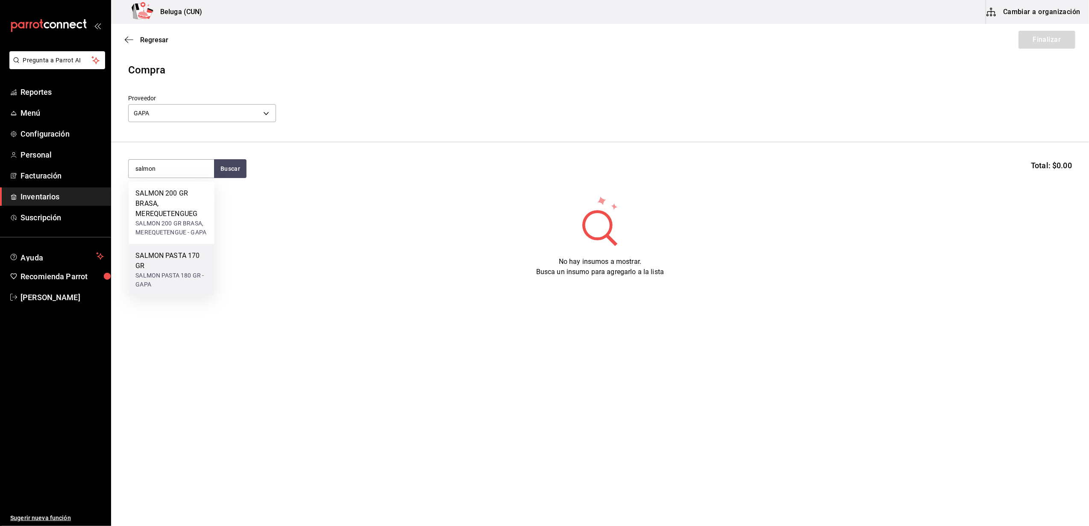
click at [177, 251] on div "SALMON PASTA 170 GR" at bounding box center [171, 261] width 72 height 20
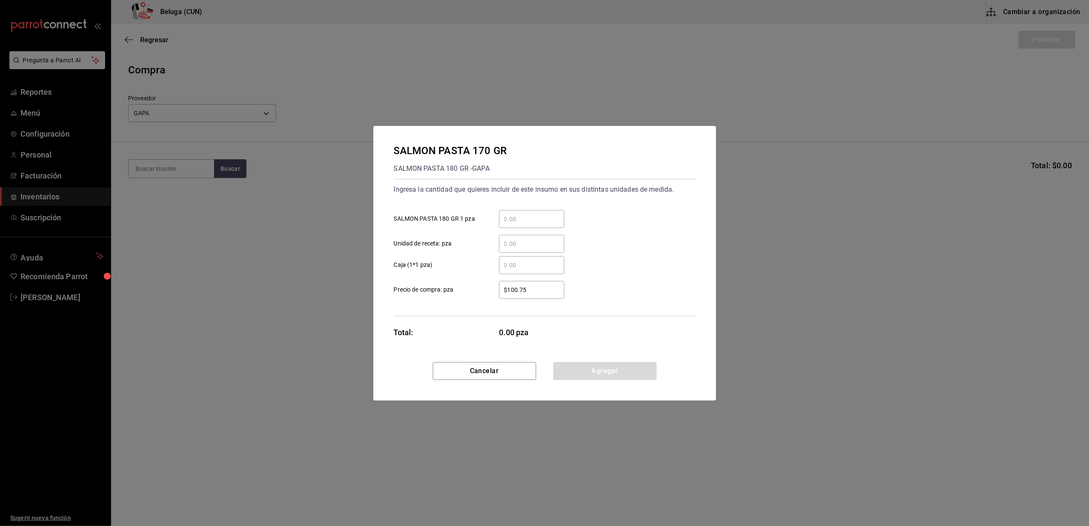
click at [536, 212] on div "​" at bounding box center [531, 219] width 65 height 18
click at [536, 214] on input "​ SALMON PASTA 180 GR 1 pza" at bounding box center [531, 219] width 65 height 10
type input "1"
type input "$0.01"
click button "Agregar" at bounding box center [604, 371] width 103 height 18
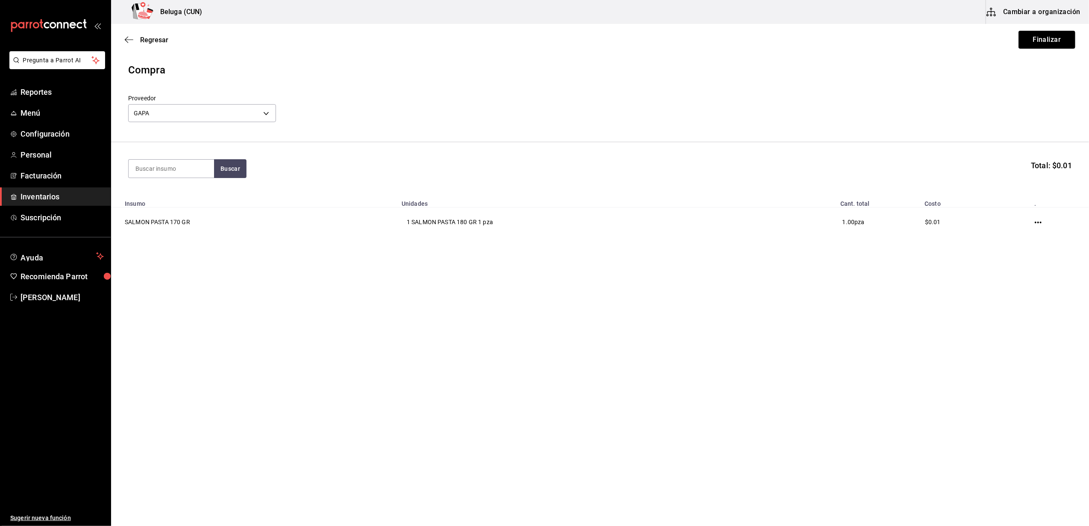
click at [1042, 42] on button "Finalizar" at bounding box center [1046, 40] width 57 height 18
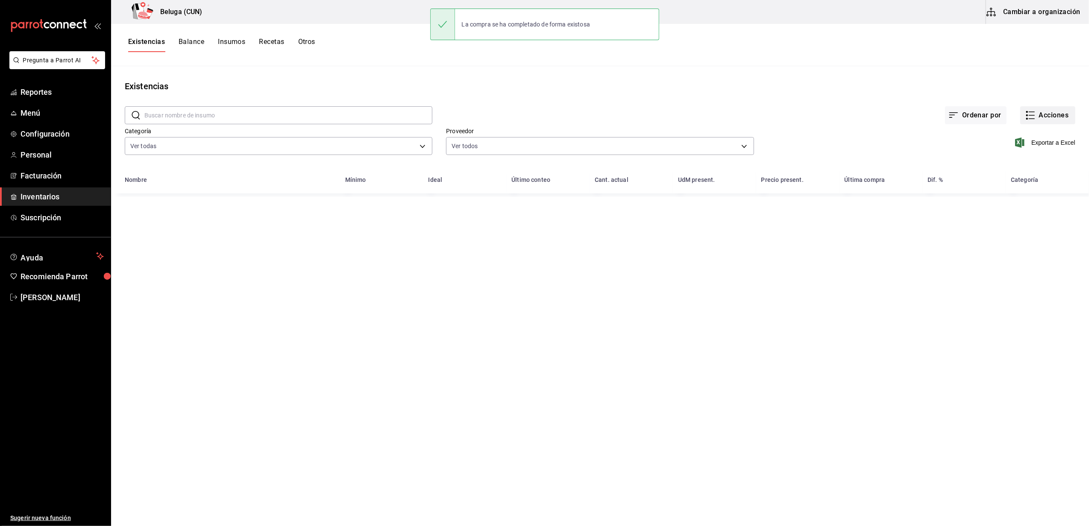
click at [1051, 114] on button "Acciones" at bounding box center [1047, 115] width 55 height 18
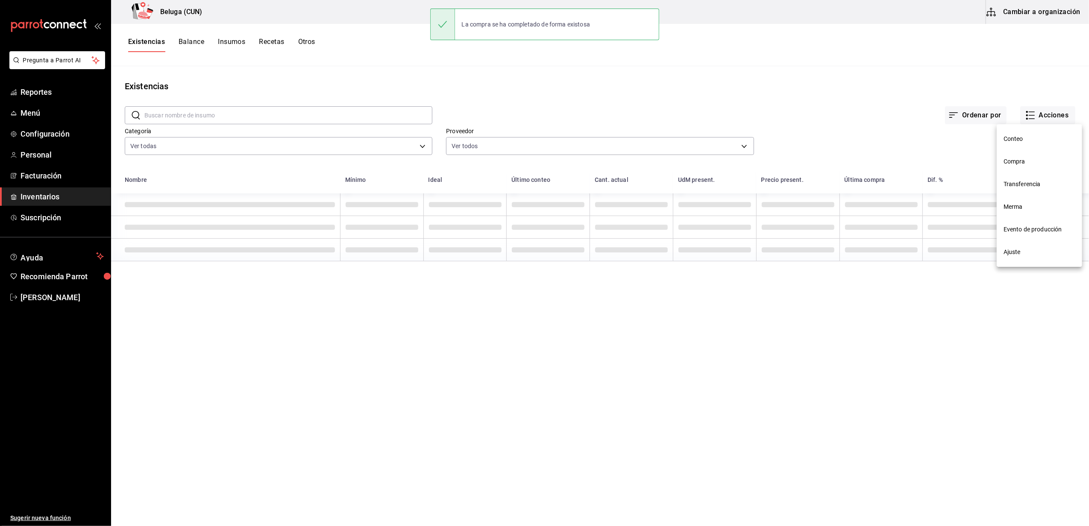
click at [1028, 159] on span "Compra" at bounding box center [1039, 161] width 72 height 9
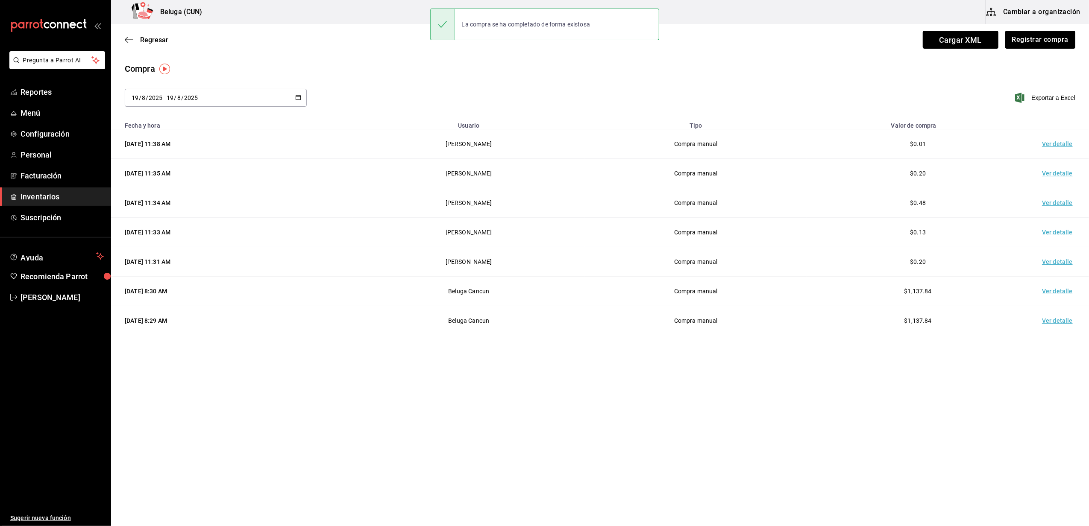
click at [1048, 146] on td "Ver detalle" at bounding box center [1059, 143] width 60 height 29
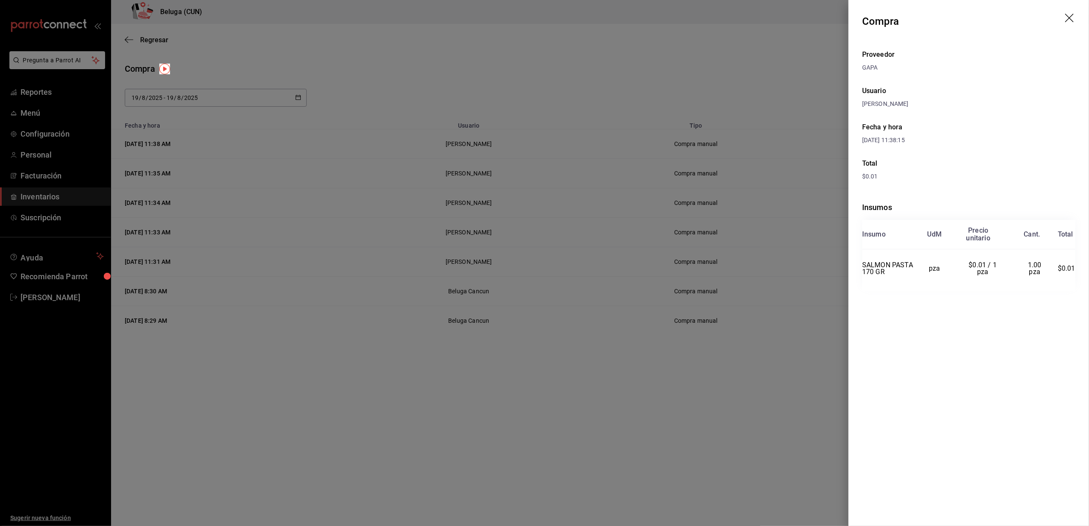
click at [301, 361] on div at bounding box center [544, 263] width 1089 height 526
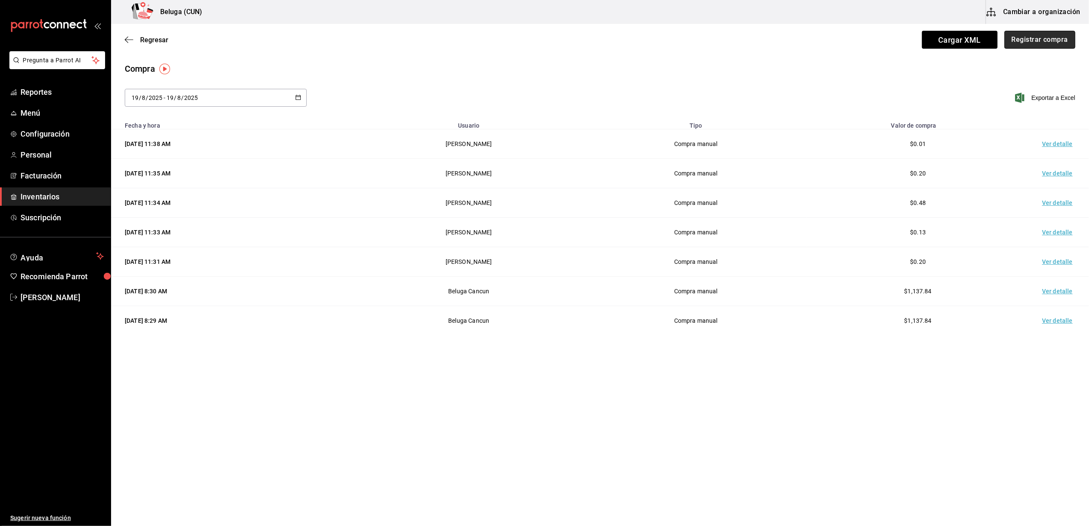
click at [1043, 47] on button "Registrar compra" at bounding box center [1039, 40] width 71 height 18
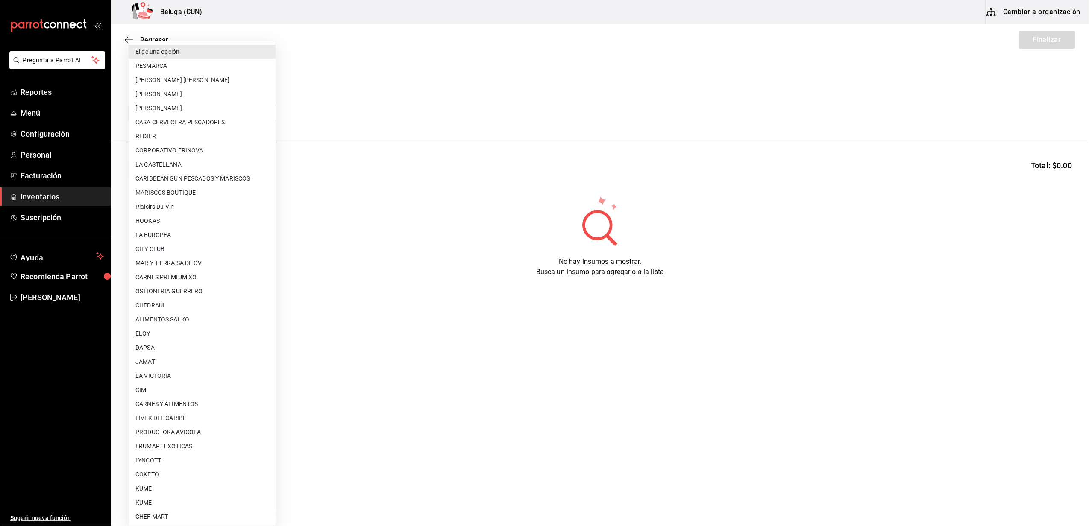
click at [205, 114] on body "Pregunta a Parrot AI Reportes Menú Configuración Personal Facturación Inventari…" at bounding box center [544, 239] width 1089 height 478
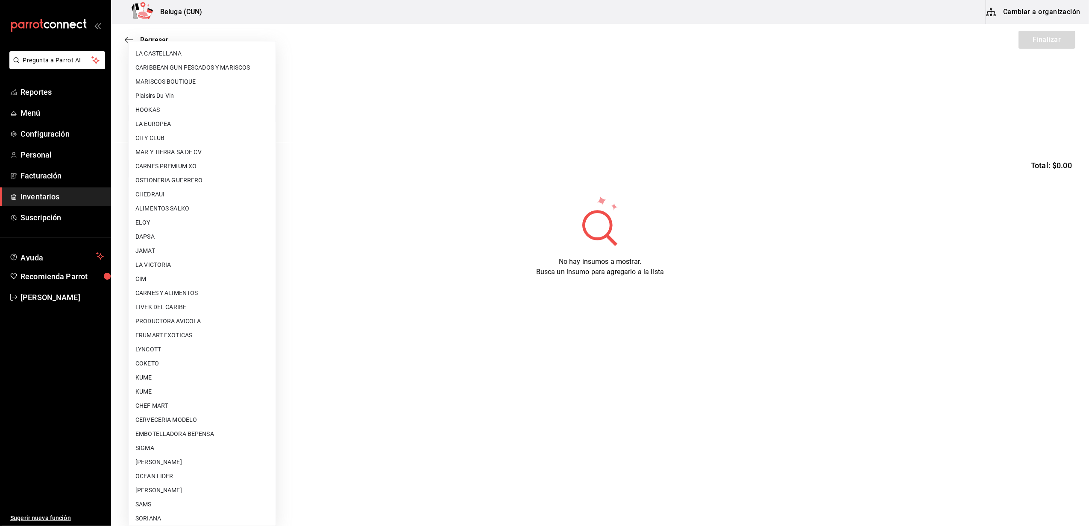
scroll to position [270, 0]
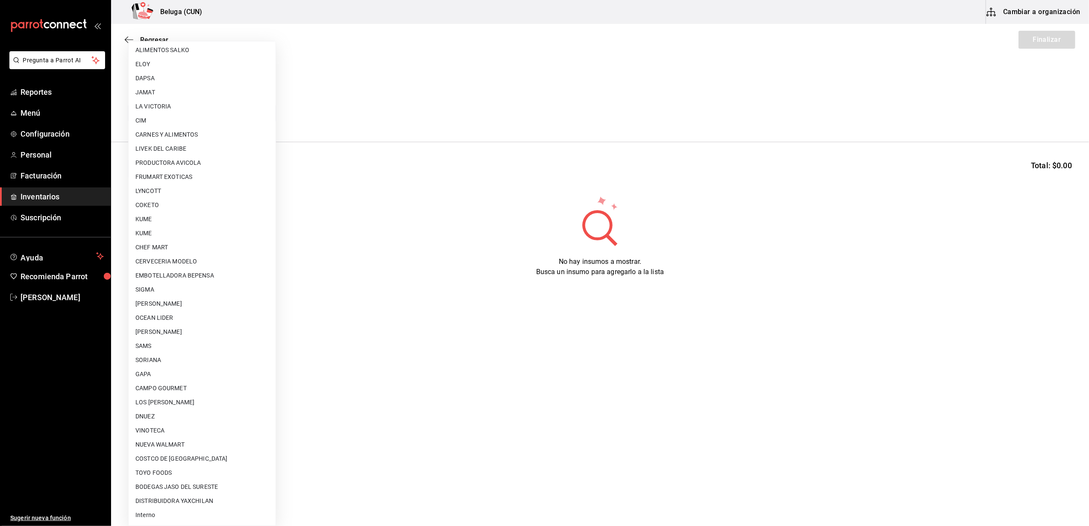
click at [164, 512] on li "Interno" at bounding box center [202, 515] width 147 height 14
type input "cf097a6b-1652-49c1-8634-faa24daf0fdd"
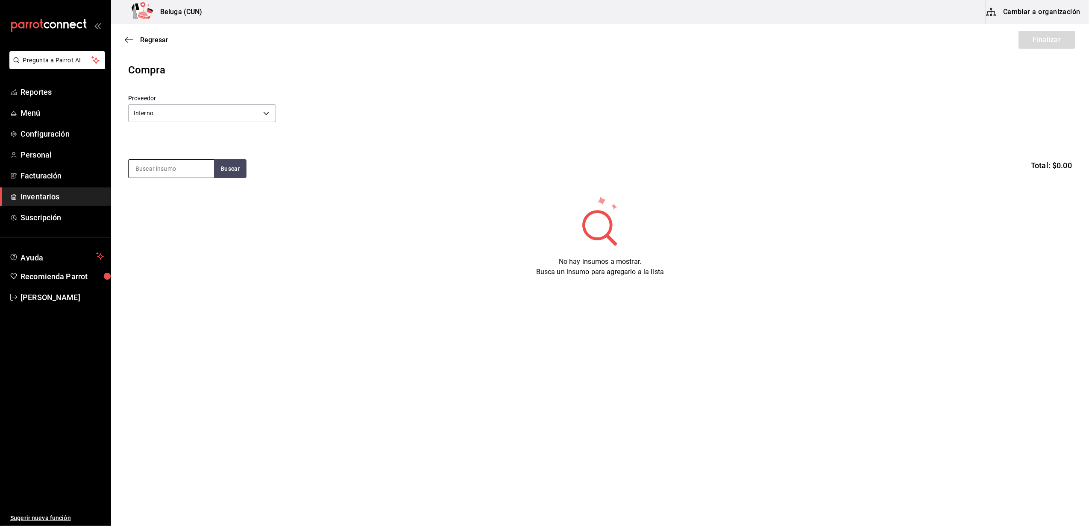
click at [175, 170] on input at bounding box center [171, 169] width 85 height 18
type input "gober"
click at [173, 189] on div "TACO GOBERNADOR" at bounding box center [167, 193] width 64 height 10
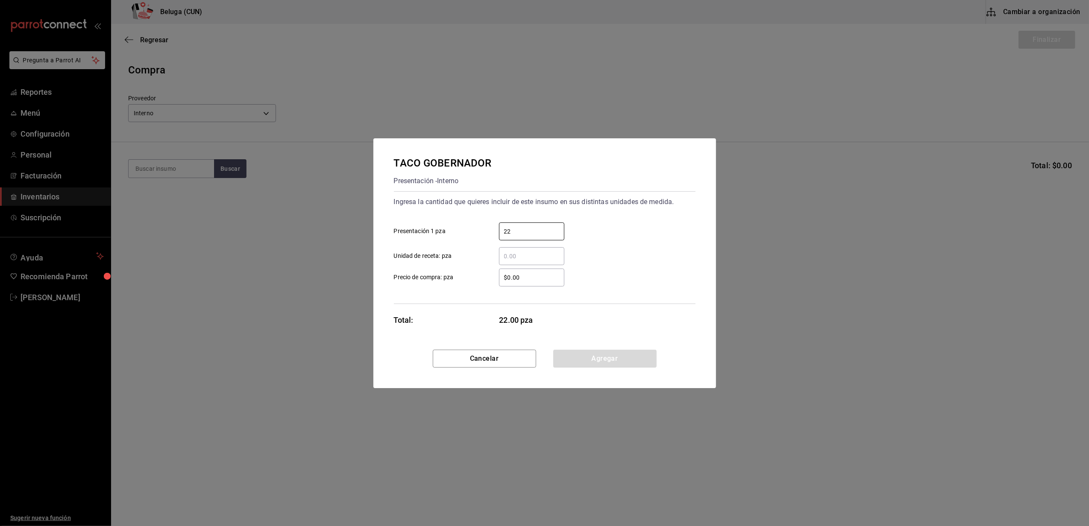
type input "22"
type input "$0.01"
click button "Agregar" at bounding box center [604, 359] width 103 height 18
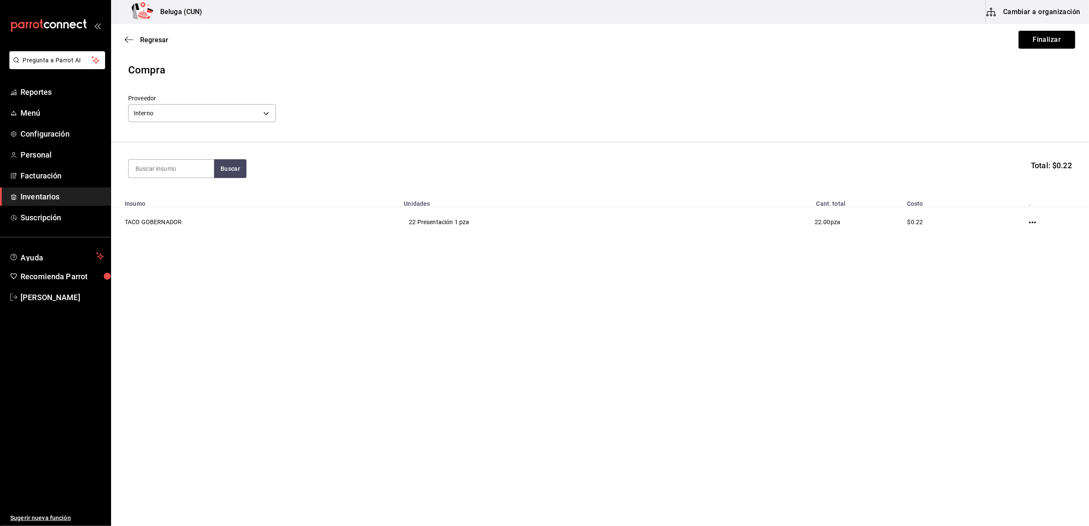
click at [1043, 34] on button "Finalizar" at bounding box center [1046, 40] width 57 height 18
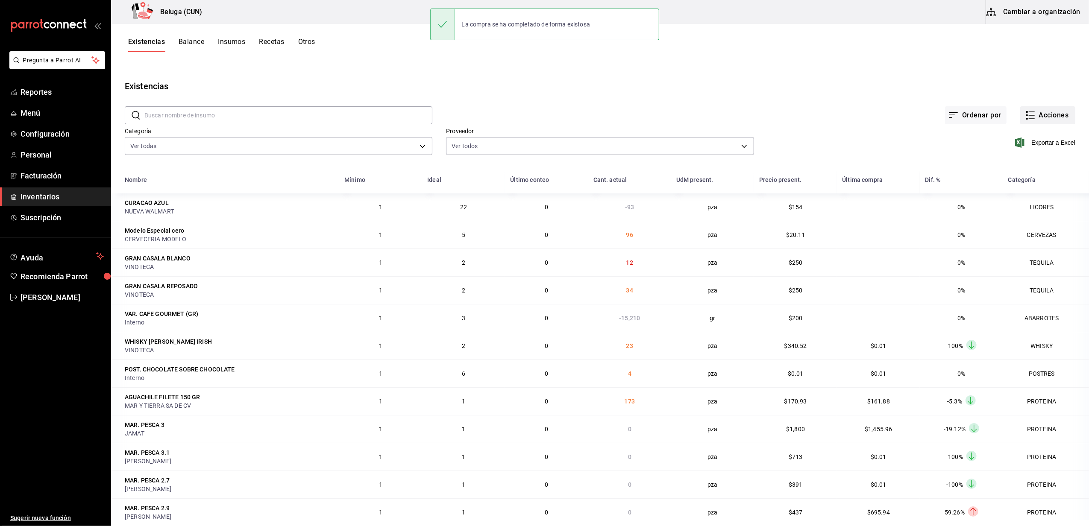
click at [1045, 112] on button "Acciones" at bounding box center [1047, 115] width 55 height 18
click at [1027, 165] on span "Compra" at bounding box center [1039, 161] width 72 height 9
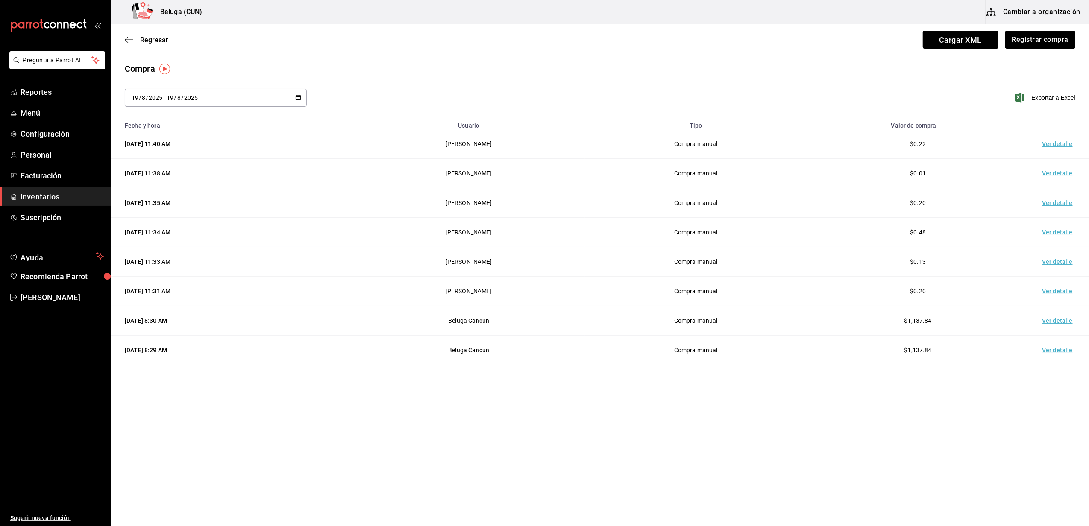
click at [1062, 140] on td "Ver detalle" at bounding box center [1059, 143] width 60 height 29
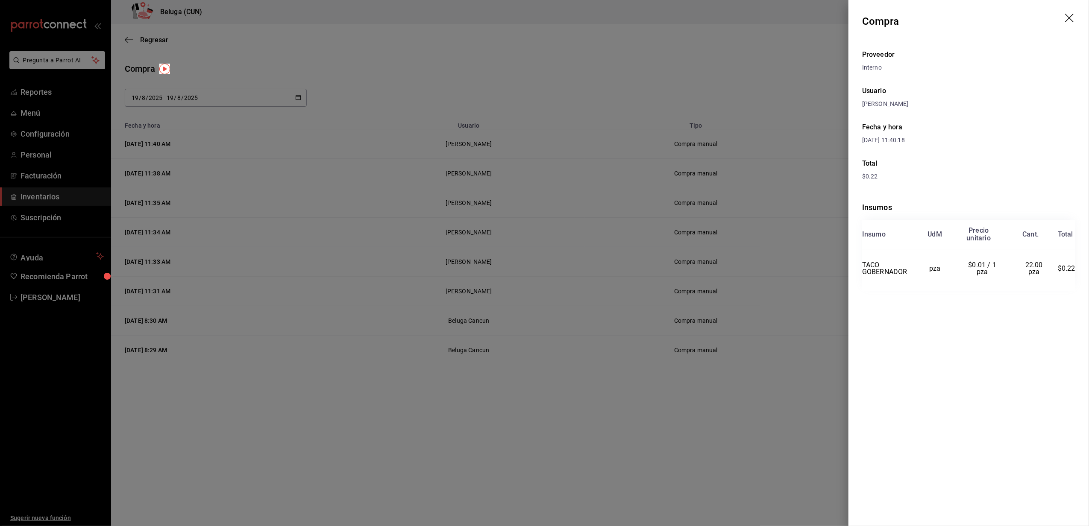
click at [659, 50] on div at bounding box center [544, 263] width 1089 height 526
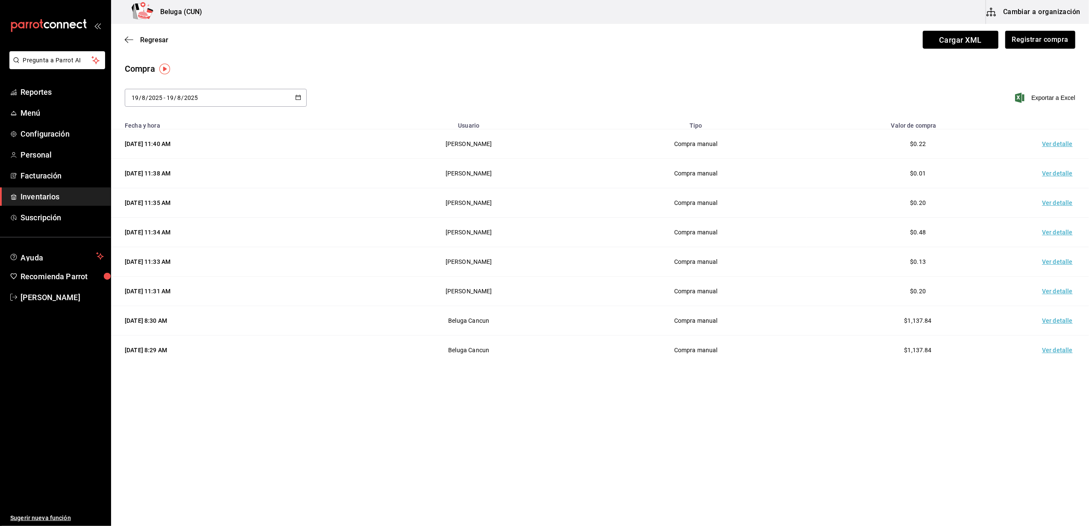
click at [623, 68] on div "Compra" at bounding box center [600, 68] width 950 height 13
click at [62, 200] on span "Inventarios" at bounding box center [61, 197] width 83 height 12
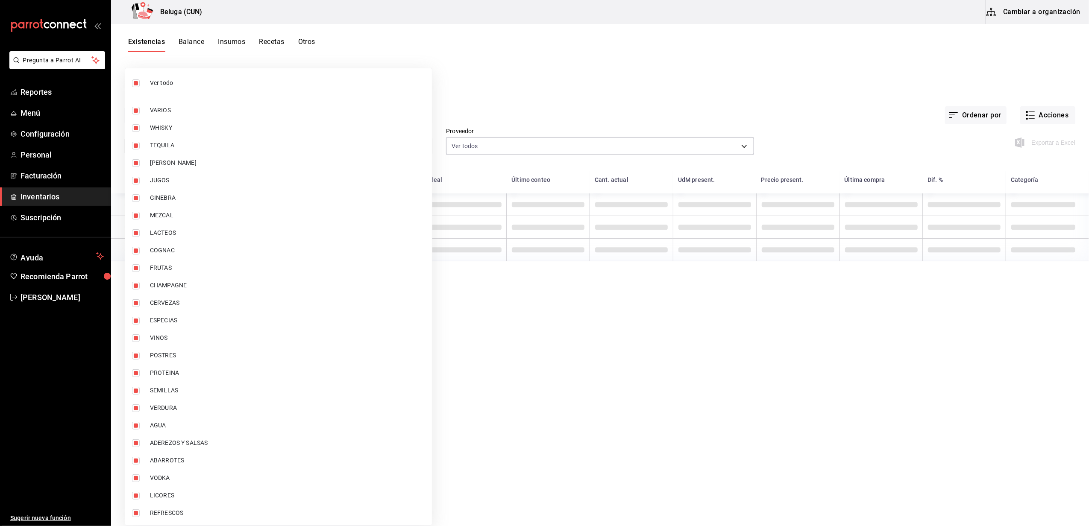
click at [283, 140] on body "Pregunta a Parrot AI Reportes Menú Configuración Personal Facturación Inventari…" at bounding box center [544, 260] width 1089 height 520
click at [650, 79] on div at bounding box center [544, 263] width 1089 height 526
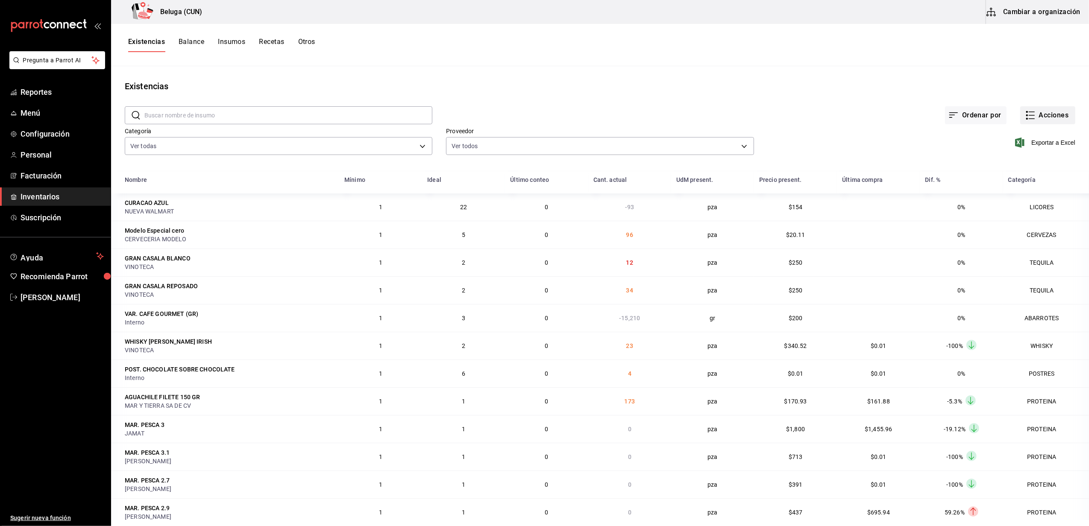
click at [1055, 108] on button "Acciones" at bounding box center [1047, 115] width 55 height 18
click at [1015, 154] on li "Compra" at bounding box center [1038, 161] width 85 height 23
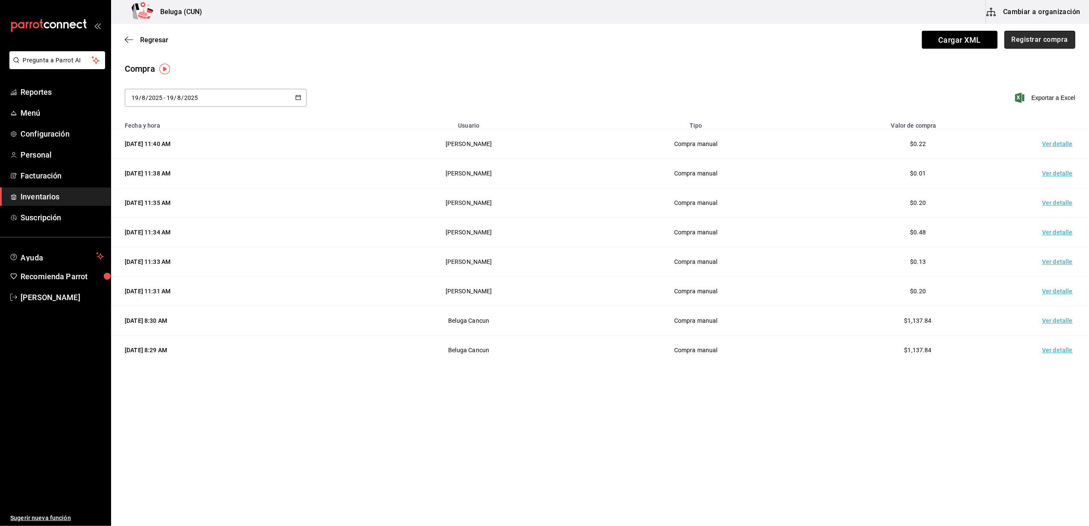
click at [1018, 37] on button "Registrar compra" at bounding box center [1039, 40] width 71 height 18
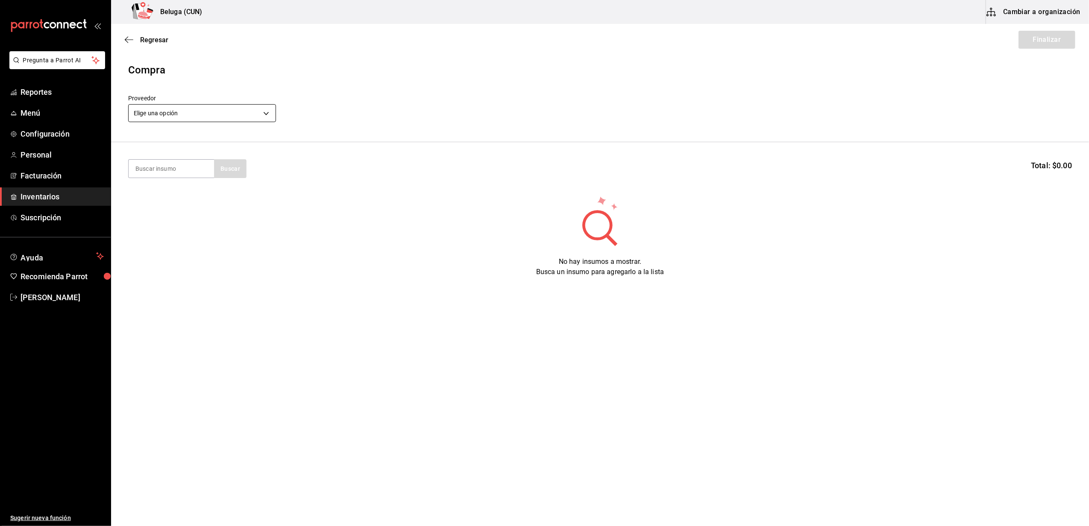
click at [225, 114] on body "Pregunta a Parrot AI Reportes Menú Configuración Personal Facturación Inventari…" at bounding box center [544, 239] width 1089 height 478
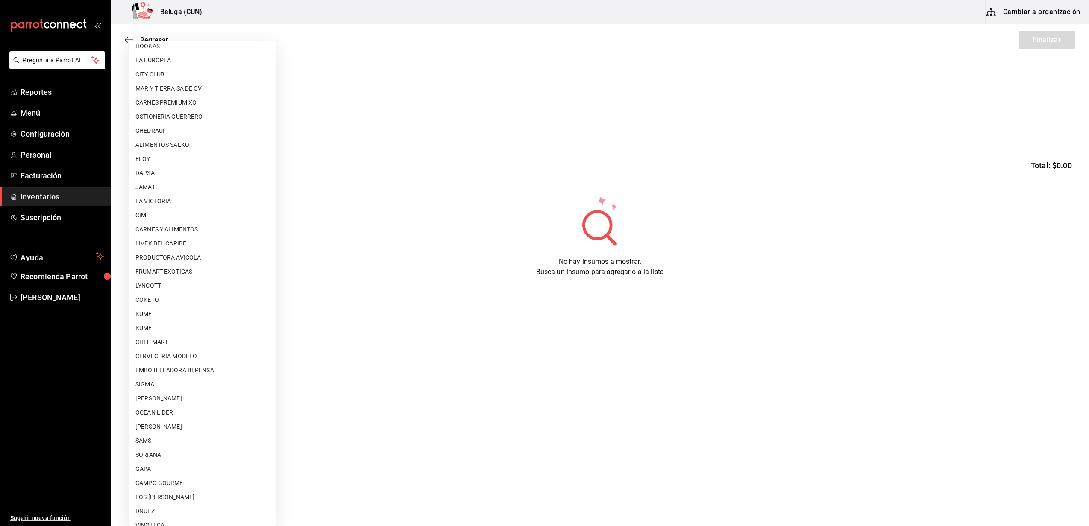
scroll to position [270, 0]
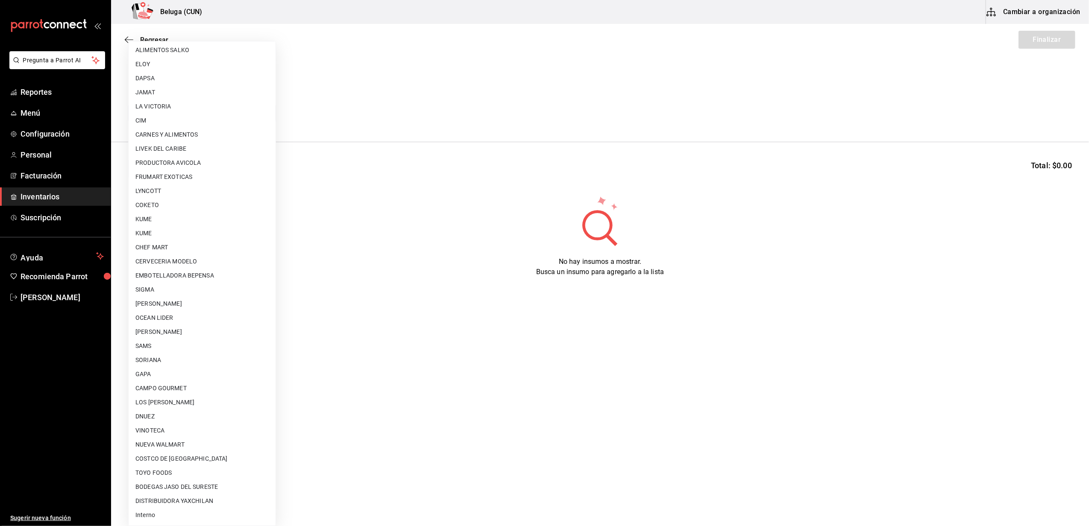
click at [164, 511] on li "Interno" at bounding box center [202, 515] width 147 height 14
type input "cf097a6b-1652-49c1-8634-faa24daf0fdd"
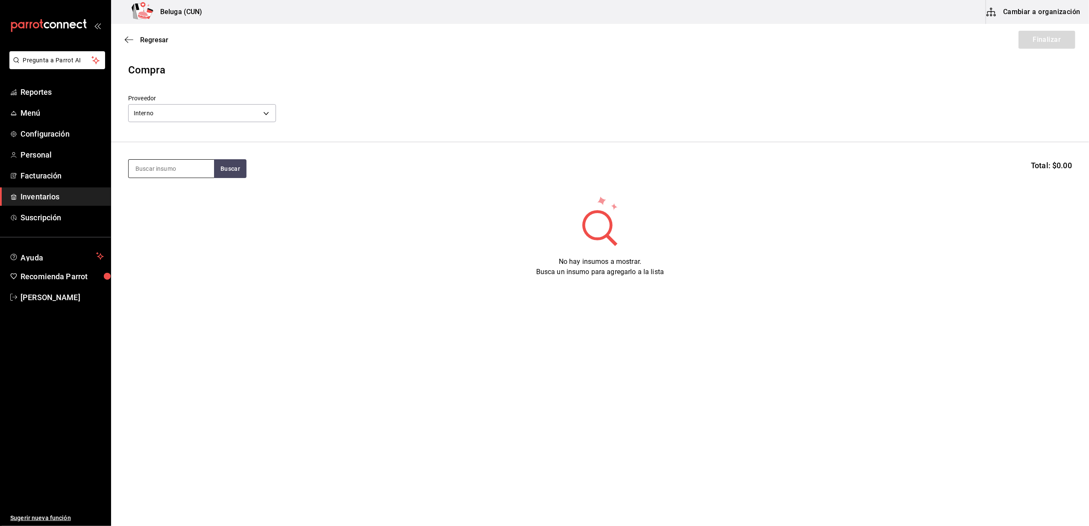
click at [171, 173] on input at bounding box center [171, 169] width 85 height 18
type input "choco"
click at [177, 221] on div "POST. CHOCOLATE SOBRE CHOCOLATE Presentación - Interno" at bounding box center [171, 202] width 85 height 43
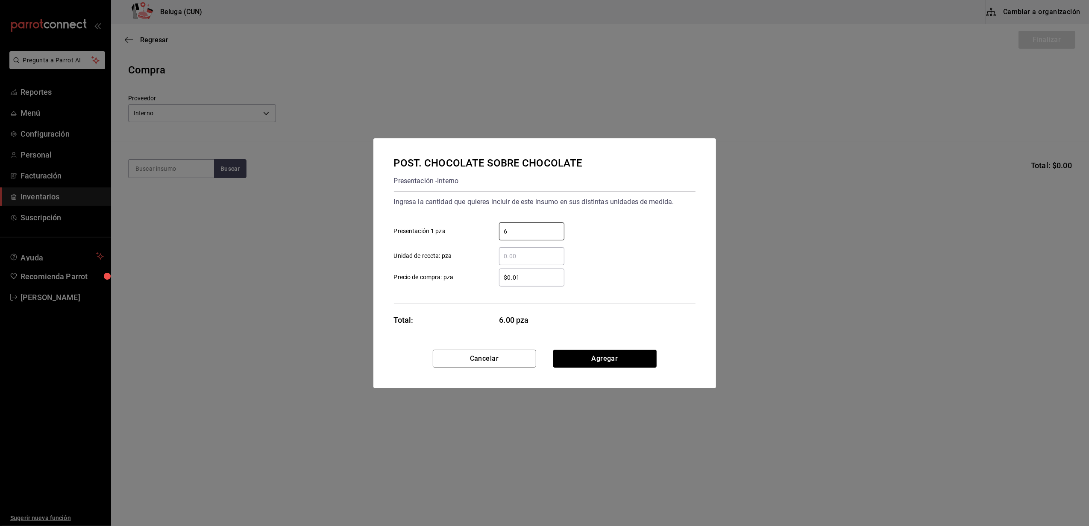
type input "6"
type input "$0.01"
click button "Agregar" at bounding box center [604, 359] width 103 height 18
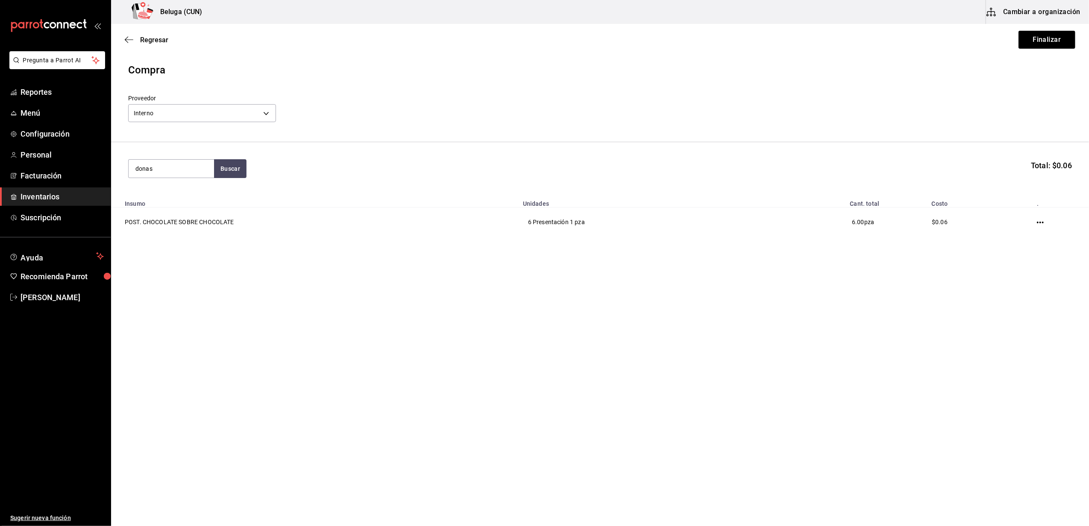
type input "donas"
click at [171, 209] on div "DONAS NUTELLA - Interno" at bounding box center [171, 213] width 72 height 9
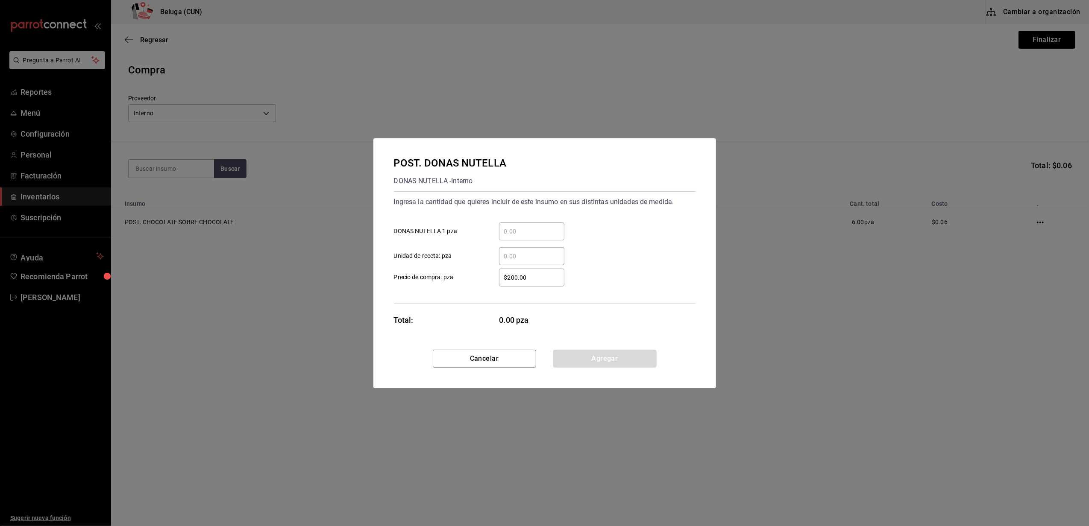
click at [526, 228] on input "​ DONAS NUTELLA 1 pza" at bounding box center [531, 231] width 65 height 10
type input "40"
type input "$0.01"
click button "Agregar" at bounding box center [604, 359] width 103 height 18
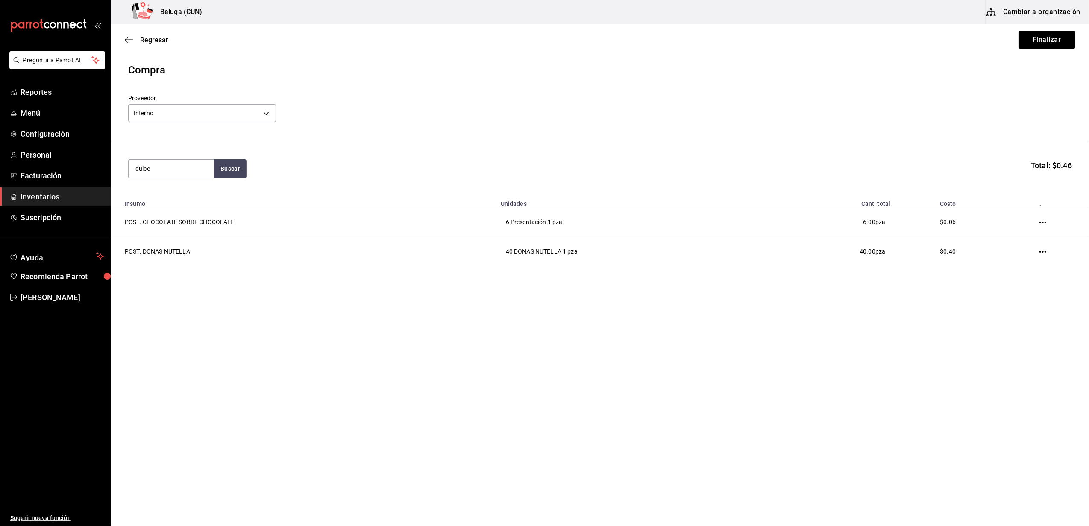
type input "dulce"
click at [203, 202] on div "POST. DULCE DE LECHE" at bounding box center [171, 198] width 72 height 20
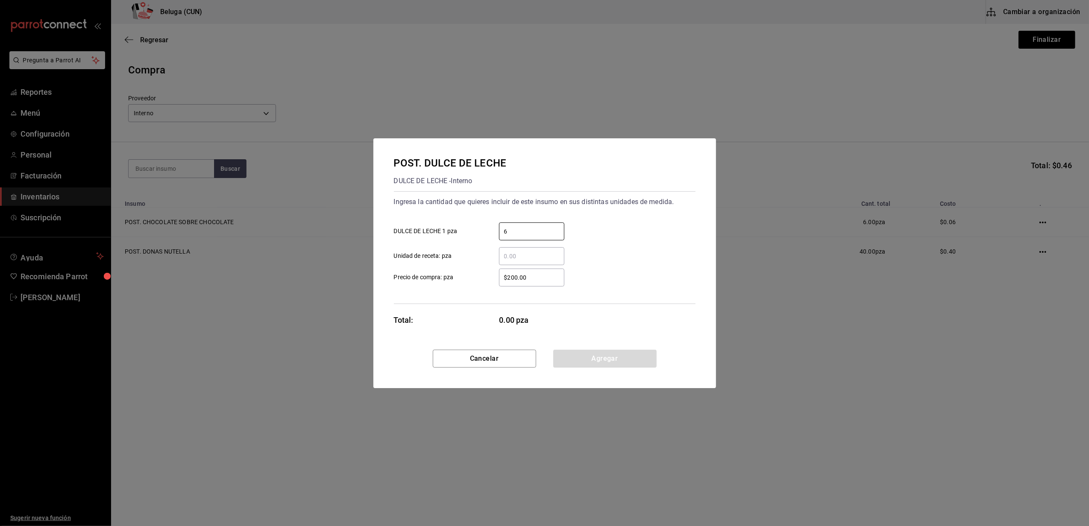
type input "6"
type input "$0.01"
click button "Agregar" at bounding box center [604, 359] width 103 height 18
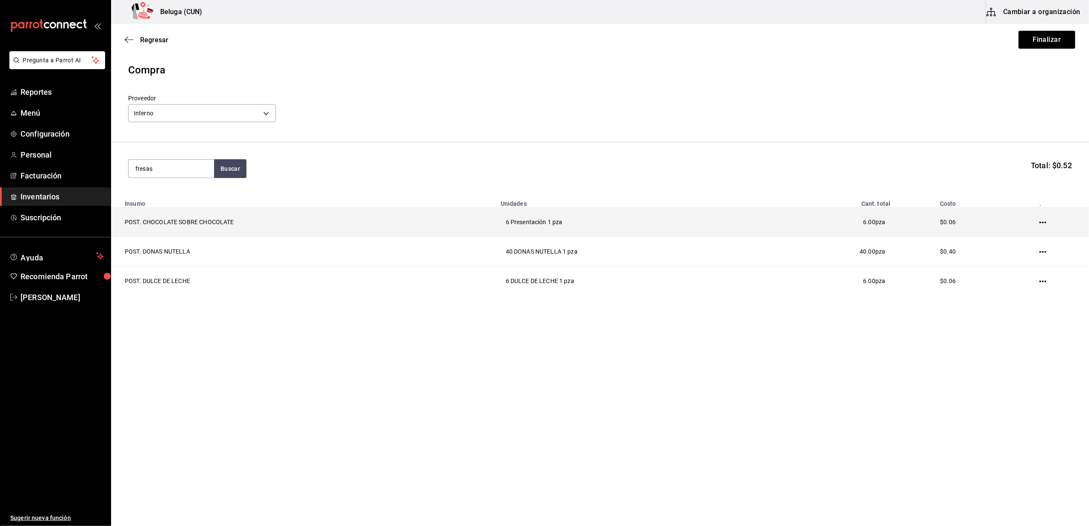
type input "fresas"
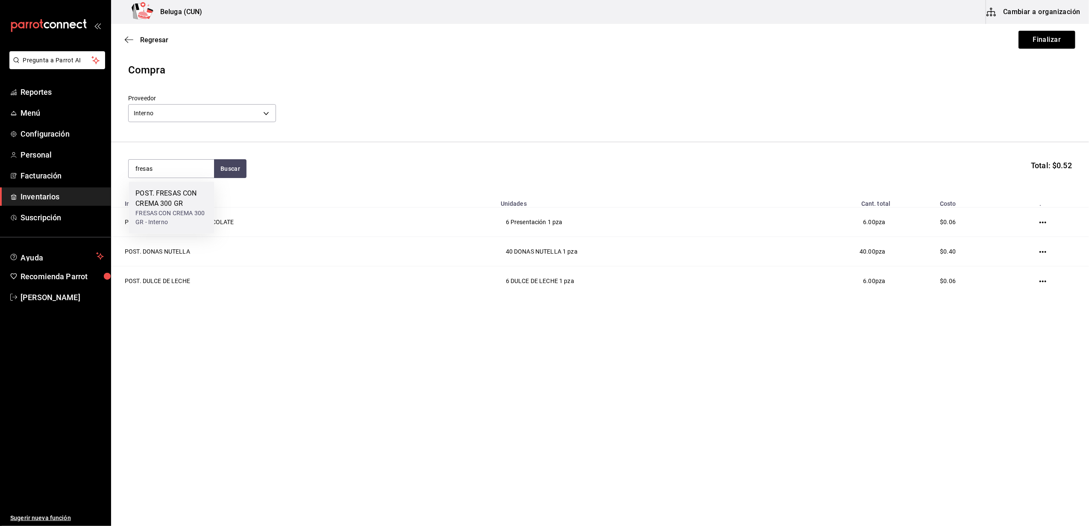
click at [186, 193] on div "POST. FRESAS CON CREMA 300 GR" at bounding box center [171, 198] width 72 height 20
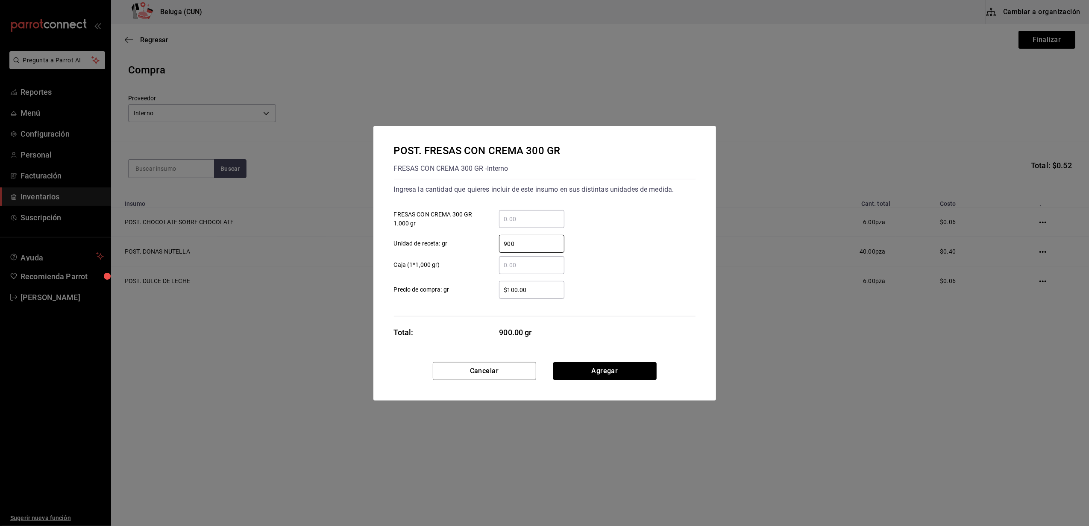
type input "900"
type input "$0.01"
click button "Agregar" at bounding box center [604, 371] width 103 height 18
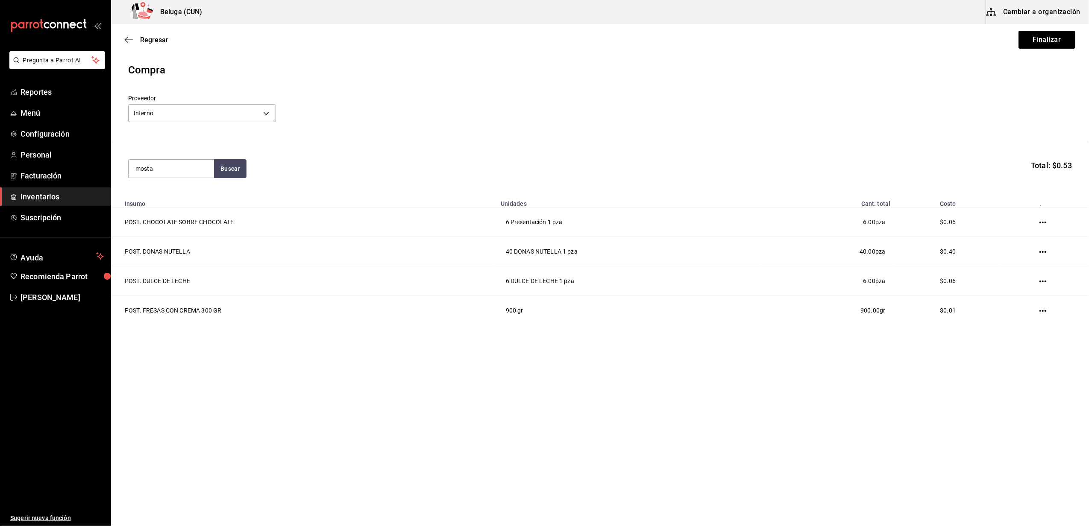
type input "mosta"
click at [164, 190] on div "POST. MOSTACHON DE [GEOGRAPHIC_DATA]" at bounding box center [171, 203] width 72 height 31
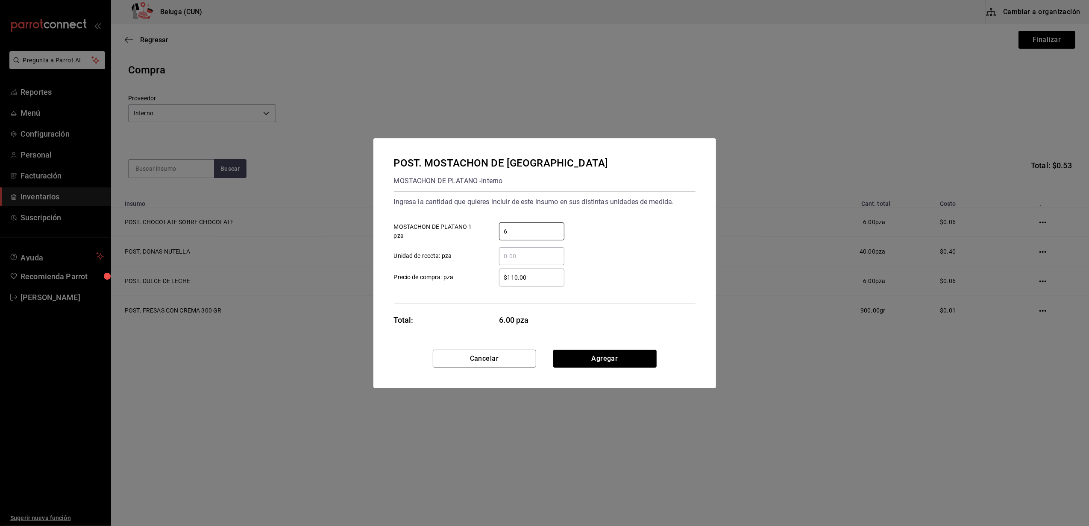
type input "6"
type input "$0.01"
click button "Agregar" at bounding box center [604, 359] width 103 height 18
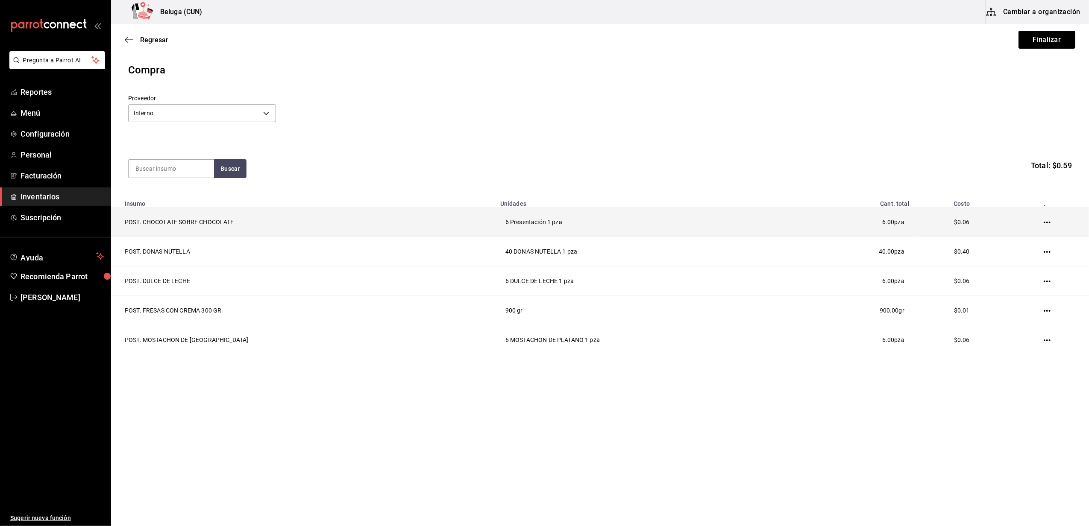
click at [1050, 219] on td at bounding box center [1049, 222] width 80 height 29
click at [1039, 224] on td at bounding box center [1049, 222] width 80 height 29
click at [1046, 222] on icon "button" at bounding box center [1046, 222] width 7 height 7
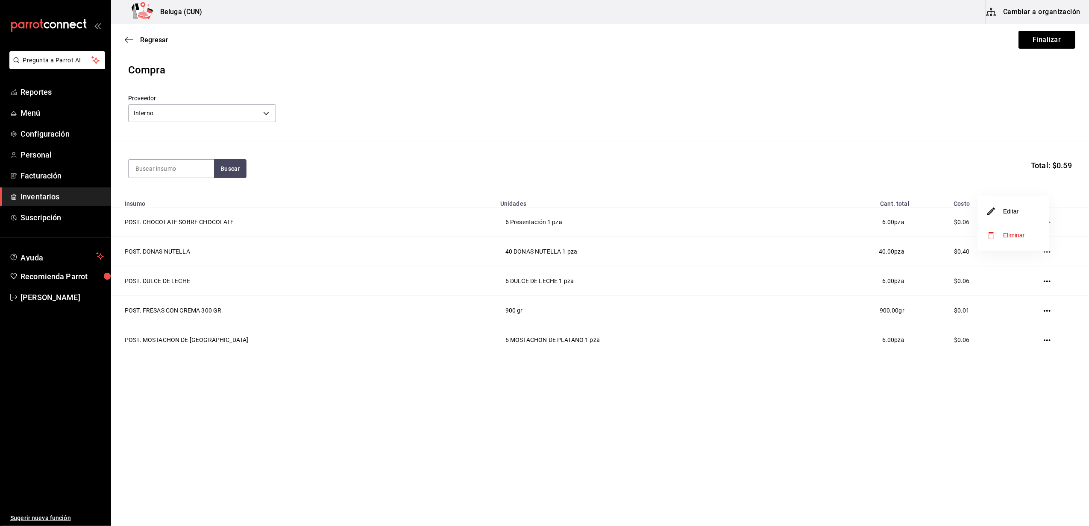
click at [1017, 234] on span "Eliminar" at bounding box center [1014, 235] width 22 height 7
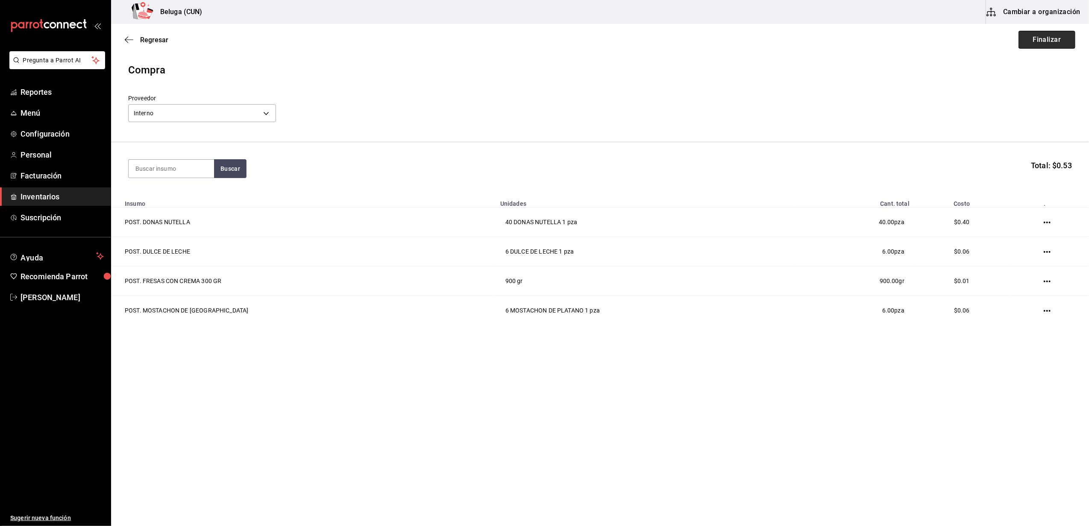
click at [1051, 40] on button "Finalizar" at bounding box center [1046, 40] width 57 height 18
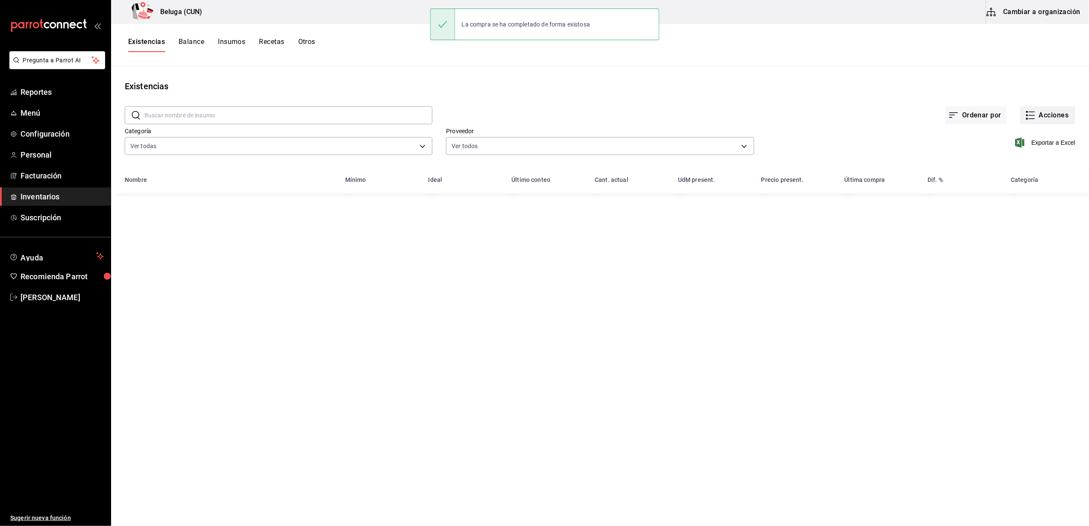
click at [1058, 112] on button "Acciones" at bounding box center [1047, 115] width 55 height 18
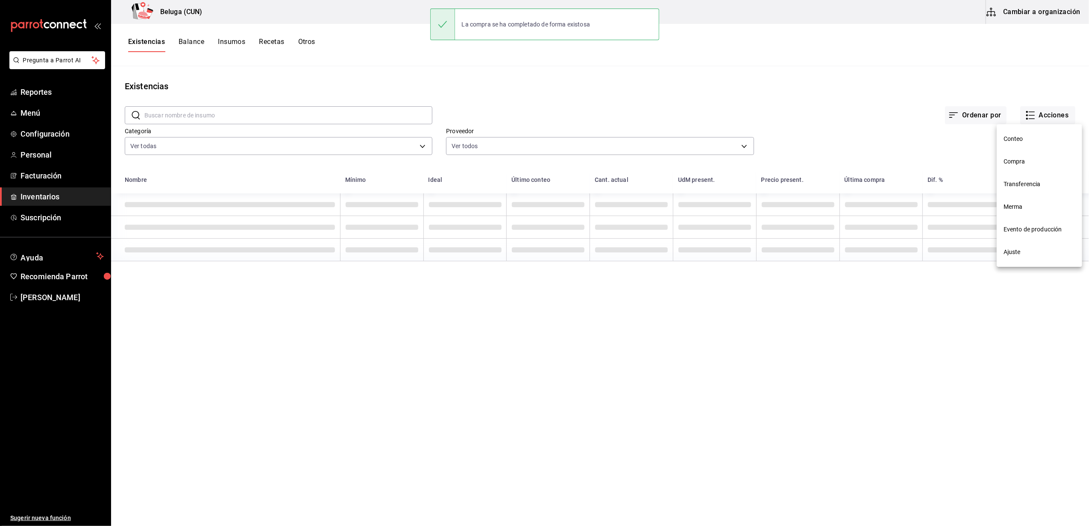
click at [1024, 162] on span "Compra" at bounding box center [1039, 161] width 72 height 9
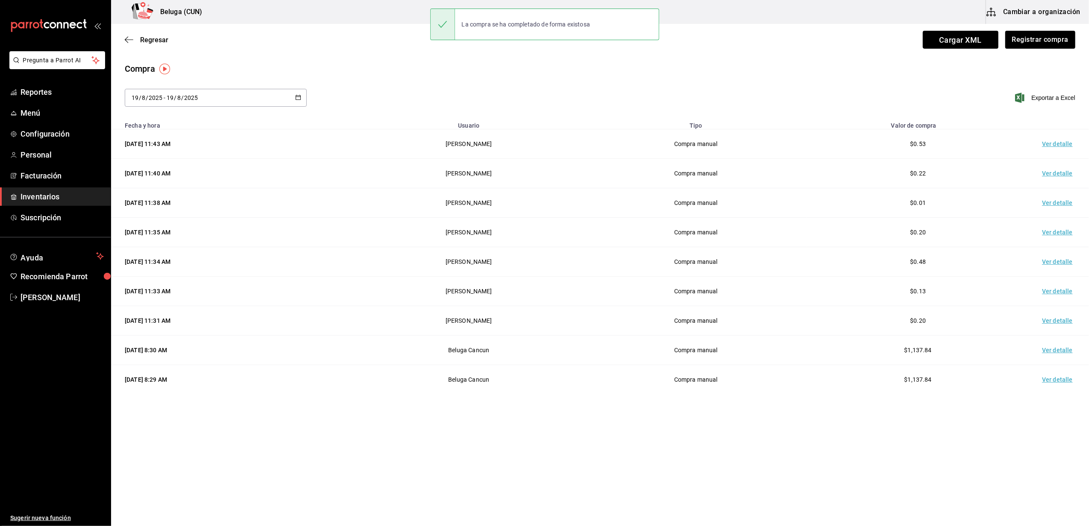
click at [1056, 146] on td "Ver detalle" at bounding box center [1059, 143] width 60 height 29
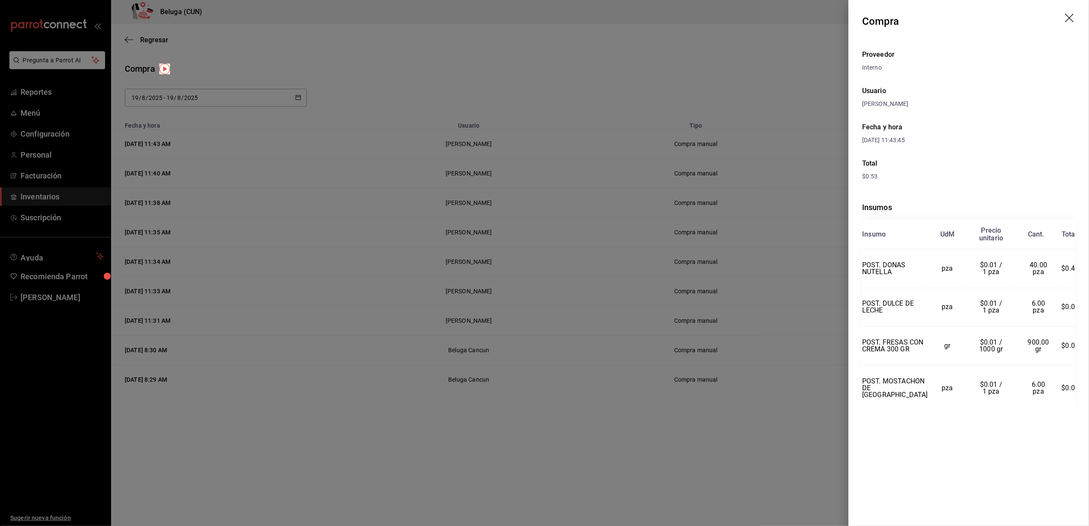
click at [568, 50] on div at bounding box center [544, 263] width 1089 height 526
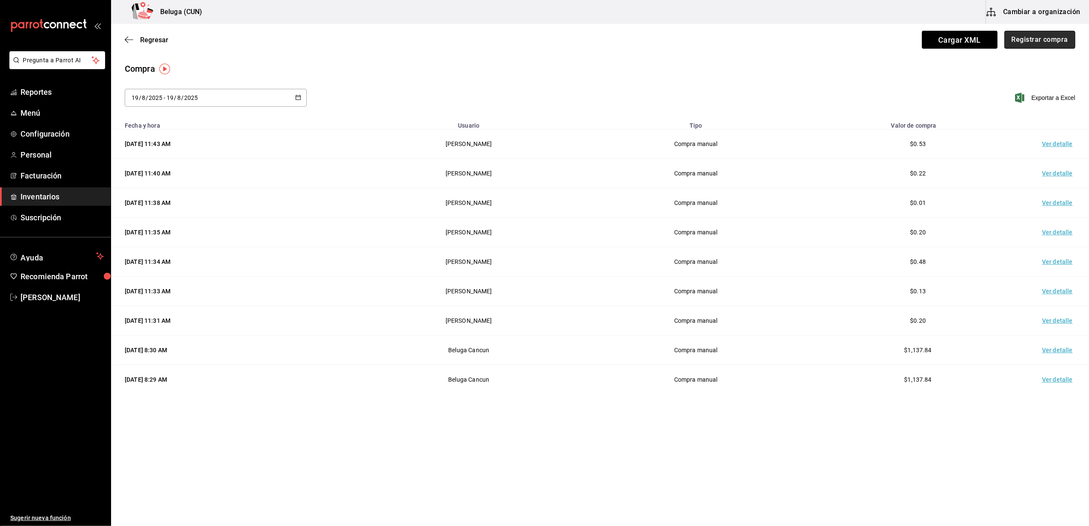
click at [1034, 43] on button "Registrar compra" at bounding box center [1039, 40] width 71 height 18
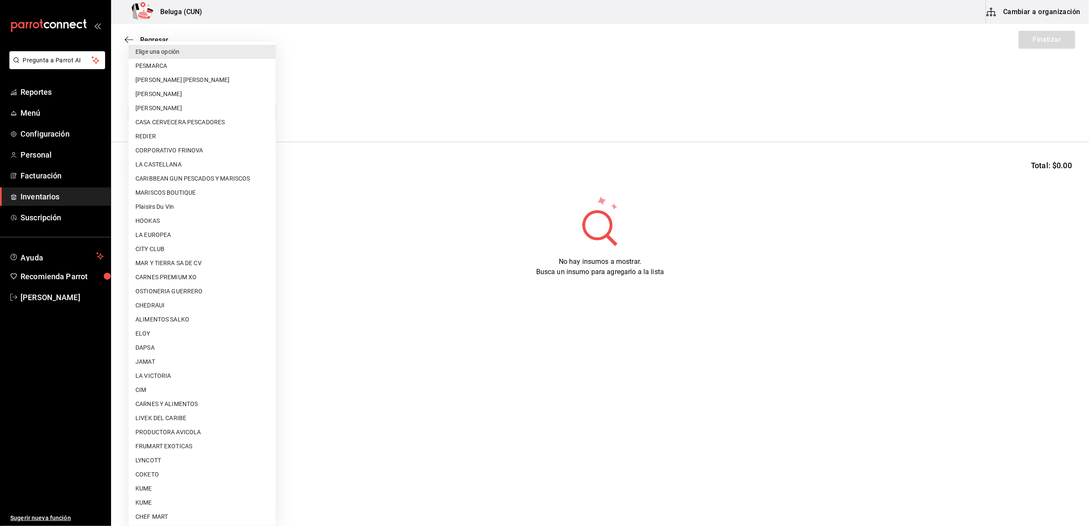
click at [243, 120] on body "Pregunta a Parrot AI Reportes Menú Configuración Personal Facturación Inventari…" at bounding box center [544, 239] width 1089 height 478
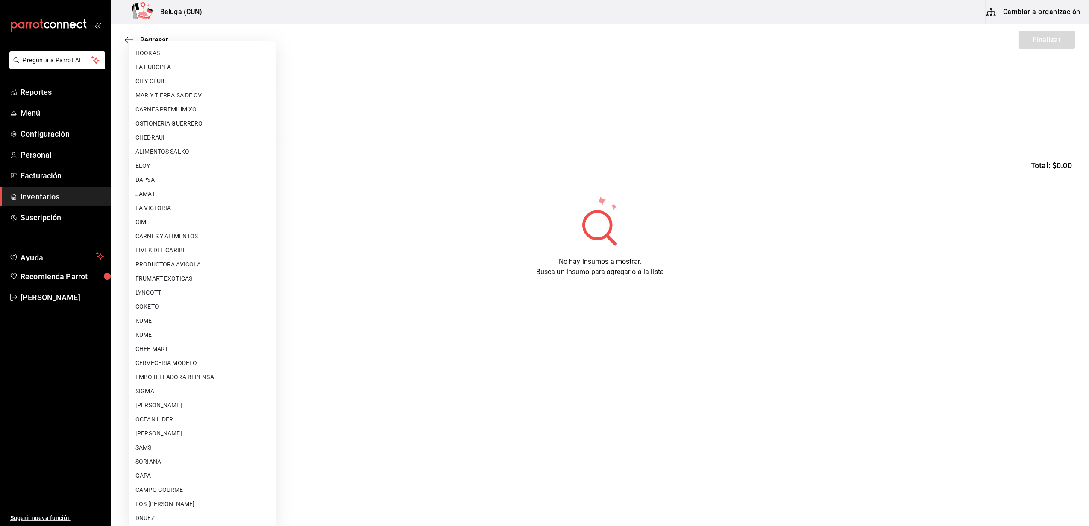
scroll to position [270, 0]
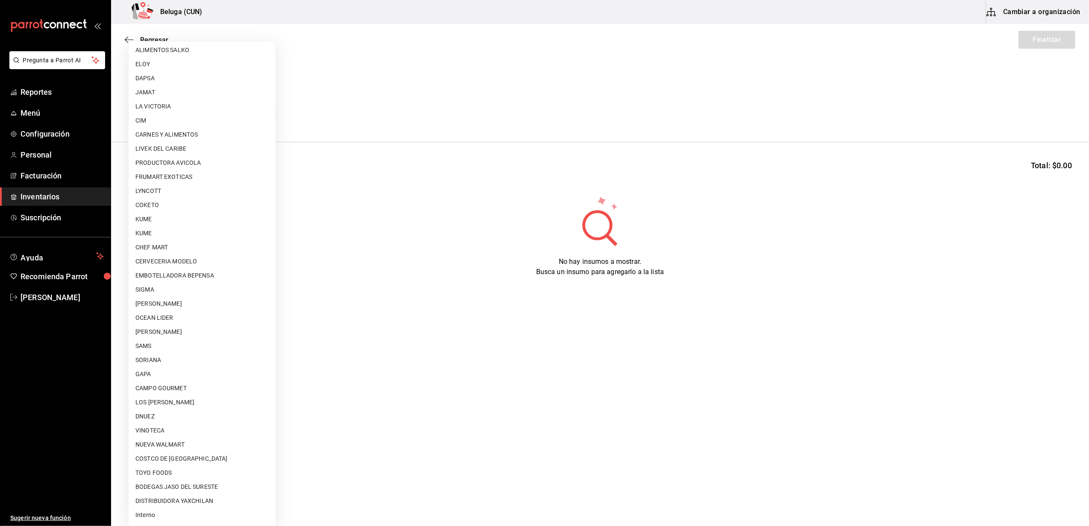
click at [166, 513] on li "Interno" at bounding box center [202, 515] width 147 height 14
type input "cf097a6b-1652-49c1-8634-faa24daf0fdd"
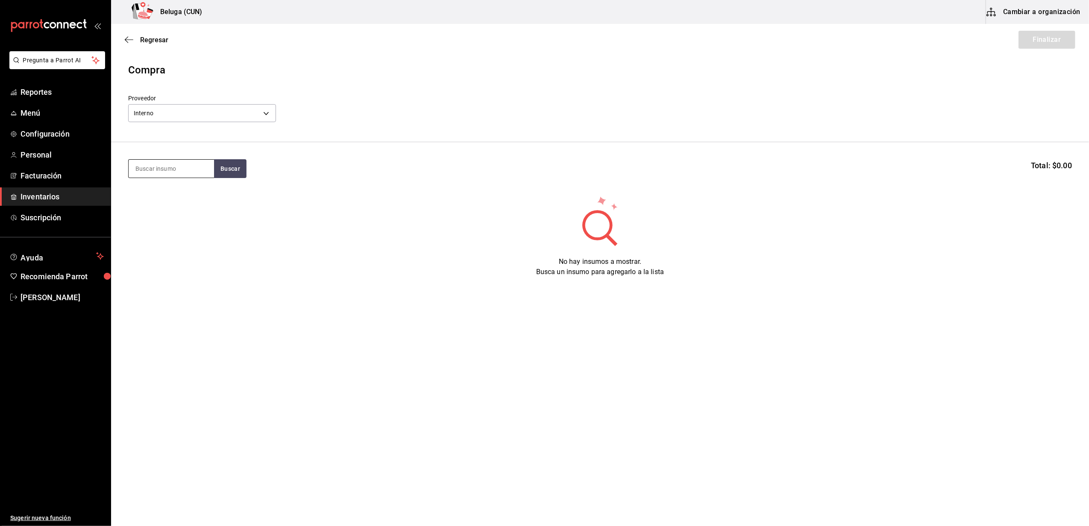
click at [171, 173] on input at bounding box center [171, 169] width 85 height 18
type input "choco"
click at [180, 200] on div "POST. CHOCOLATE SOBRE CHOCOLATE" at bounding box center [171, 198] width 72 height 20
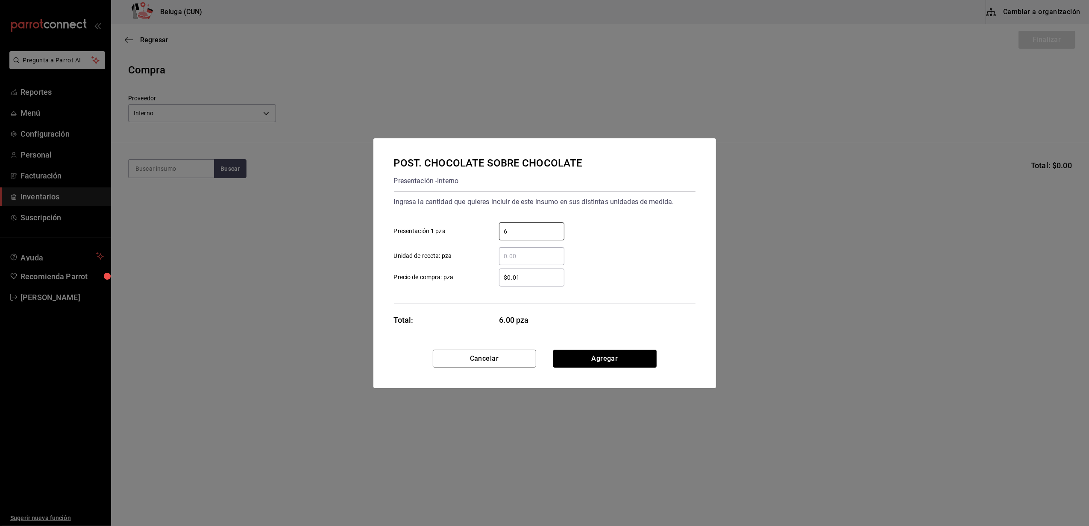
type input "6"
type input "$0.01"
click button "Agregar" at bounding box center [604, 359] width 103 height 18
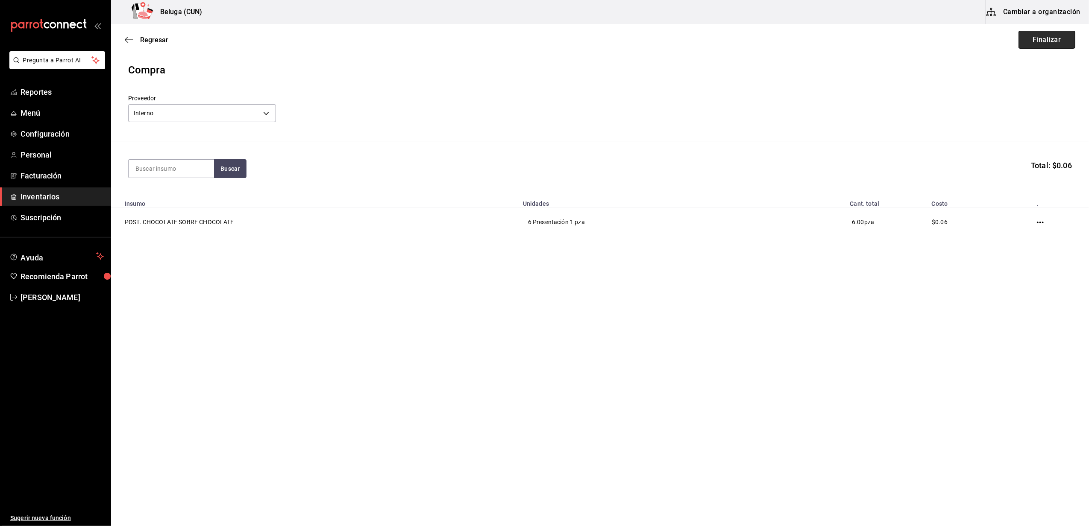
click at [1022, 48] on button "Finalizar" at bounding box center [1046, 40] width 57 height 18
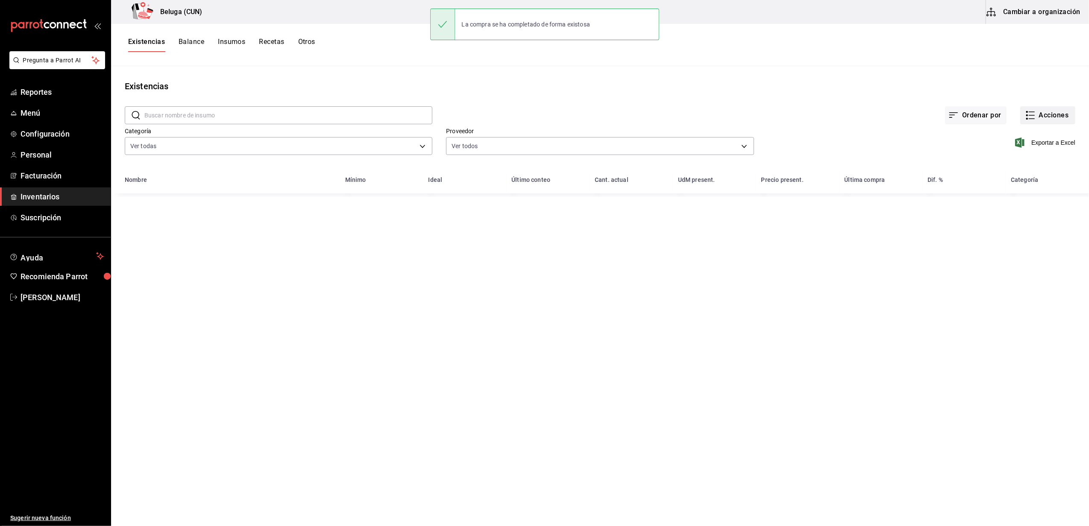
click at [1045, 115] on button "Acciones" at bounding box center [1047, 115] width 55 height 18
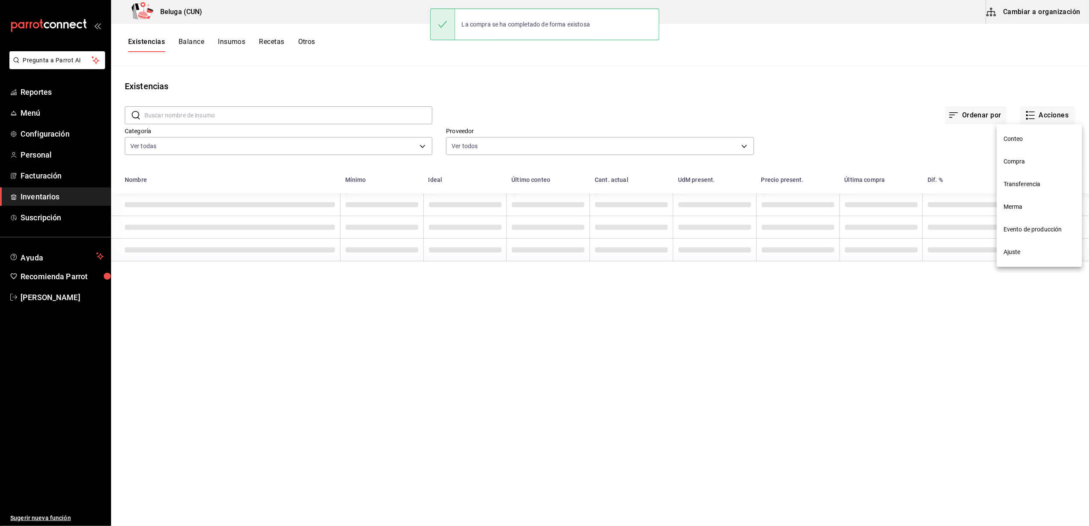
click at [1042, 162] on span "Compra" at bounding box center [1039, 161] width 72 height 9
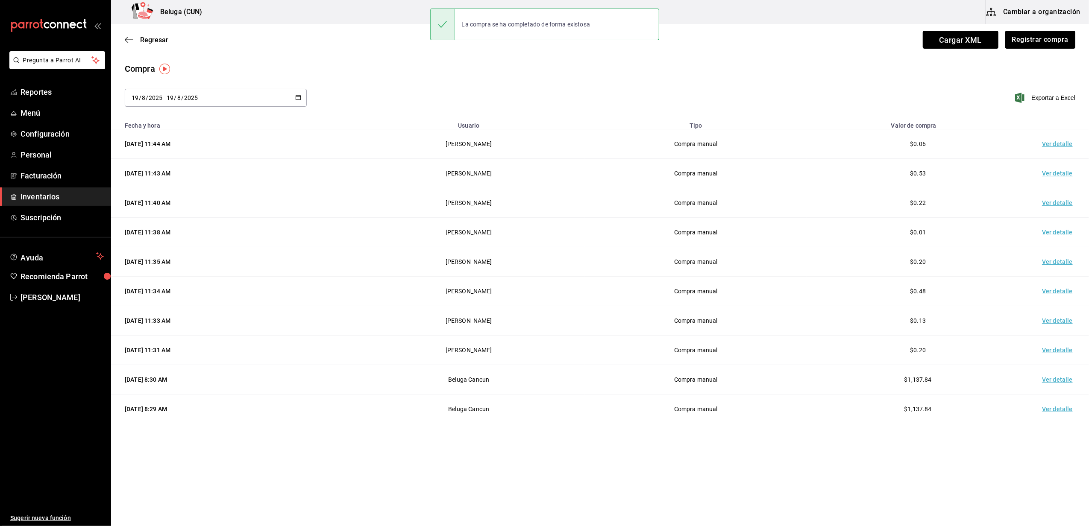
click at [1050, 147] on td "Ver detalle" at bounding box center [1059, 143] width 60 height 29
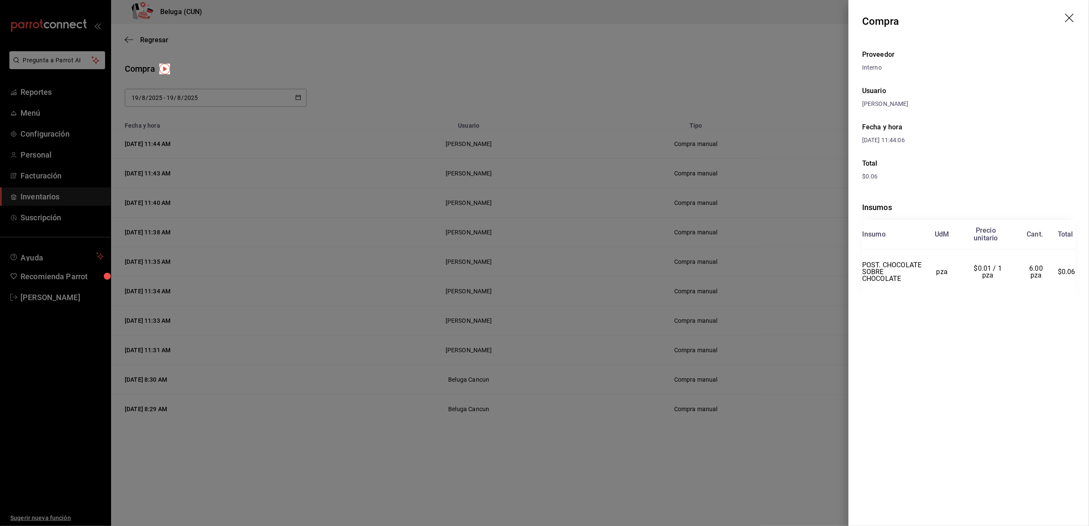
click at [594, 41] on div at bounding box center [544, 263] width 1089 height 526
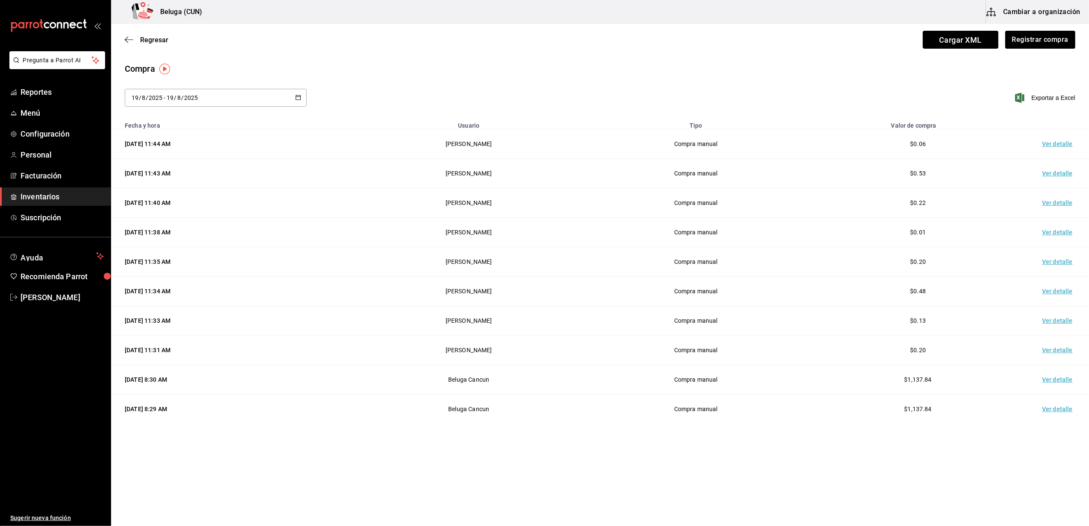
click at [764, 79] on div "Compra [DATE] [DATE] - [DATE] [DATE] Exportar a Excel" at bounding box center [599, 89] width 977 height 55
click at [161, 39] on span "Regresar" at bounding box center [154, 40] width 28 height 8
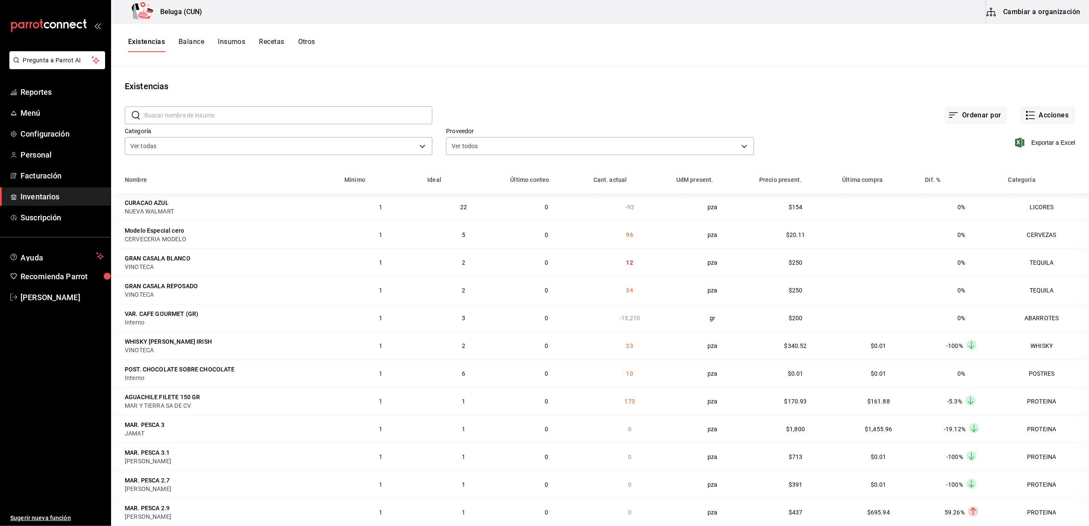
drag, startPoint x: 1029, startPoint y: 38, endPoint x: 889, endPoint y: 78, distance: 145.3
click at [685, 39] on div "Existencias Balance Insumos Recetas Otros" at bounding box center [599, 45] width 977 height 15
click at [679, 48] on div "Existencias Balance Insumos Recetas Otros" at bounding box center [599, 45] width 977 height 15
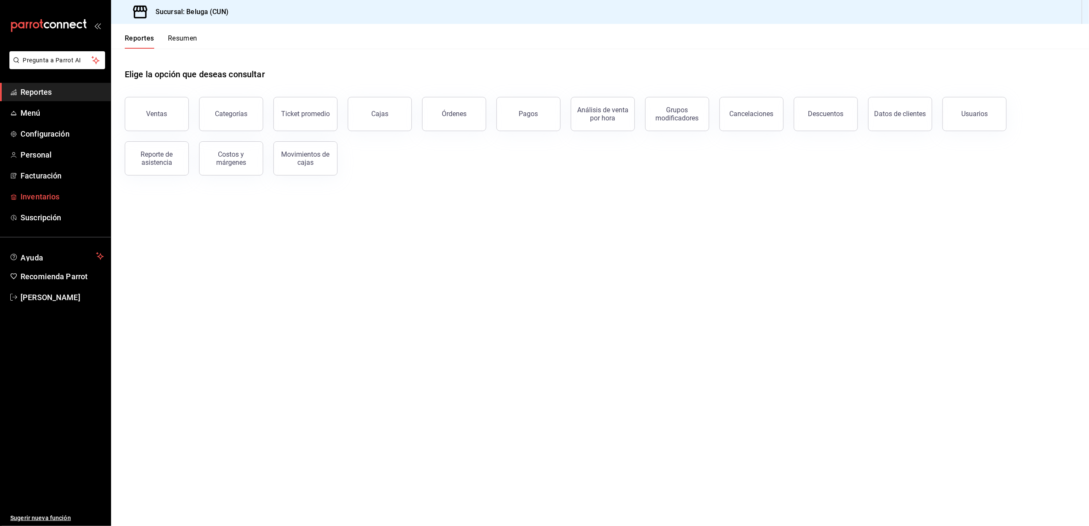
click at [45, 193] on span "Inventarios" at bounding box center [61, 197] width 83 height 12
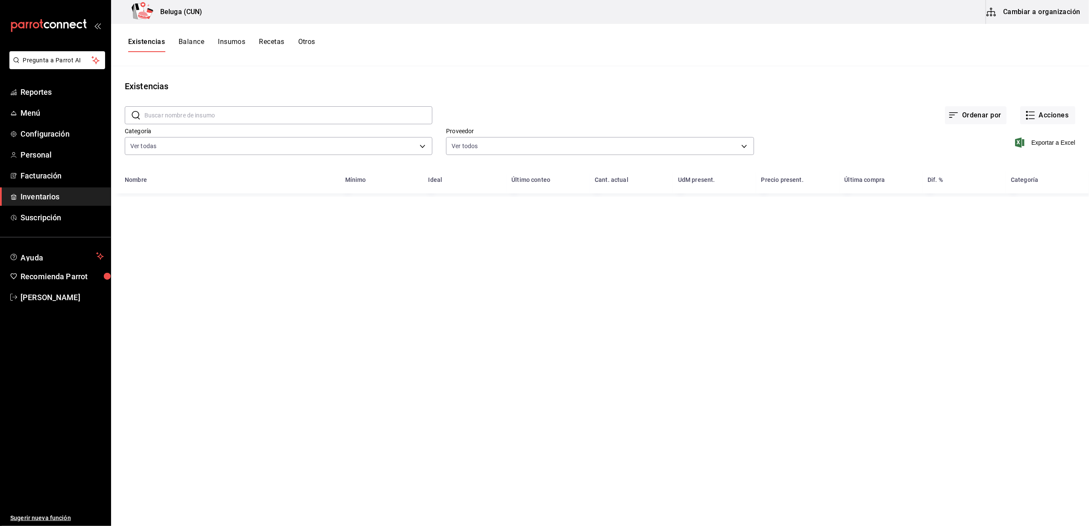
click at [228, 113] on input "text" at bounding box center [288, 115] width 288 height 17
drag, startPoint x: 510, startPoint y: 73, endPoint x: 467, endPoint y: 26, distance: 63.5
click at [510, 73] on main "Existencias ​ crudo ​ Ordenar por Acciones Categoría Ver todas f07f4d25-74ae-45…" at bounding box center [599, 293] width 977 height 454
drag, startPoint x: 208, startPoint y: 108, endPoint x: 134, endPoint y: 120, distance: 75.3
click at [134, 120] on div "​ crudo ​" at bounding box center [278, 115] width 307 height 18
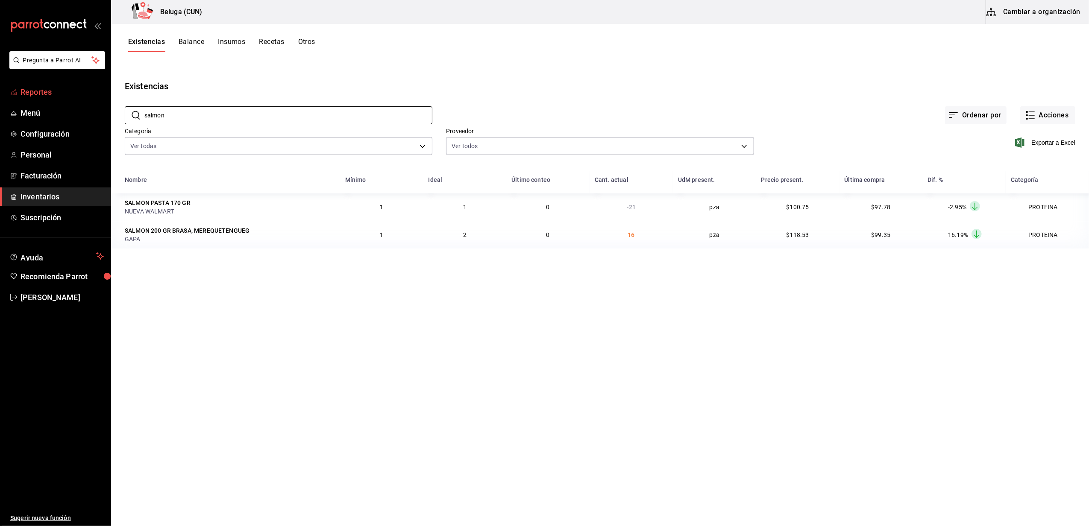
drag, startPoint x: 167, startPoint y: 117, endPoint x: 21, endPoint y: 89, distance: 148.2
click at [19, 91] on div "Pregunta a Parrot AI Reportes Menú Configuración Personal Facturación Inventari…" at bounding box center [544, 260] width 1089 height 520
type input "salmon"
click at [500, 236] on td "2" at bounding box center [464, 235] width 83 height 28
click at [1022, 14] on button "Cambiar a organización" at bounding box center [1034, 12] width 96 height 24
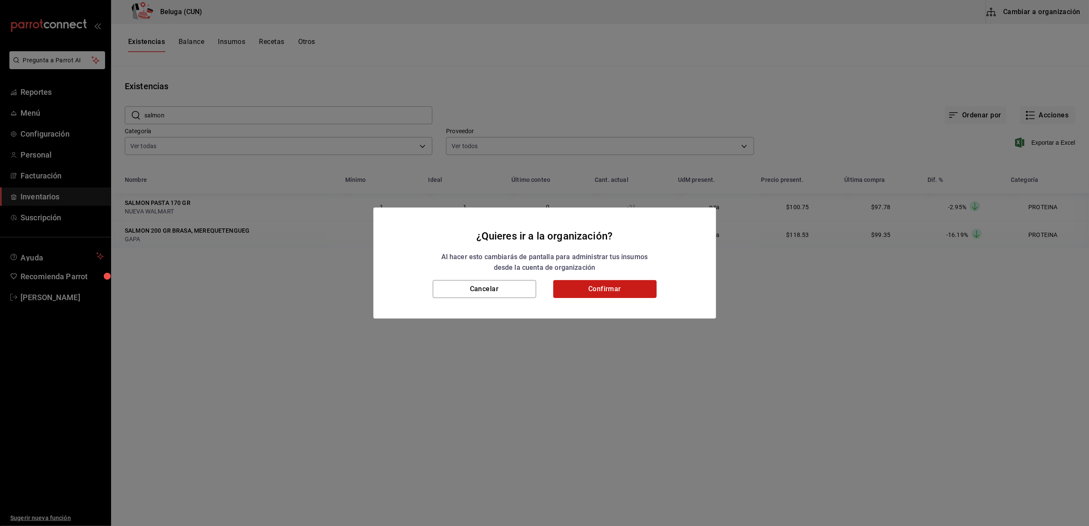
click at [600, 289] on button "Confirmar" at bounding box center [604, 289] width 103 height 18
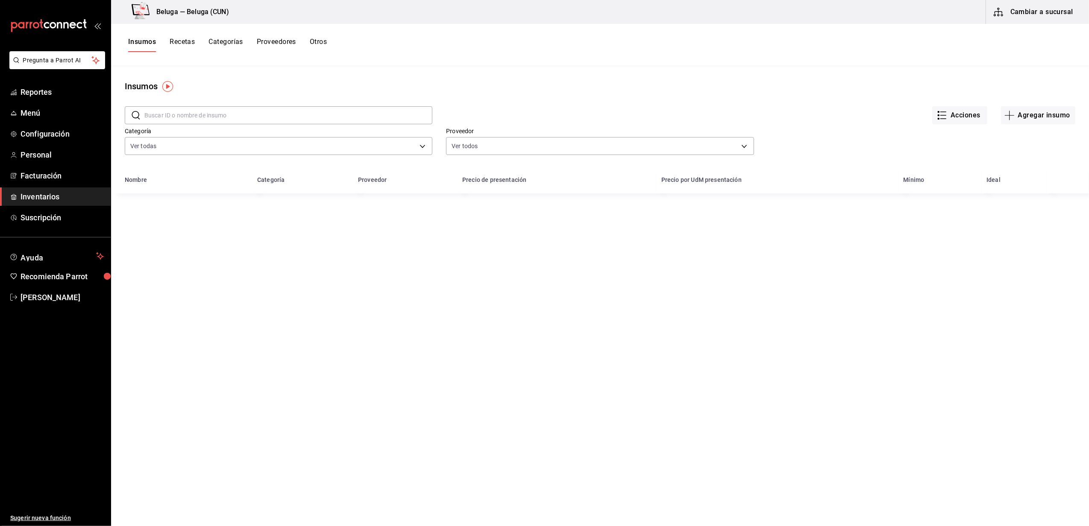
click at [246, 117] on input "text" at bounding box center [288, 115] width 288 height 17
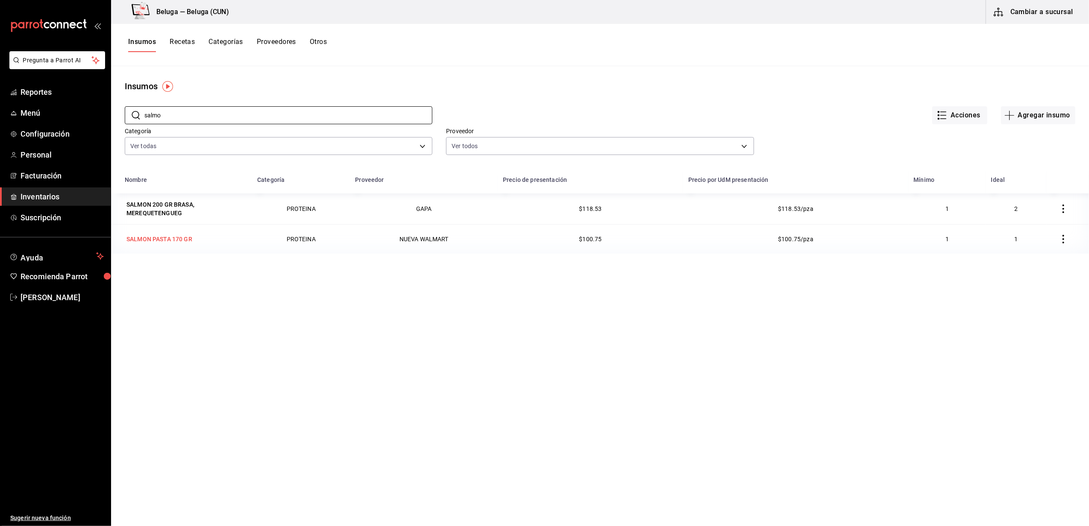
type input "salmo"
click at [187, 247] on td "SALMON PASTA 170 GR" at bounding box center [181, 238] width 141 height 29
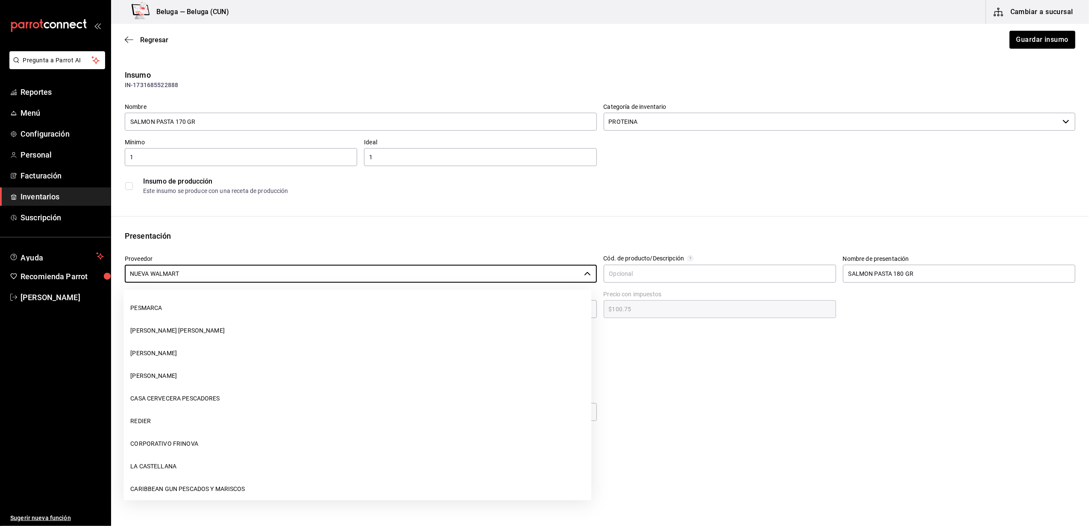
scroll to position [867, 0]
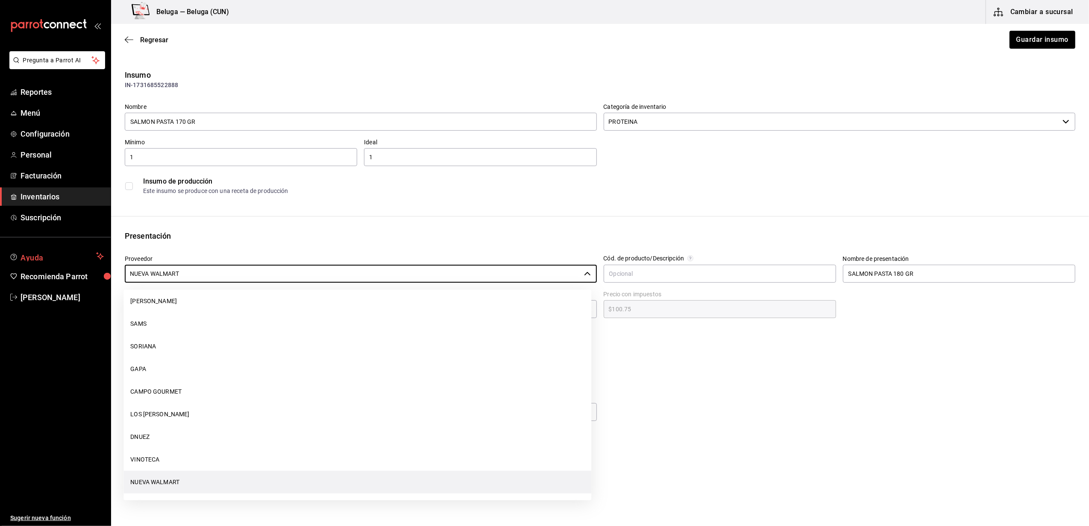
drag, startPoint x: 196, startPoint y: 272, endPoint x: 0, endPoint y: 249, distance: 197.0
click at [0, 248] on html "Pregunta a Parrot AI Reportes Menú Configuración Personal Facturación Inventari…" at bounding box center [544, 239] width 1089 height 478
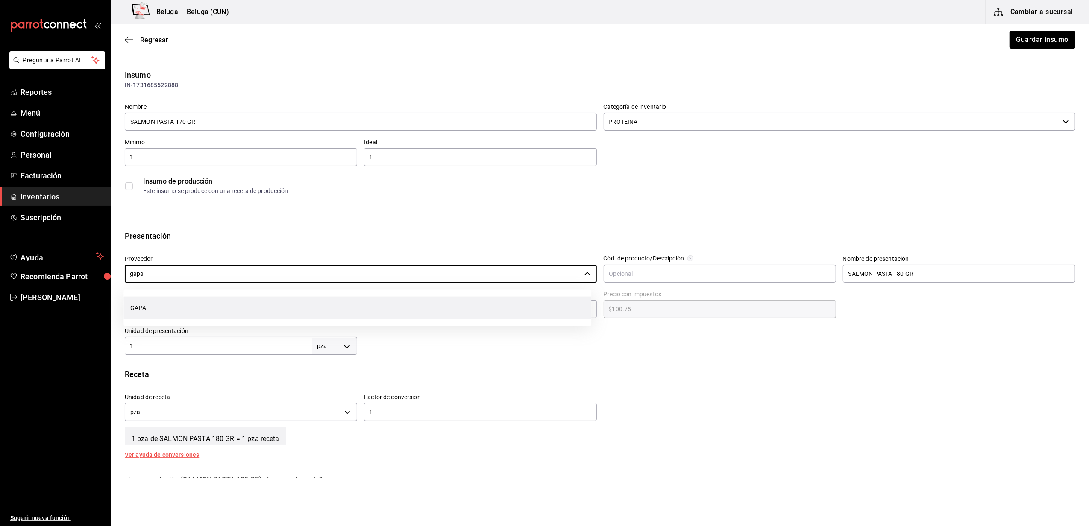
click at [164, 304] on li "GAPA" at bounding box center [357, 308] width 468 height 23
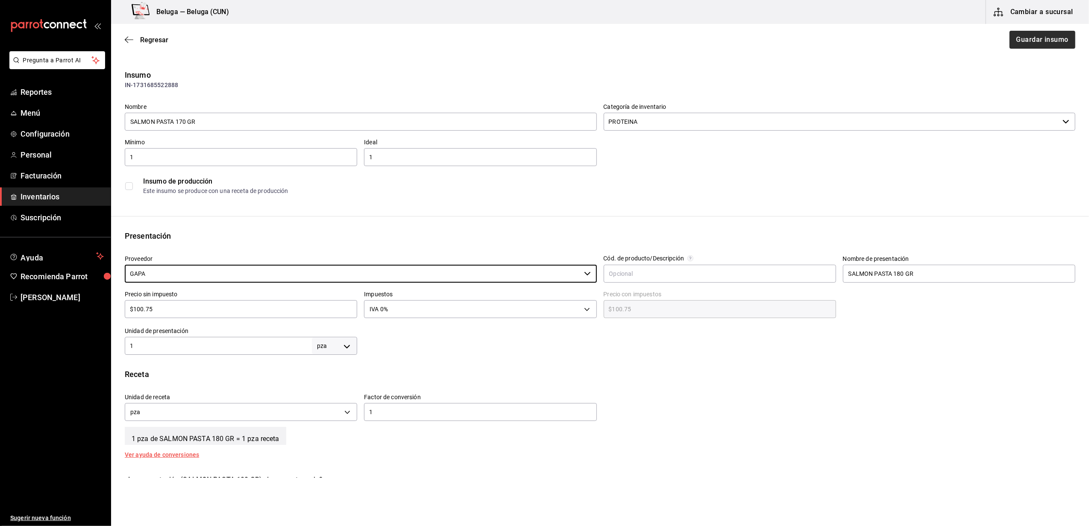
type input "GAPA"
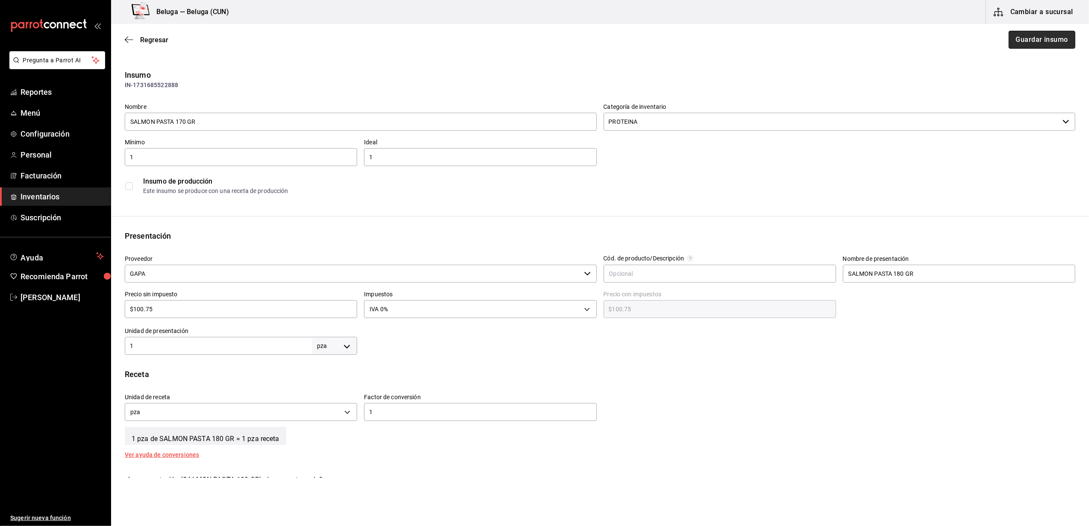
click at [1040, 36] on button "Guardar insumo" at bounding box center [1041, 40] width 67 height 18
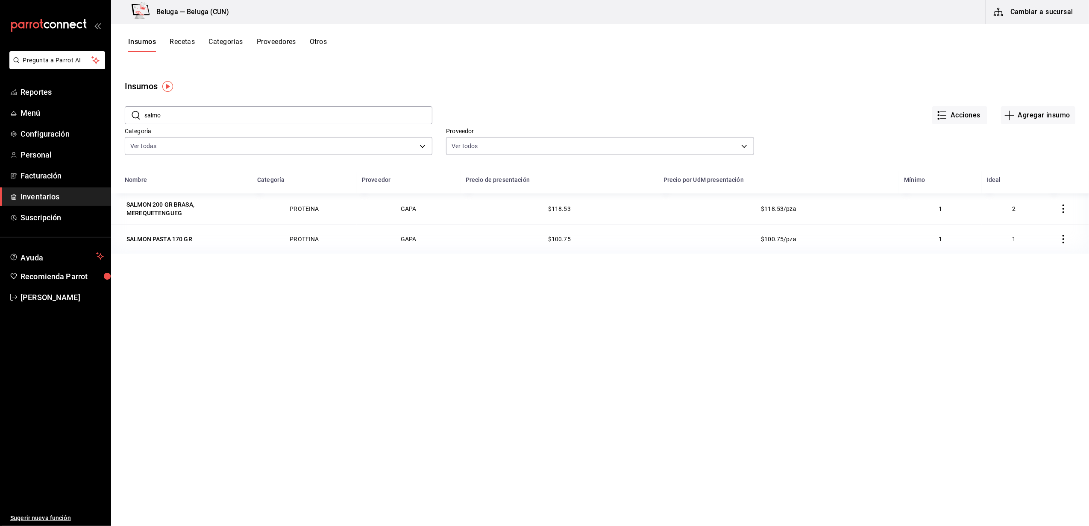
click at [269, 65] on div "Insumos Recetas Categorías Proveedores Otros" at bounding box center [599, 45] width 977 height 42
drag, startPoint x: 465, startPoint y: 59, endPoint x: 814, endPoint y: 6, distance: 352.9
click at [465, 59] on div "Insumos Recetas Categorías Proveedores Otros" at bounding box center [599, 45] width 977 height 42
click at [663, 322] on div "Nombre Categoría Proveedor Precio de presentación Precio por UdM presentación M…" at bounding box center [599, 398] width 977 height 454
drag, startPoint x: 880, startPoint y: 3, endPoint x: 622, endPoint y: 60, distance: 263.6
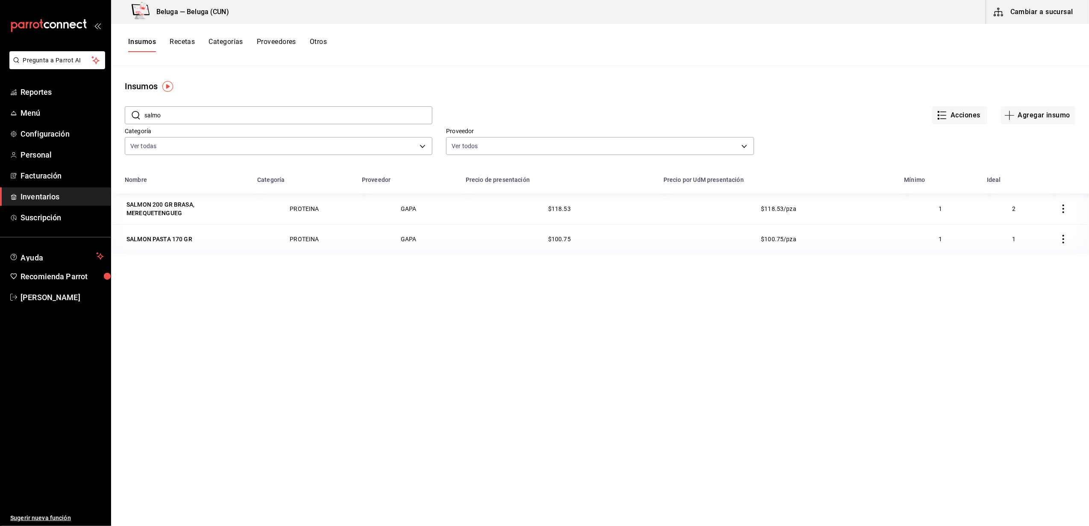
click at [622, 60] on div "Insumos Recetas Categorías Proveedores Otros" at bounding box center [599, 45] width 977 height 42
click at [665, 93] on div "Acciones Agregar insumo" at bounding box center [753, 109] width 643 height 32
click at [747, 382] on div "Nombre Categoría Proveedor Precio de presentación Precio por UdM presentación M…" at bounding box center [599, 398] width 977 height 454
click at [414, 149] on body "Pregunta a Parrot AI Reportes Menú Configuración Personal Facturación Inventari…" at bounding box center [544, 260] width 1089 height 520
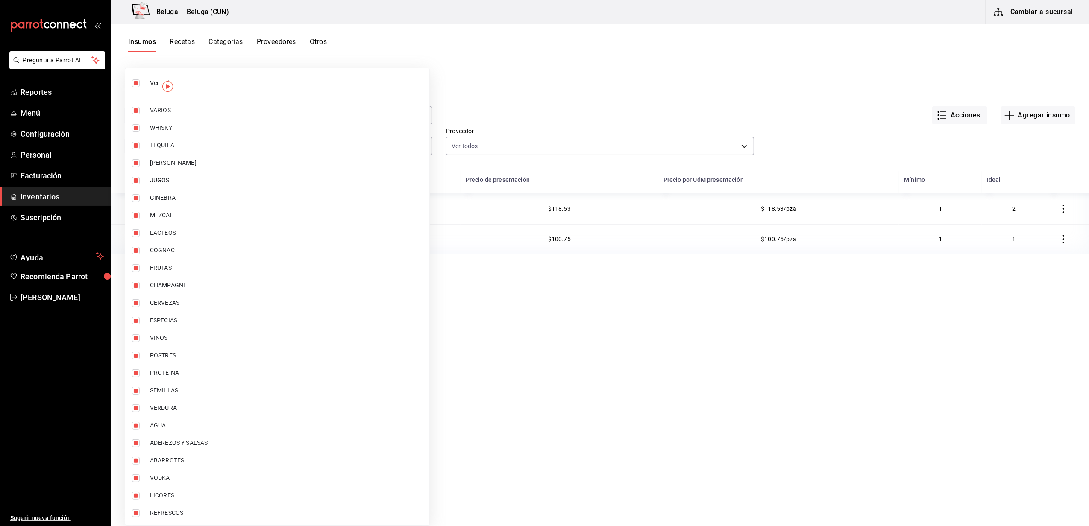
click at [556, 348] on div at bounding box center [544, 263] width 1089 height 526
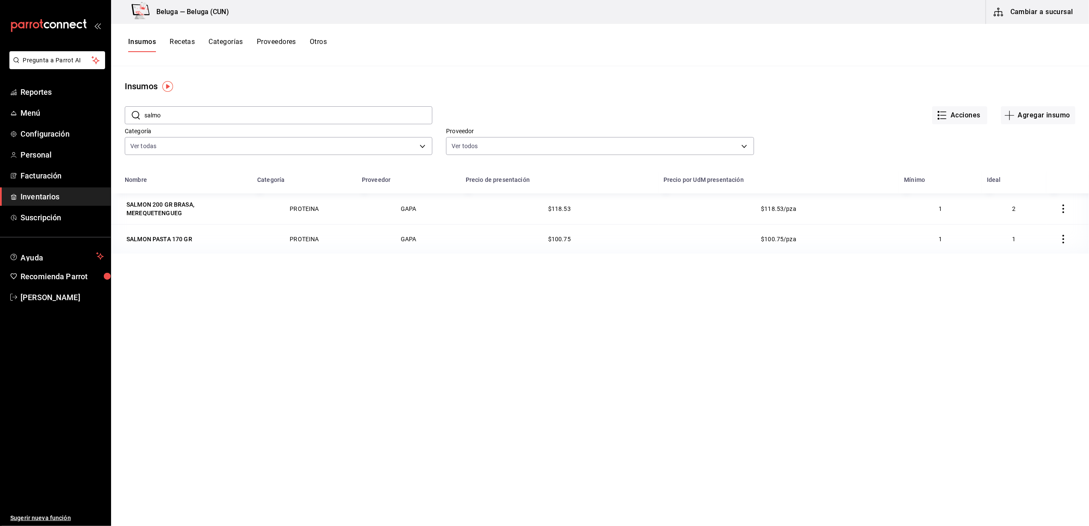
click at [60, 194] on span "Inventarios" at bounding box center [61, 197] width 83 height 12
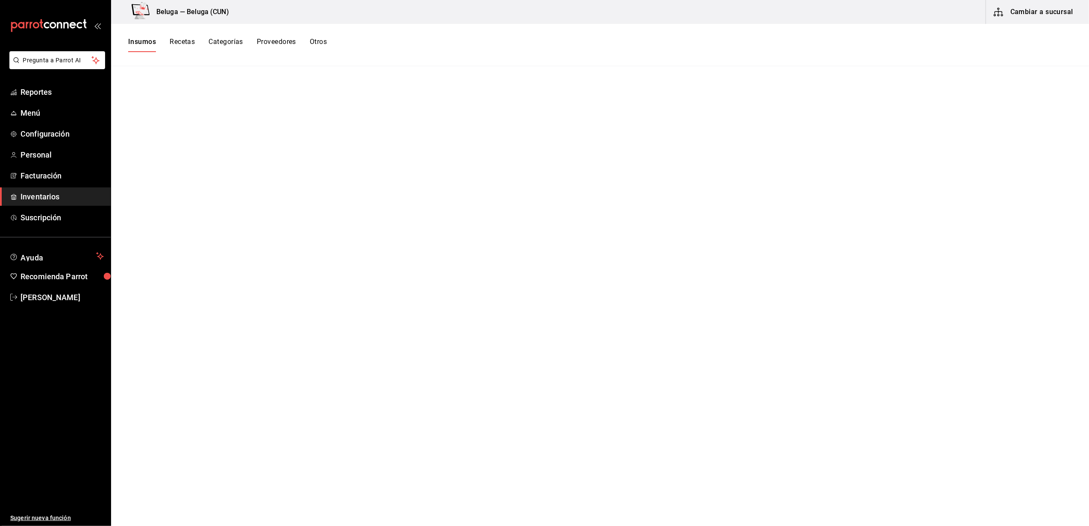
click at [747, 74] on main at bounding box center [599, 293] width 977 height 454
click at [68, 193] on span "Inventarios" at bounding box center [61, 197] width 83 height 12
click at [149, 43] on button "Insumos" at bounding box center [142, 45] width 28 height 15
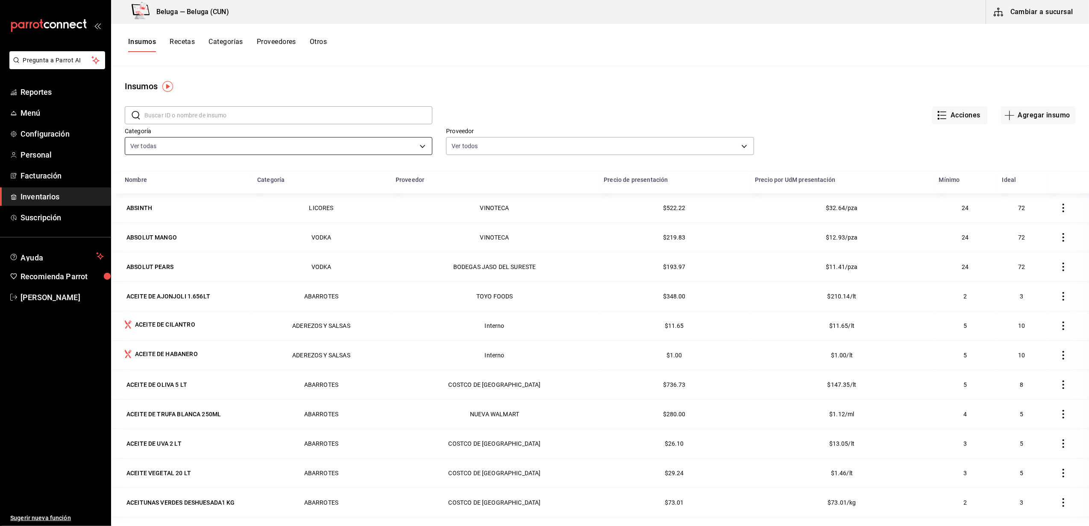
click at [417, 149] on body "Pregunta a Parrot AI Reportes Menú Configuración Personal Facturación Inventari…" at bounding box center [544, 260] width 1089 height 520
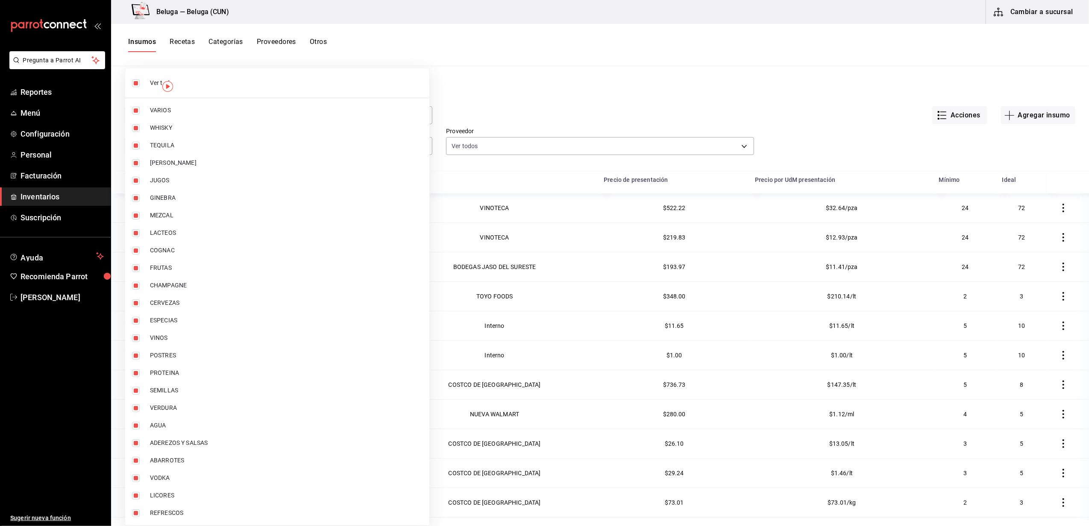
drag, startPoint x: 658, startPoint y: 81, endPoint x: 959, endPoint y: 98, distance: 300.7
click at [660, 81] on div at bounding box center [544, 263] width 1089 height 526
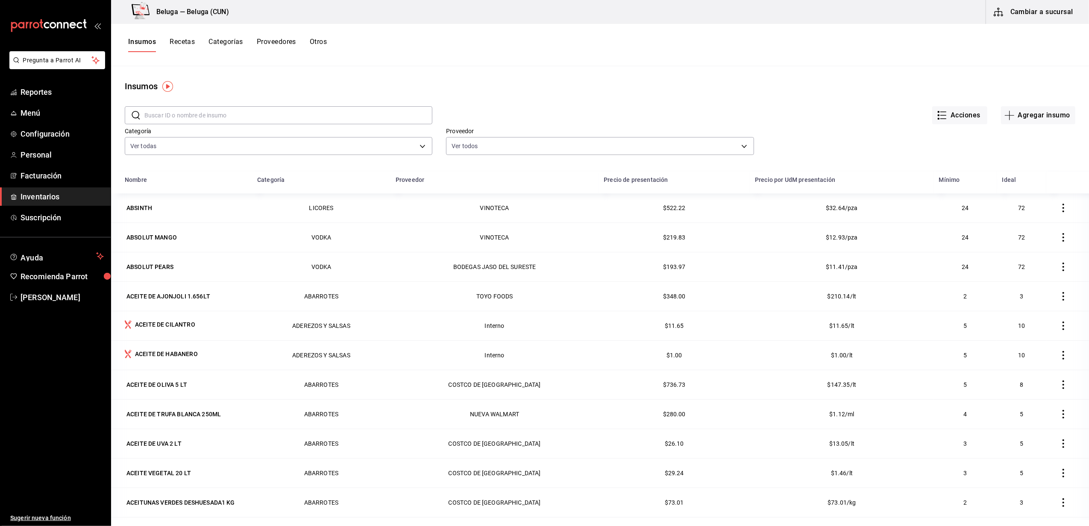
click at [1042, 21] on button "Cambiar a sucursal" at bounding box center [1034, 12] width 96 height 24
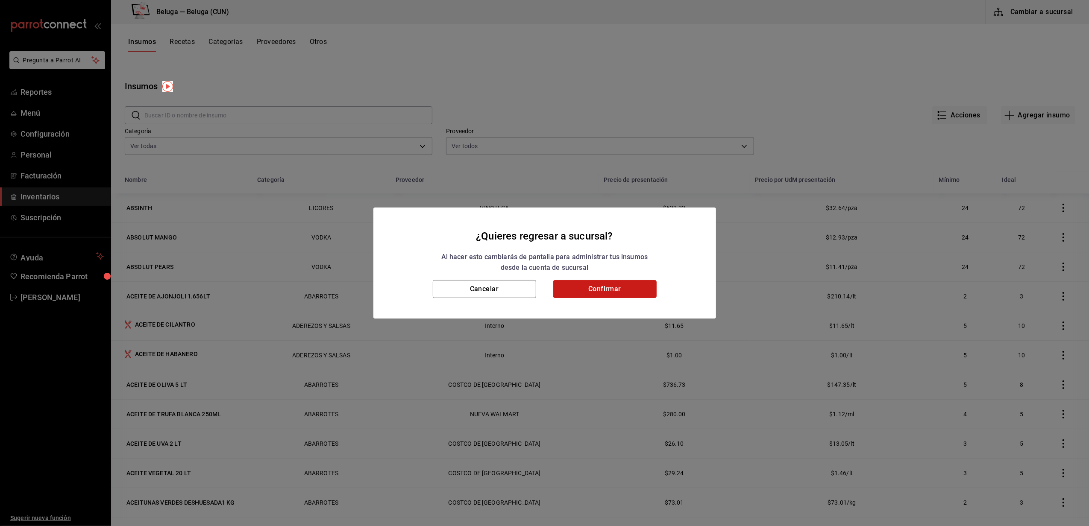
click at [609, 290] on button "Confirmar" at bounding box center [604, 289] width 103 height 18
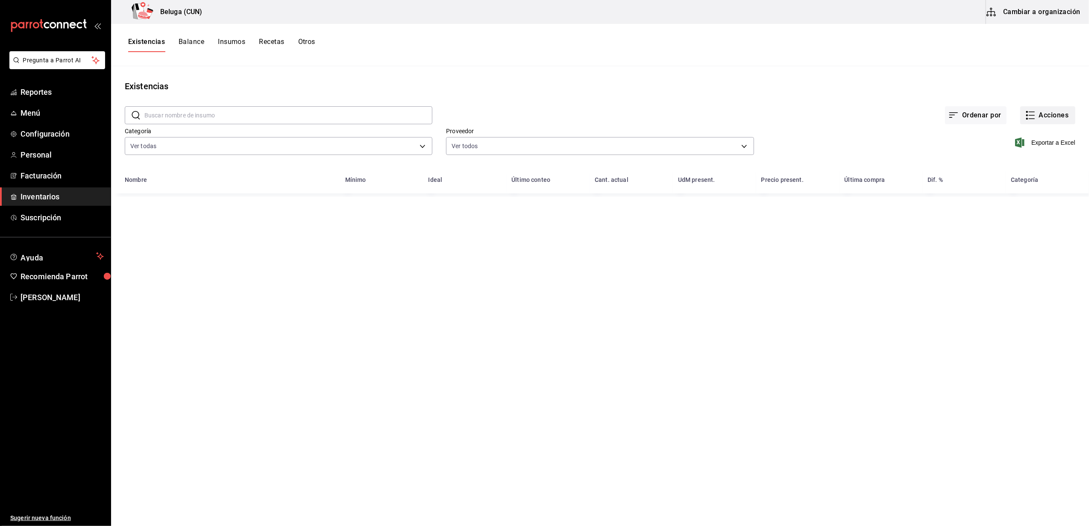
click at [1051, 120] on button "Acciones" at bounding box center [1047, 115] width 55 height 18
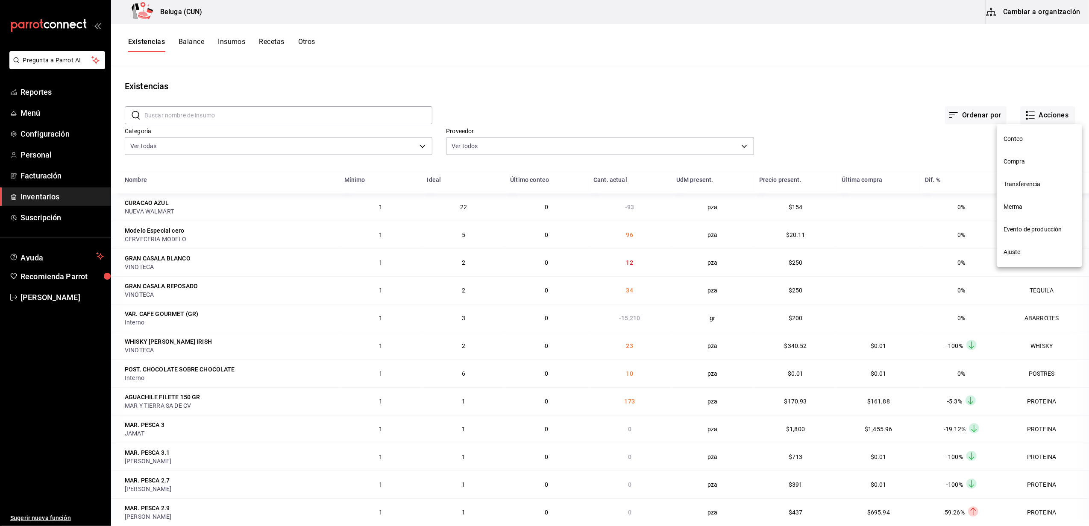
click at [1025, 169] on li "Compra" at bounding box center [1038, 161] width 85 height 23
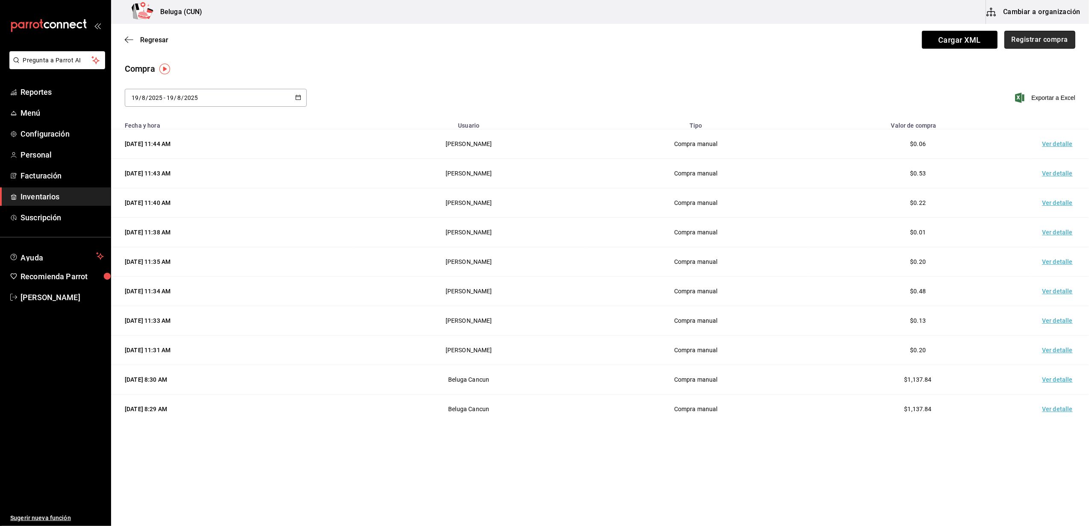
click at [1058, 41] on button "Registrar compra" at bounding box center [1039, 40] width 71 height 18
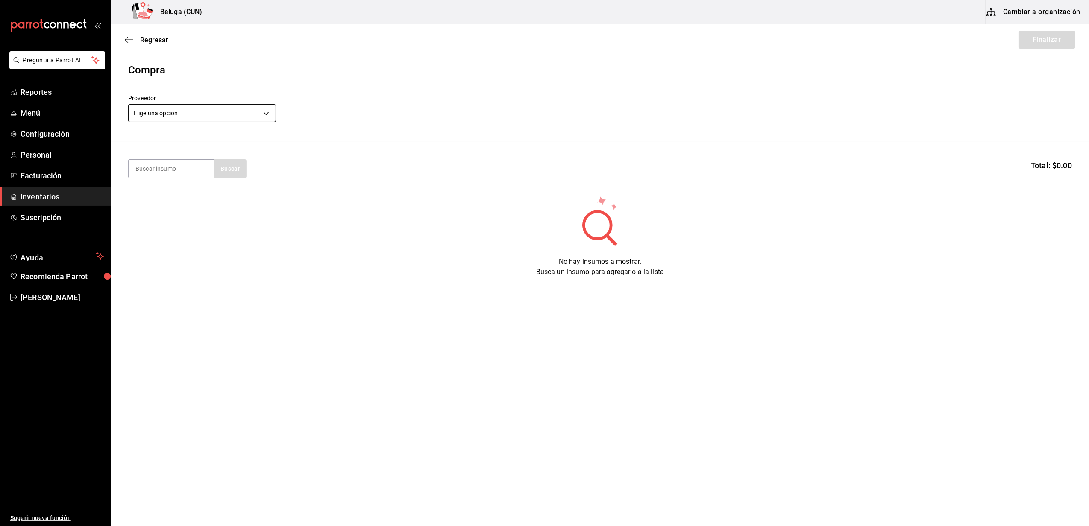
click at [252, 108] on body "Pregunta a Parrot AI Reportes Menú Configuración Personal Facturación Inventari…" at bounding box center [544, 239] width 1089 height 478
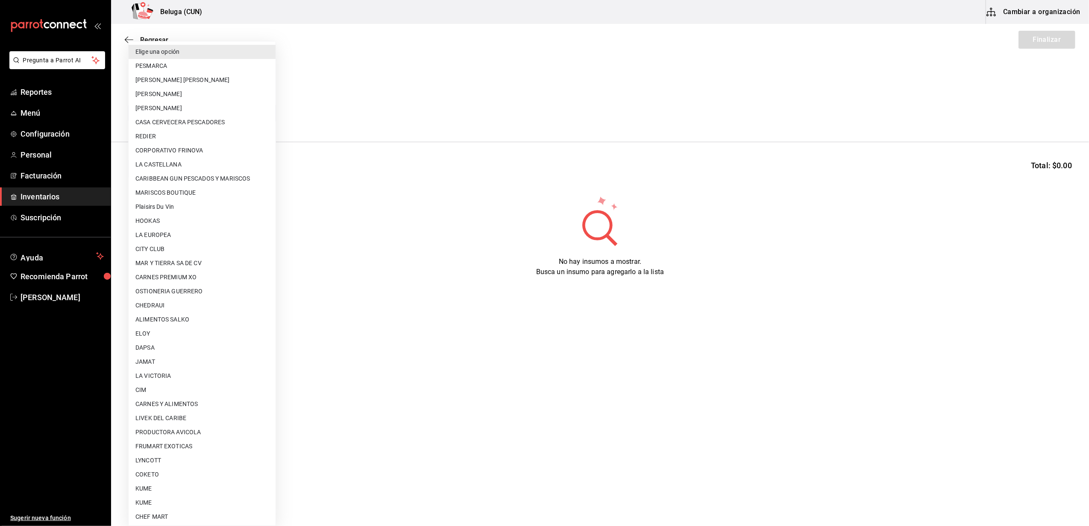
click at [202, 195] on li "MARISCOS BOUTIQUE" at bounding box center [202, 193] width 147 height 14
type input "893d6b9a-1f5b-482f-aa55-c2443509e9a9"
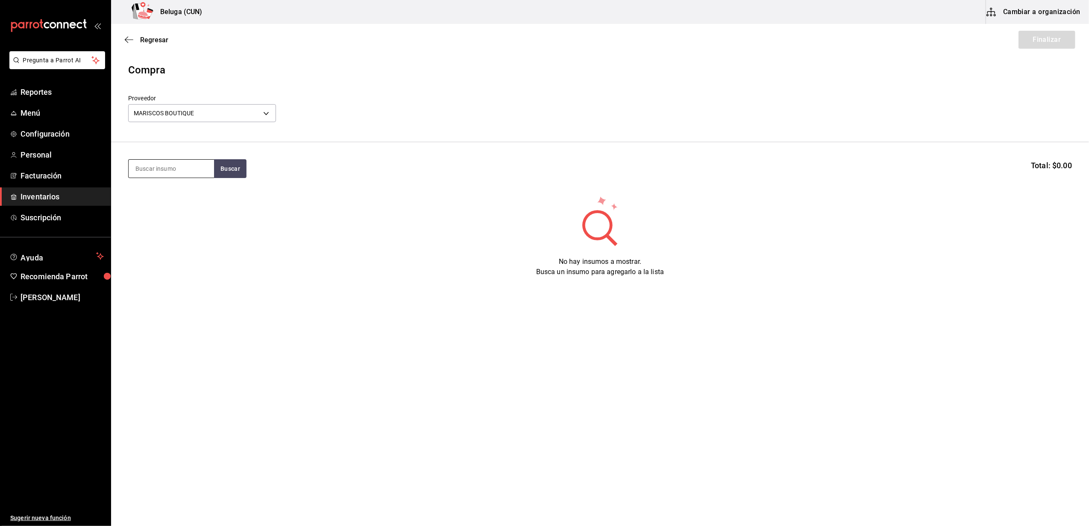
click at [160, 167] on input at bounding box center [171, 169] width 85 height 18
type input "man"
click at [183, 216] on div "ALMEJA MANTEQUILLA 1 PZA - MARISCOS BOUTIQUE" at bounding box center [171, 222] width 72 height 27
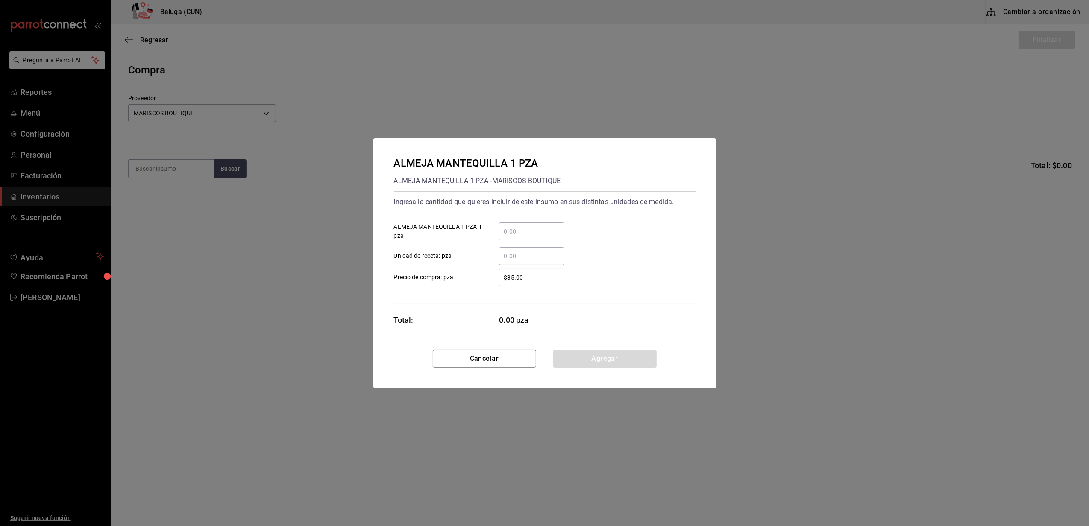
click at [540, 229] on input "​ ALMEJA MANTEQUILLA 1 PZA 1 pza" at bounding box center [531, 231] width 65 height 10
type input "24"
click at [548, 270] on div "$35.00 ​" at bounding box center [531, 278] width 65 height 18
type input "$50"
click at [640, 219] on div "24 ​ ALMEJA MANTEQUILLA 1 PZA 1 pza" at bounding box center [541, 228] width 308 height 25
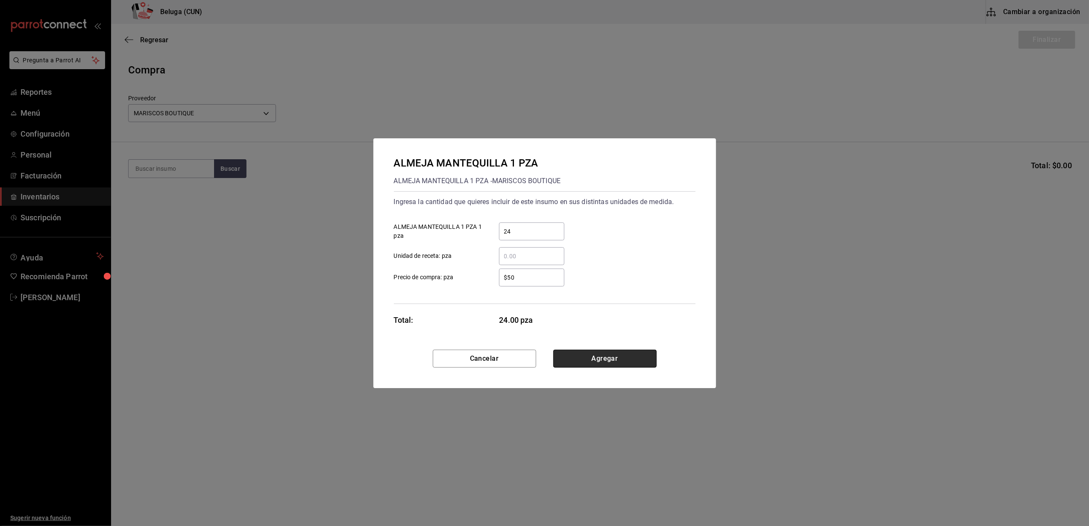
click at [635, 358] on button "Agregar" at bounding box center [604, 359] width 103 height 18
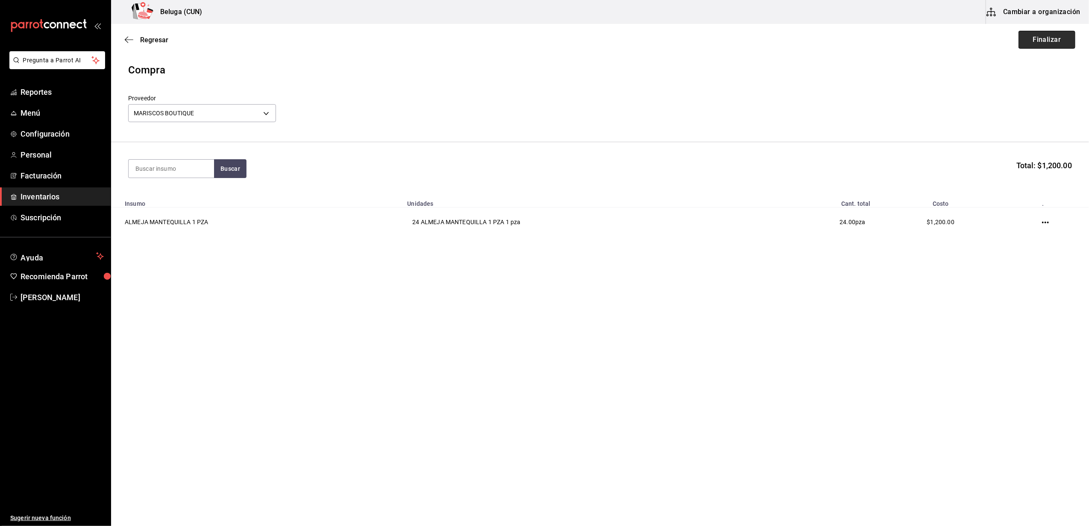
click at [1046, 42] on button "Finalizar" at bounding box center [1046, 40] width 57 height 18
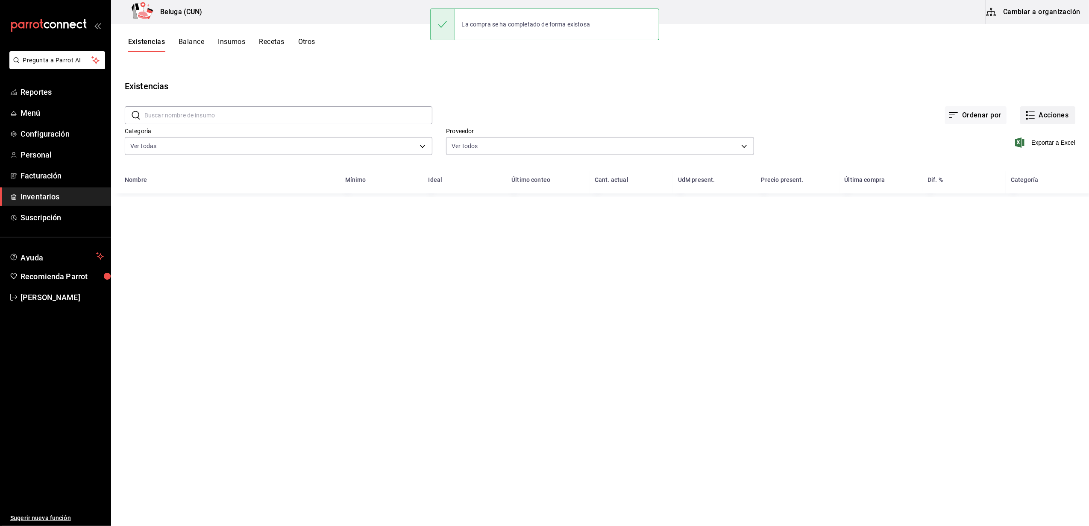
click at [1051, 112] on button "Acciones" at bounding box center [1047, 115] width 55 height 18
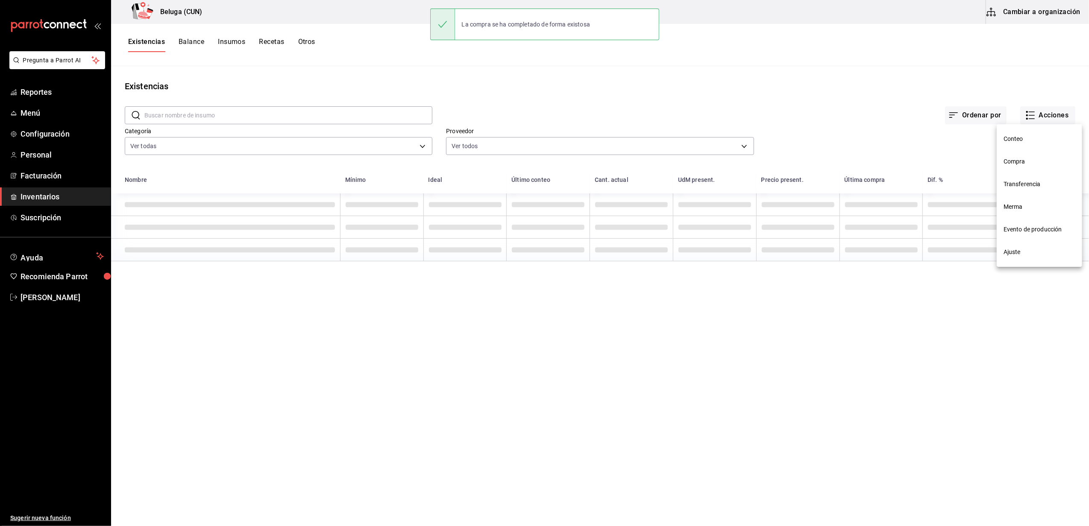
click at [1013, 163] on span "Compra" at bounding box center [1039, 161] width 72 height 9
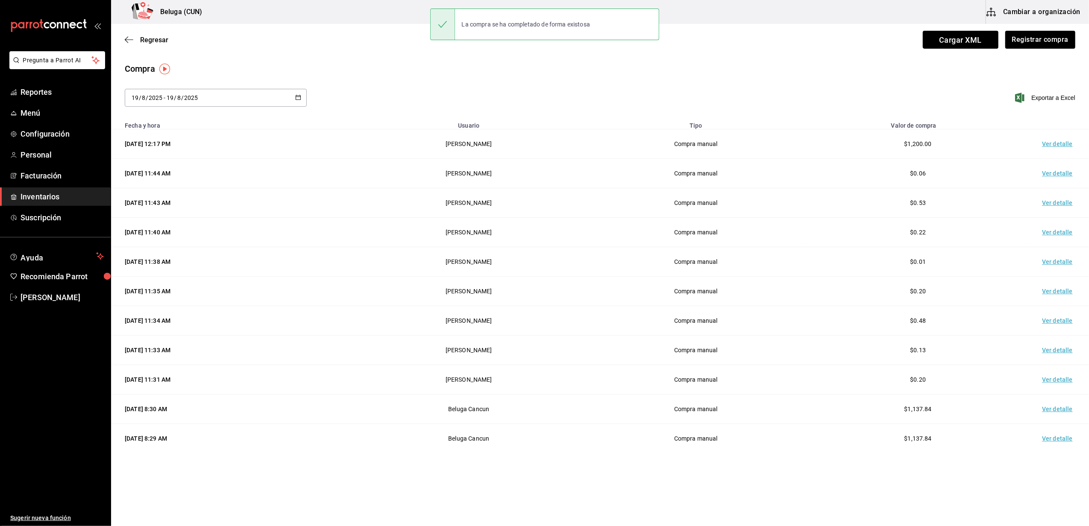
click at [1048, 143] on td "Ver detalle" at bounding box center [1059, 143] width 60 height 29
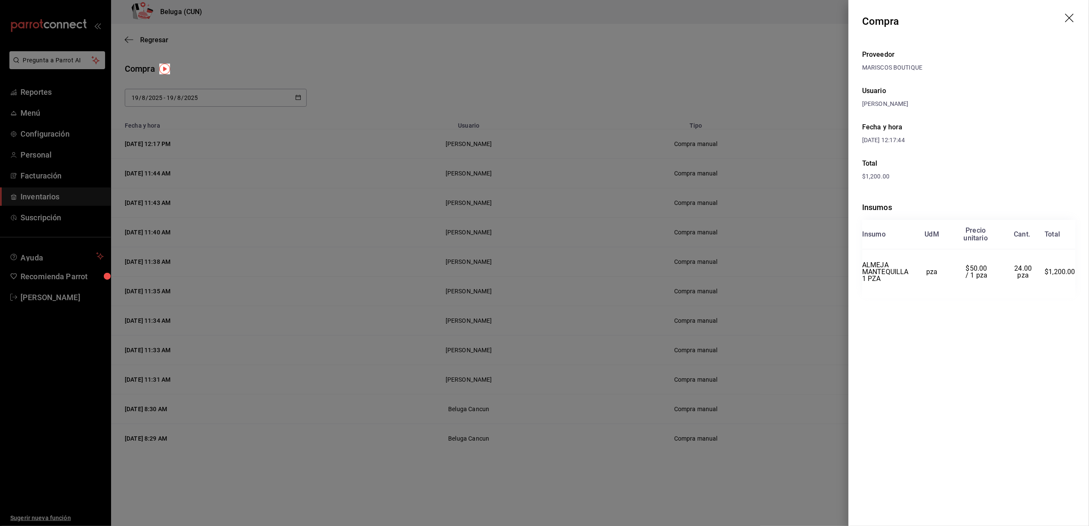
click at [687, 66] on div at bounding box center [544, 263] width 1089 height 526
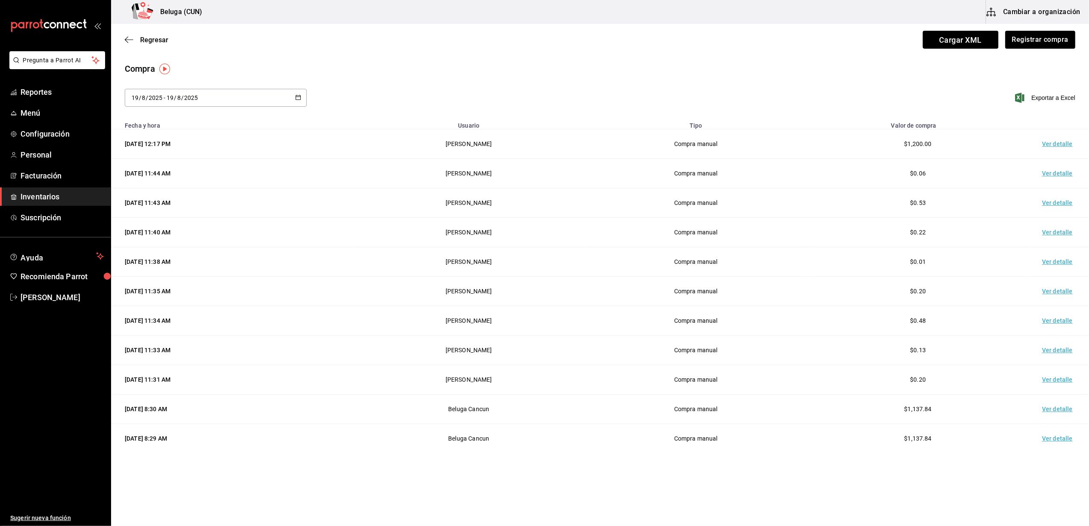
drag, startPoint x: 356, startPoint y: 69, endPoint x: 154, endPoint y: 3, distance: 212.3
click at [338, 65] on div "Compra" at bounding box center [600, 68] width 950 height 13
click at [155, 38] on span "Regresar" at bounding box center [154, 40] width 28 height 8
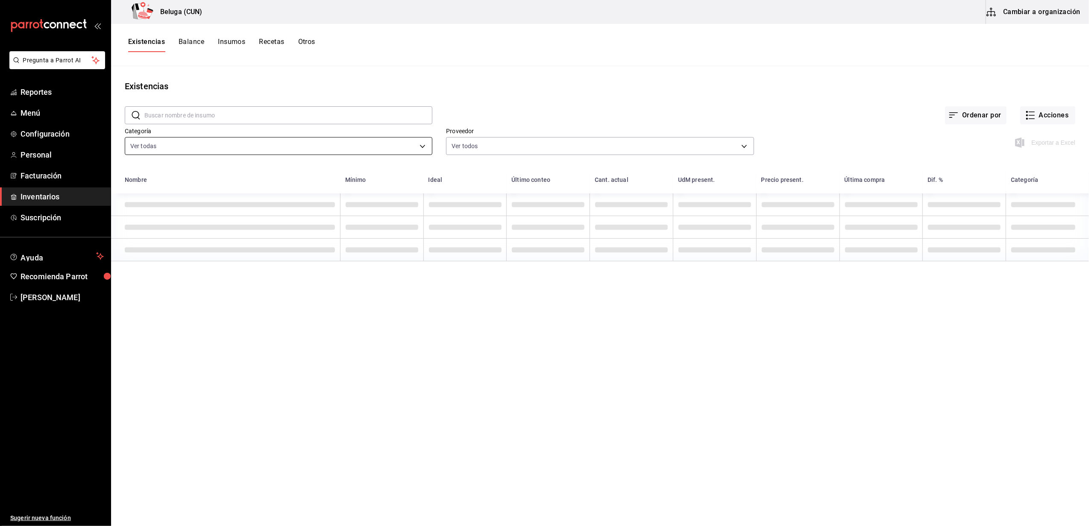
click at [219, 147] on body "Pregunta a Parrot AI Reportes Menú Configuración Personal Facturación Inventari…" at bounding box center [544, 260] width 1089 height 520
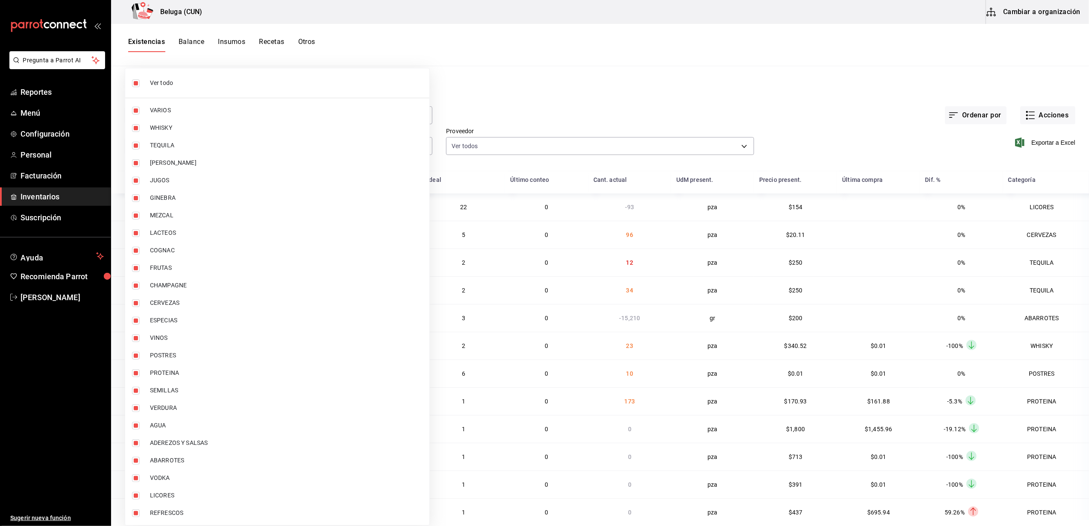
click at [231, 86] on span "Ver todo" at bounding box center [286, 83] width 272 height 9
checkbox input "false"
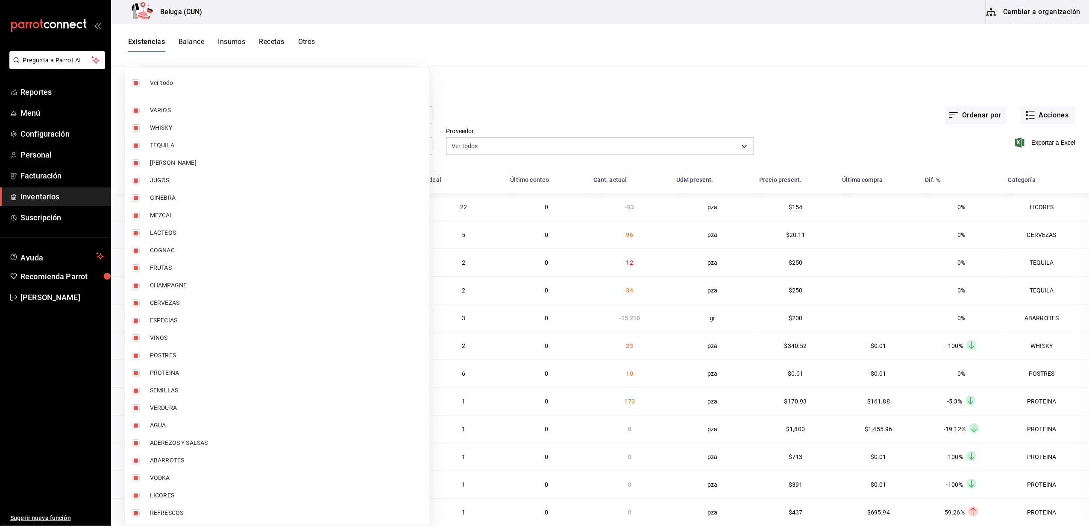
checkbox input "false"
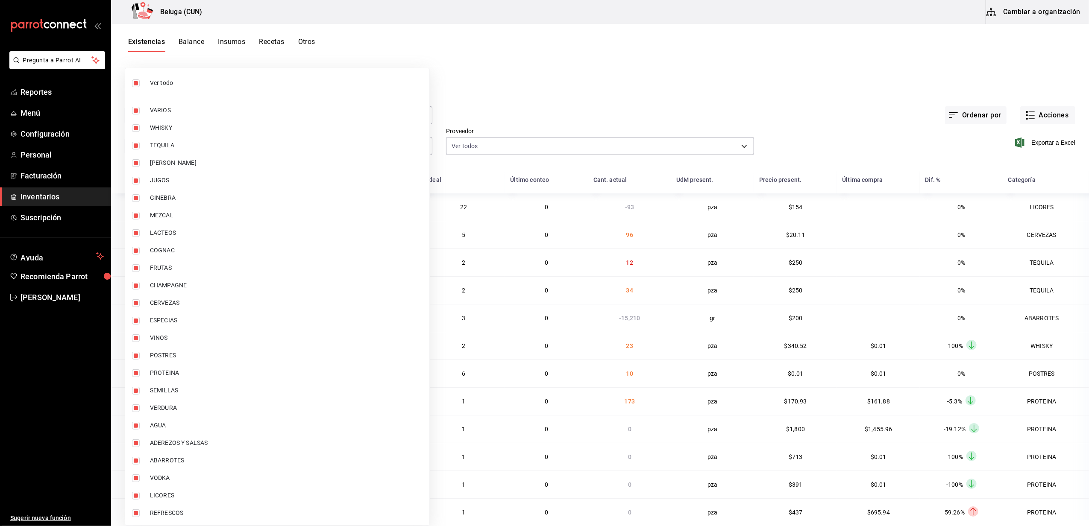
checkbox input "false"
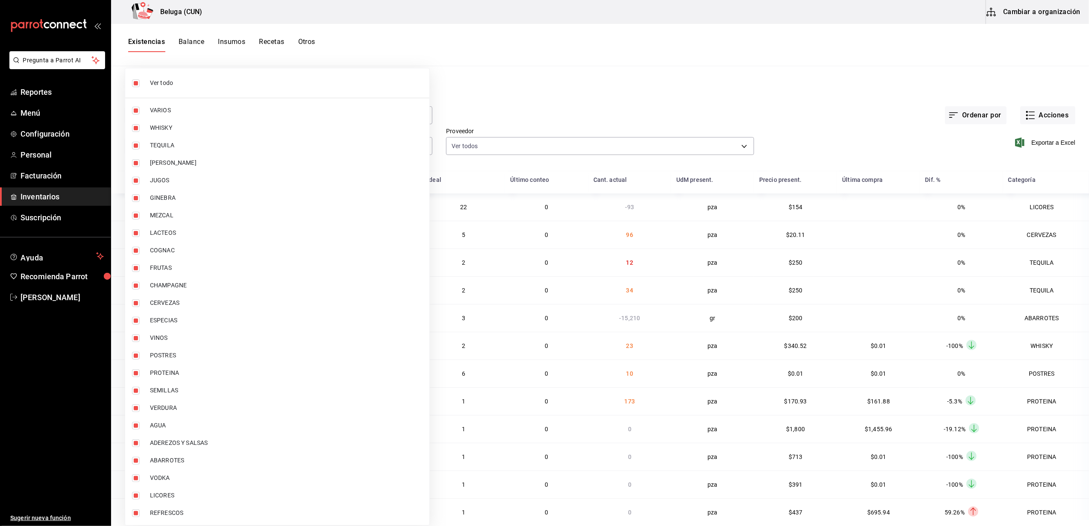
checkbox input "false"
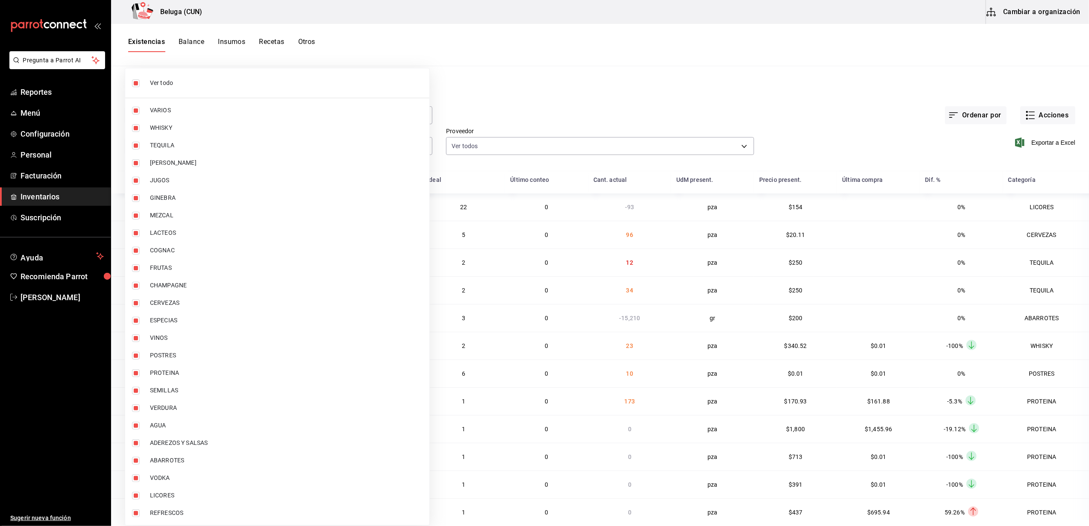
checkbox input "false"
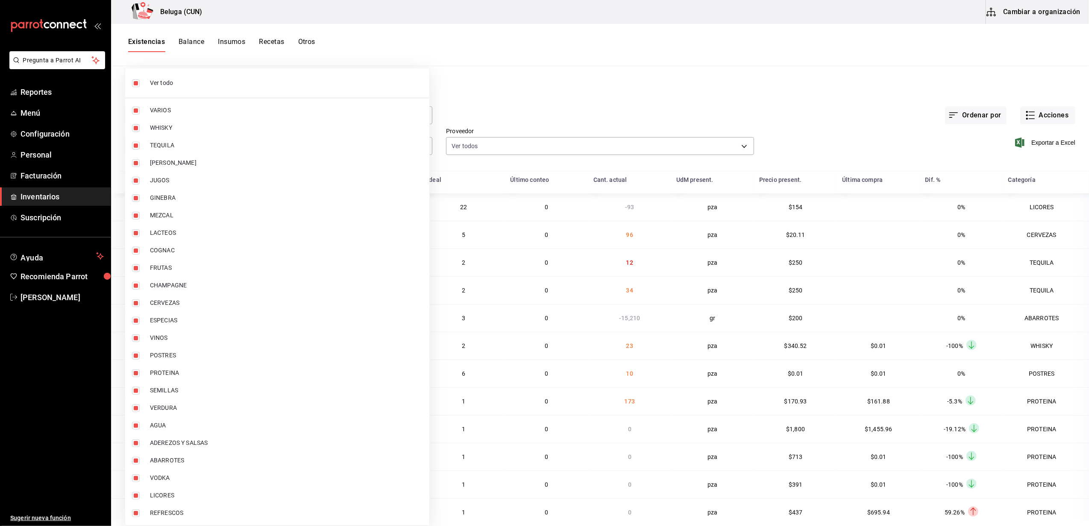
checkbox input "false"
click at [185, 375] on span "PROTEINA" at bounding box center [286, 373] width 272 height 9
type input "49acfc3a-e67d-4012-8994-cdceb58e19f0"
checkbox input "true"
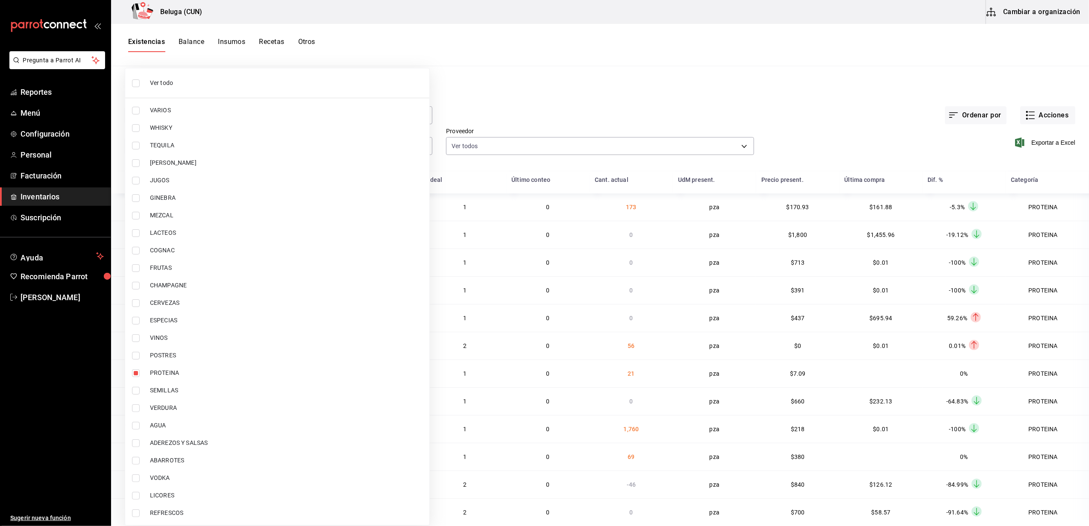
click at [183, 356] on span "POSTRES" at bounding box center [286, 355] width 272 height 9
type input "49acfc3a-e67d-4012-8994-cdceb58e19f0,43c9e2b0-4afa-46e8-9575-d8271eaf3d25"
checkbox input "true"
click at [454, 48] on div at bounding box center [544, 263] width 1089 height 526
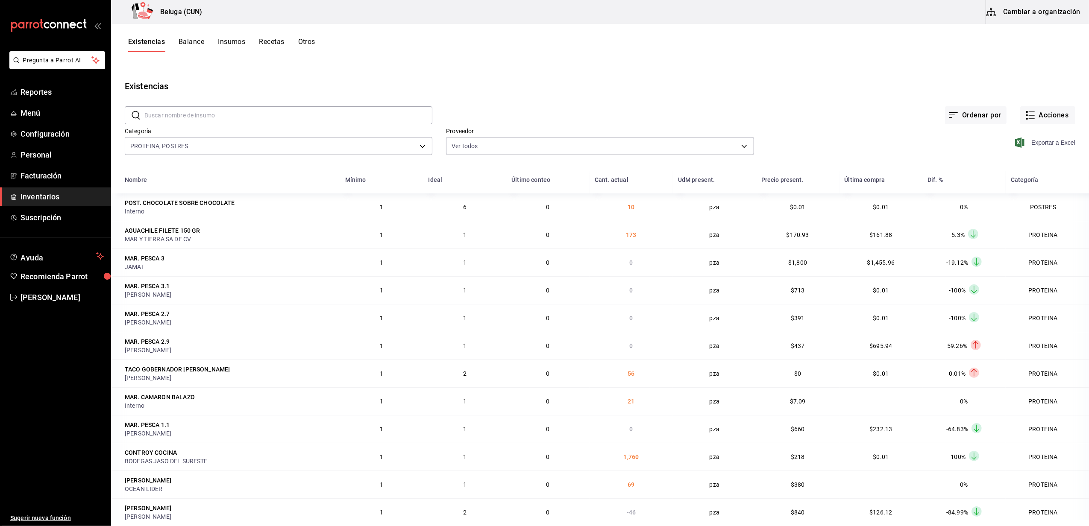
click at [1055, 143] on span "Exportar a Excel" at bounding box center [1045, 143] width 59 height 10
click at [811, 109] on div "Ordenar por Acciones" at bounding box center [753, 109] width 643 height 32
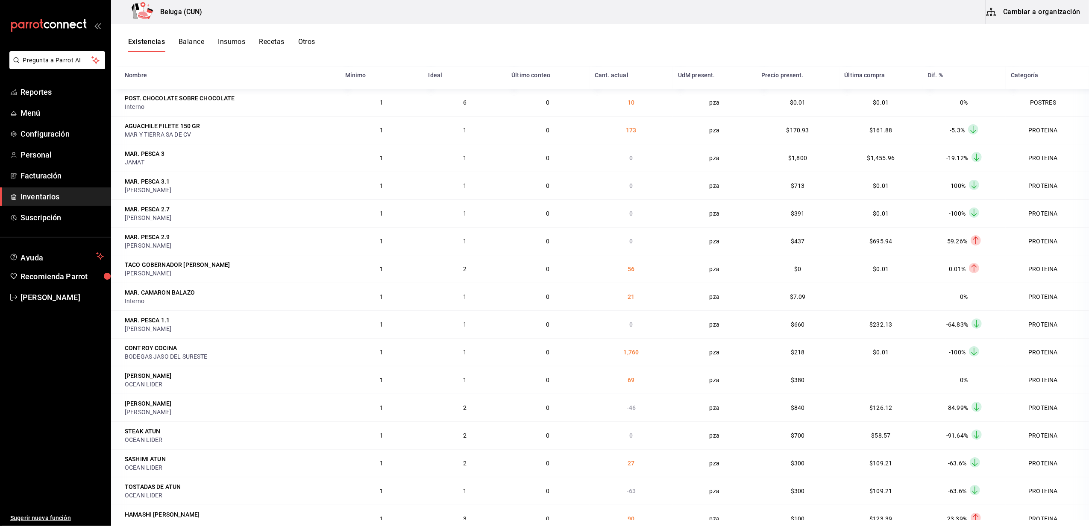
click at [389, 41] on div "Existencias Balance Insumos Recetas Otros" at bounding box center [599, 45] width 977 height 15
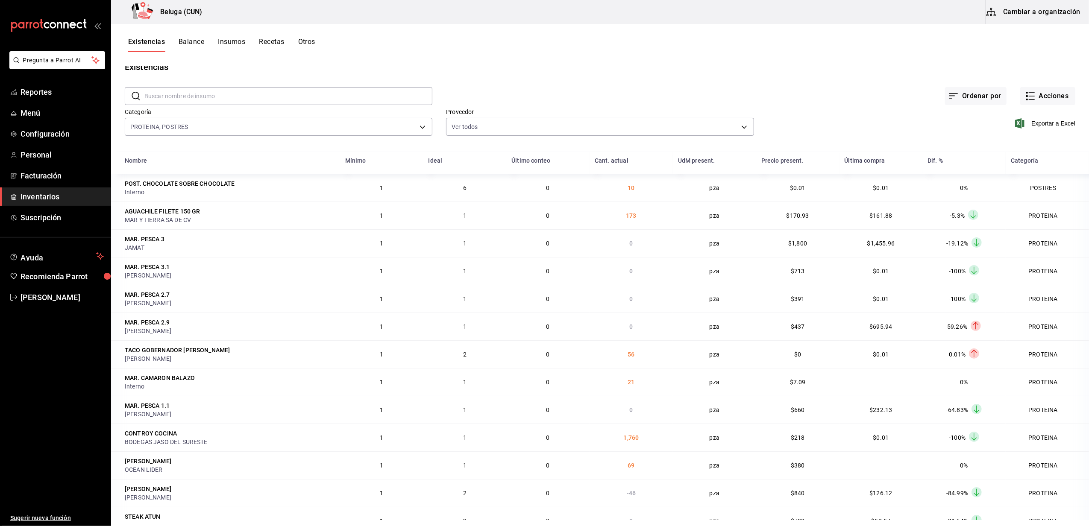
scroll to position [0, 0]
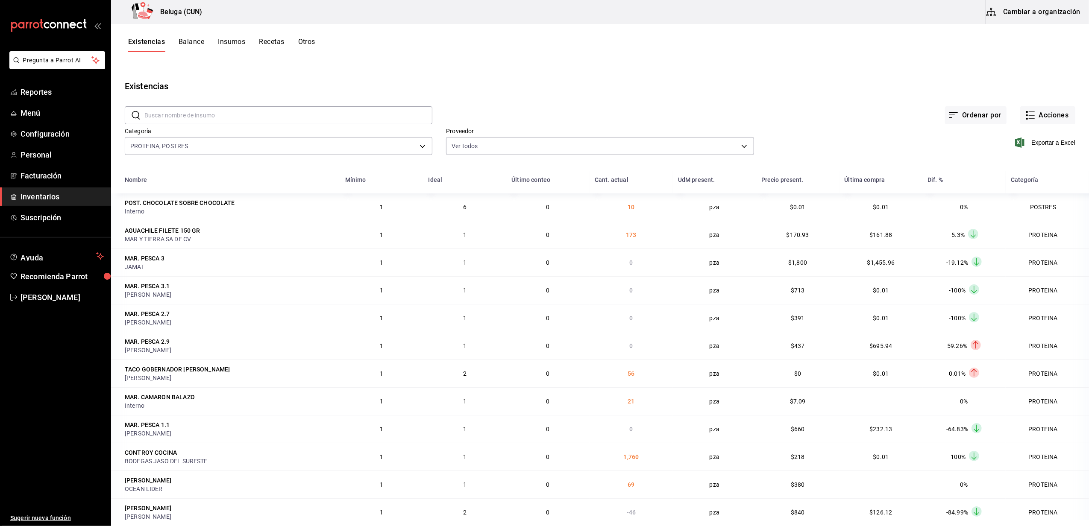
click at [645, 53] on div "Existencias Balance Insumos Recetas Otros" at bounding box center [599, 45] width 977 height 42
click at [549, 39] on div "Existencias Balance Insumos Recetas Otros" at bounding box center [599, 45] width 977 height 15
click at [568, 59] on div "Existencias Balance Insumos Recetas Otros" at bounding box center [599, 45] width 977 height 42
click at [734, 91] on div "Existencias" at bounding box center [599, 86] width 977 height 13
drag, startPoint x: 925, startPoint y: 18, endPoint x: 810, endPoint y: 41, distance: 117.2
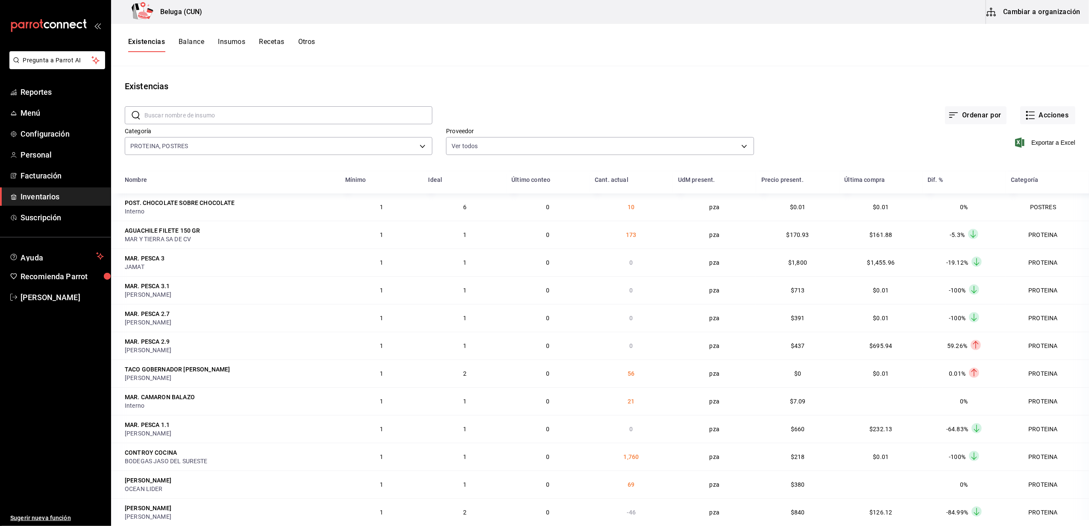
click at [810, 41] on div "Existencias Balance Insumos Recetas Otros" at bounding box center [599, 45] width 977 height 15
